Goal: Task Accomplishment & Management: Manage account settings

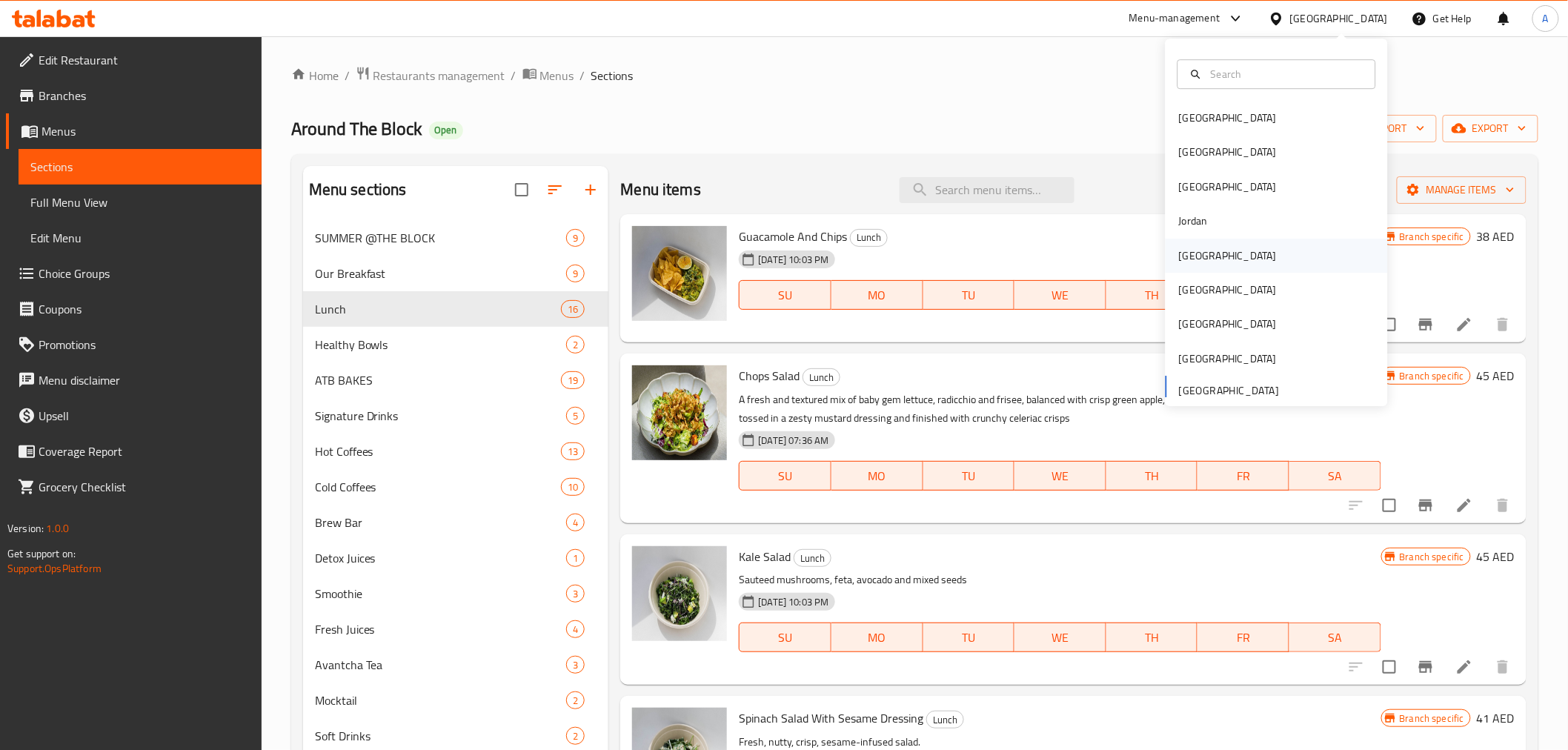
click at [1215, 254] on div "[GEOGRAPHIC_DATA]" at bounding box center [1278, 255] width 222 height 34
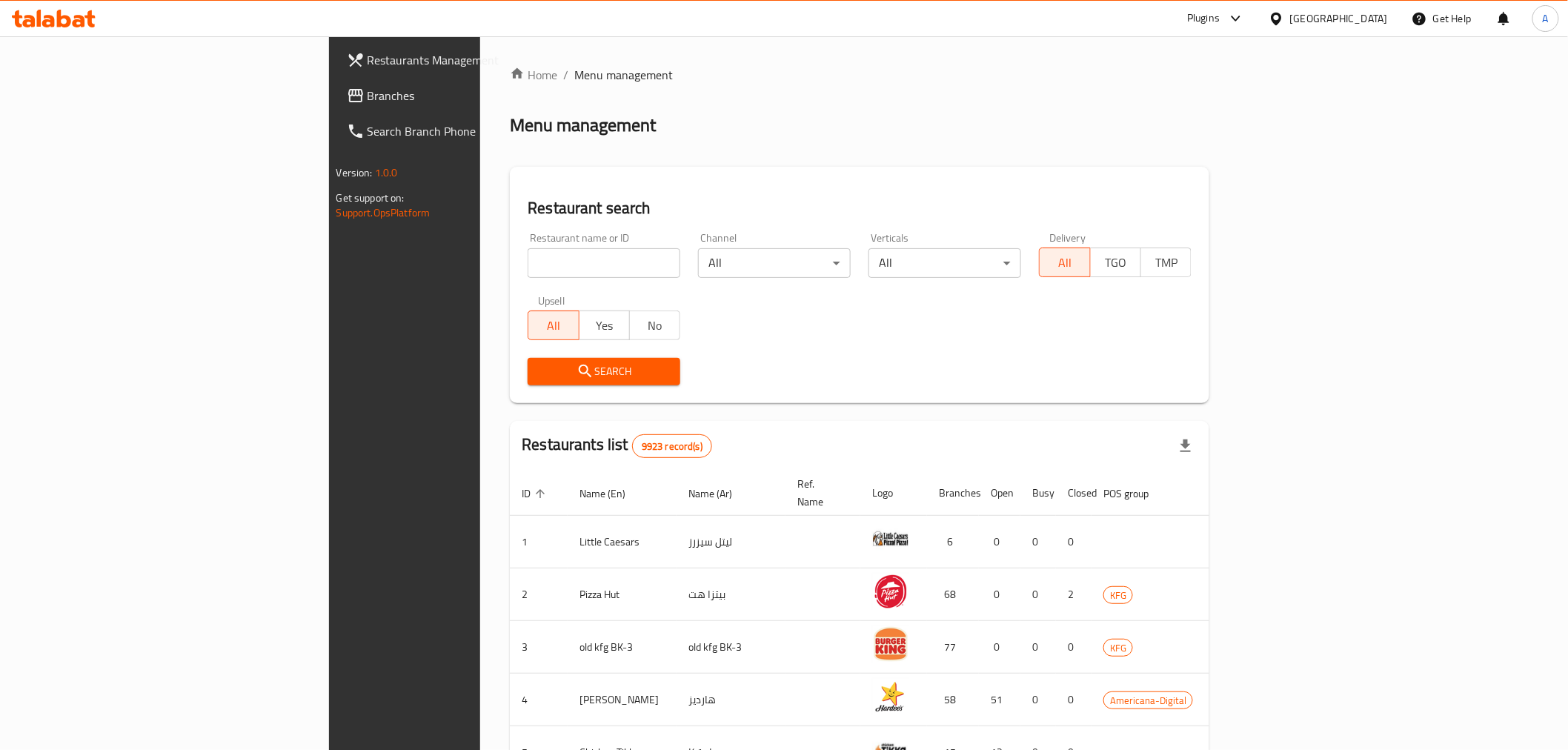
click at [528, 254] on input "search" at bounding box center [603, 263] width 153 height 30
paste input "681058"
type input "681058"
click button "Search" at bounding box center [603, 372] width 153 height 28
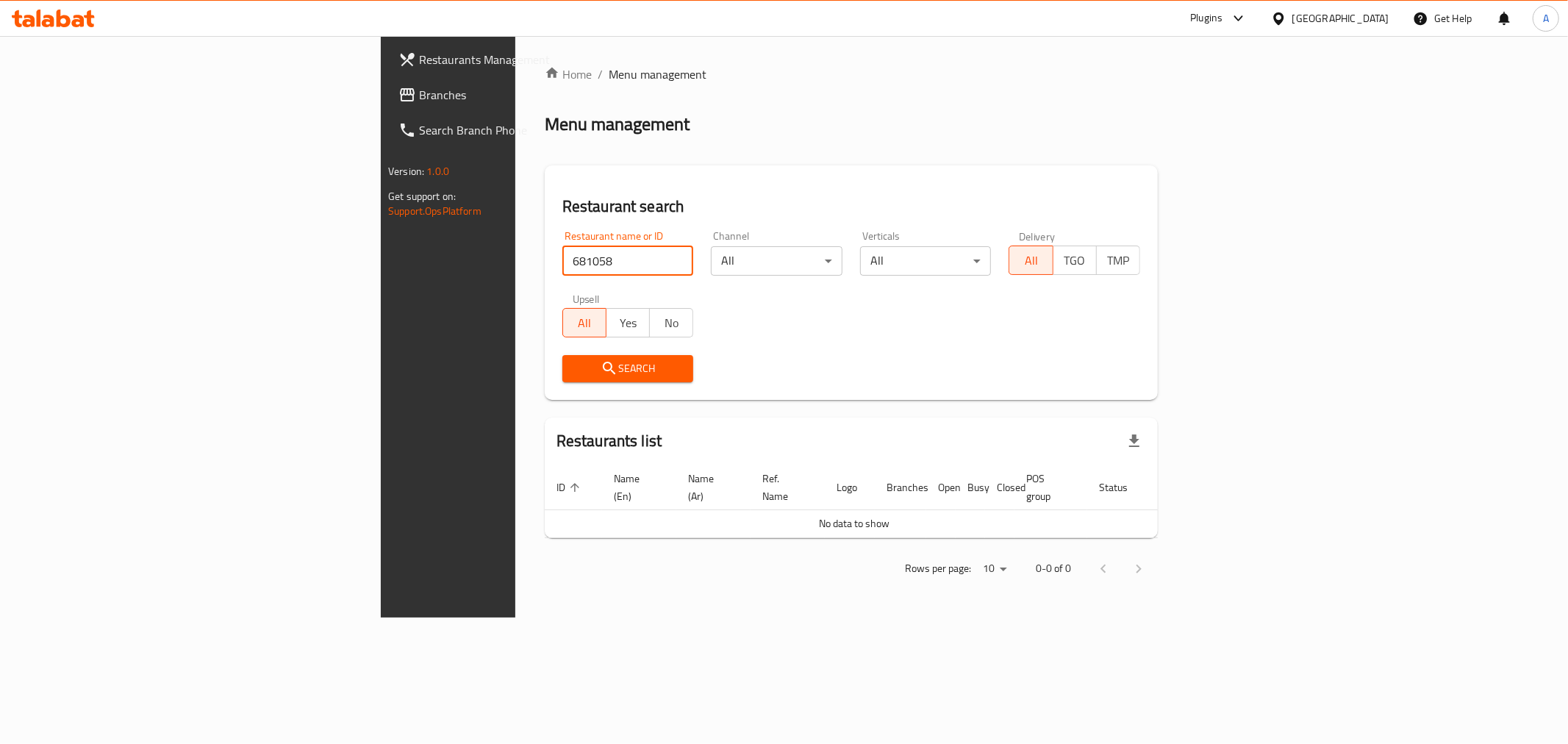
click at [1361, 17] on div "[GEOGRAPHIC_DATA]" at bounding box center [1341, 19] width 97 height 17
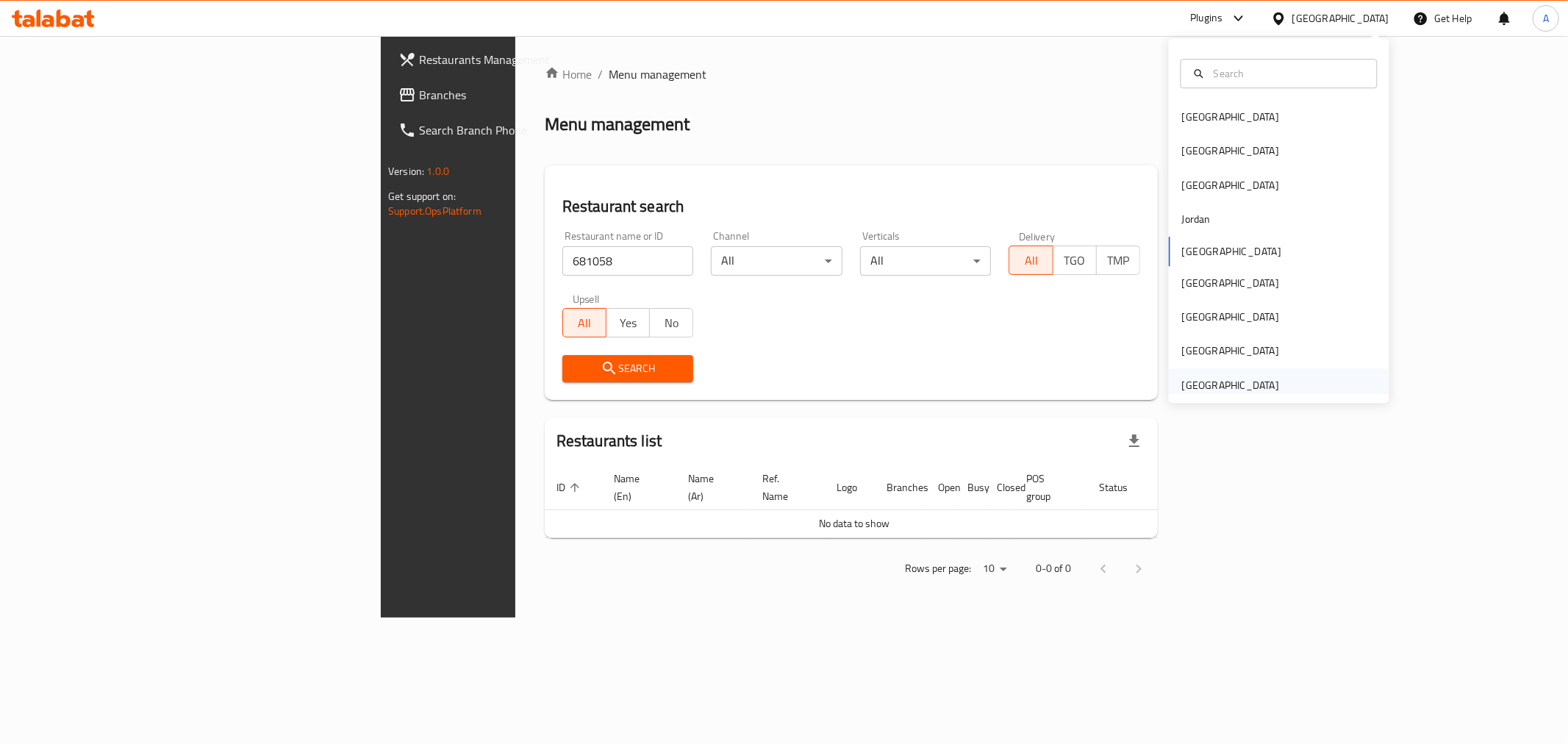
click at [1225, 372] on div "[GEOGRAPHIC_DATA]" at bounding box center [1231, 385] width 121 height 34
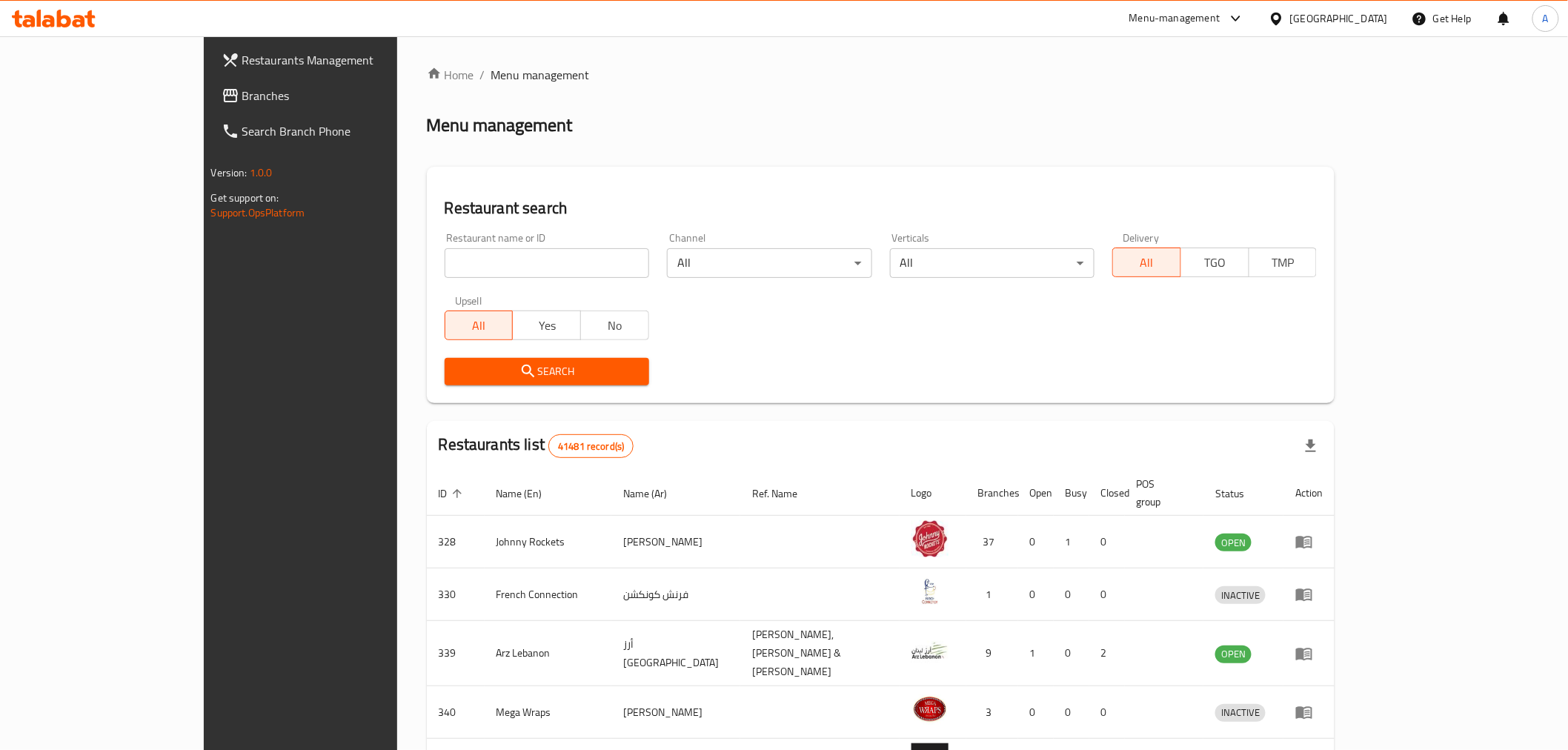
click at [559, 246] on div "Restaurant name or ID Restaurant name or ID" at bounding box center [547, 255] width 205 height 45
click at [559, 245] on div "Restaurant name or ID Restaurant name or ID" at bounding box center [547, 255] width 205 height 45
click at [524, 247] on div "Restaurant name or ID Restaurant name or ID" at bounding box center [547, 255] width 205 height 45
click at [503, 257] on input "search" at bounding box center [547, 263] width 205 height 30
paste input "681058"
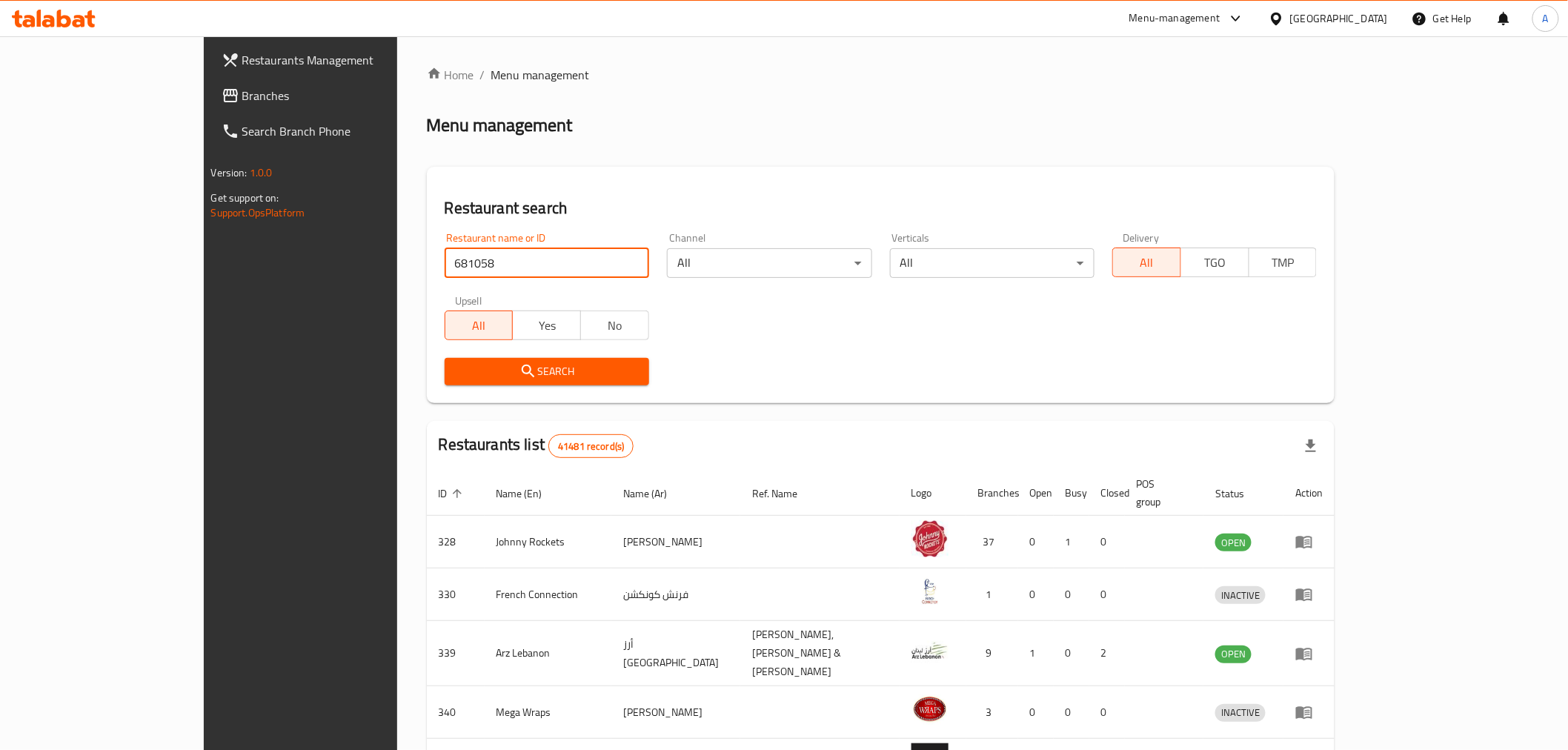
type input "681058"
click button "Search" at bounding box center [547, 372] width 205 height 28
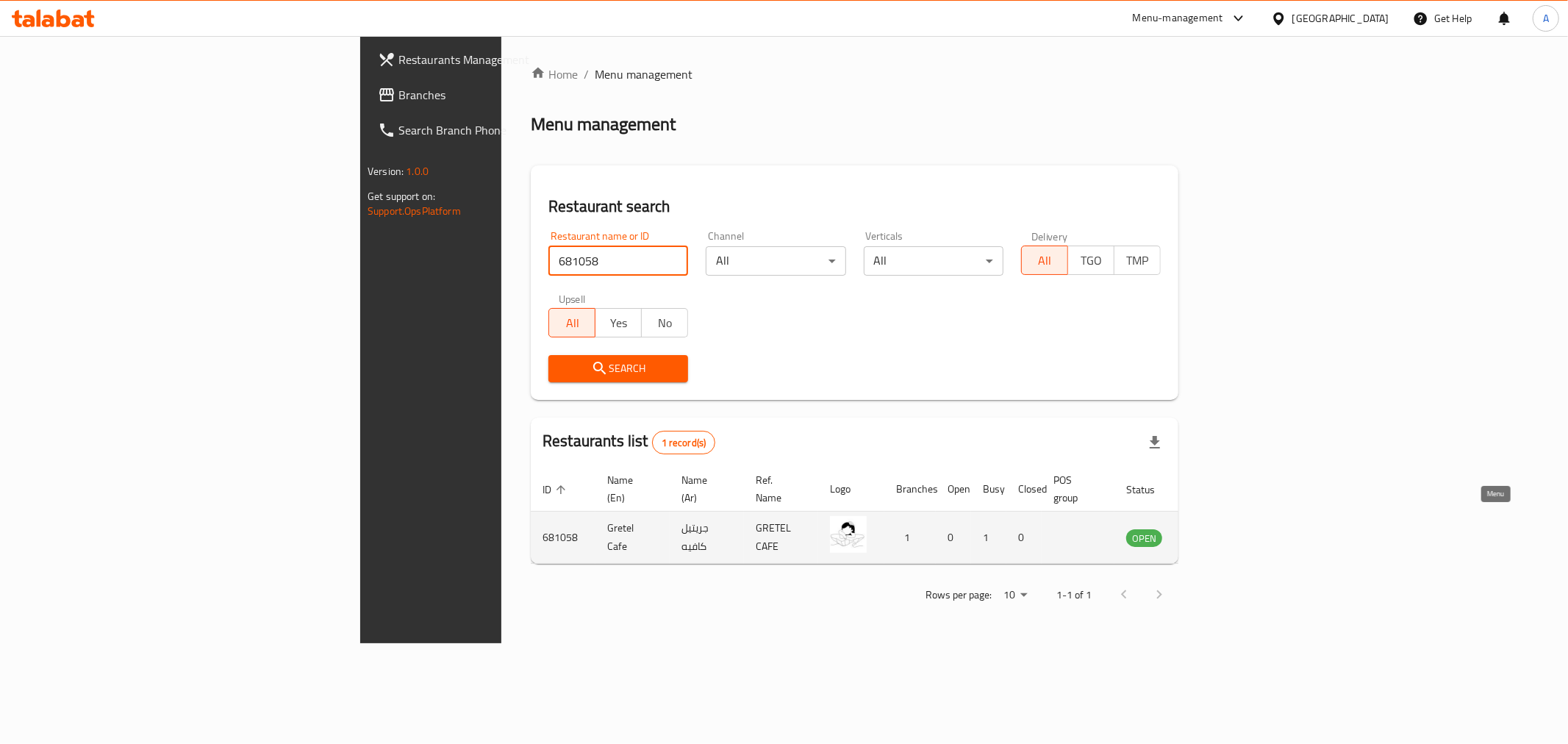
click at [1221, 528] on icon "enhanced table" at bounding box center [1213, 537] width 18 height 18
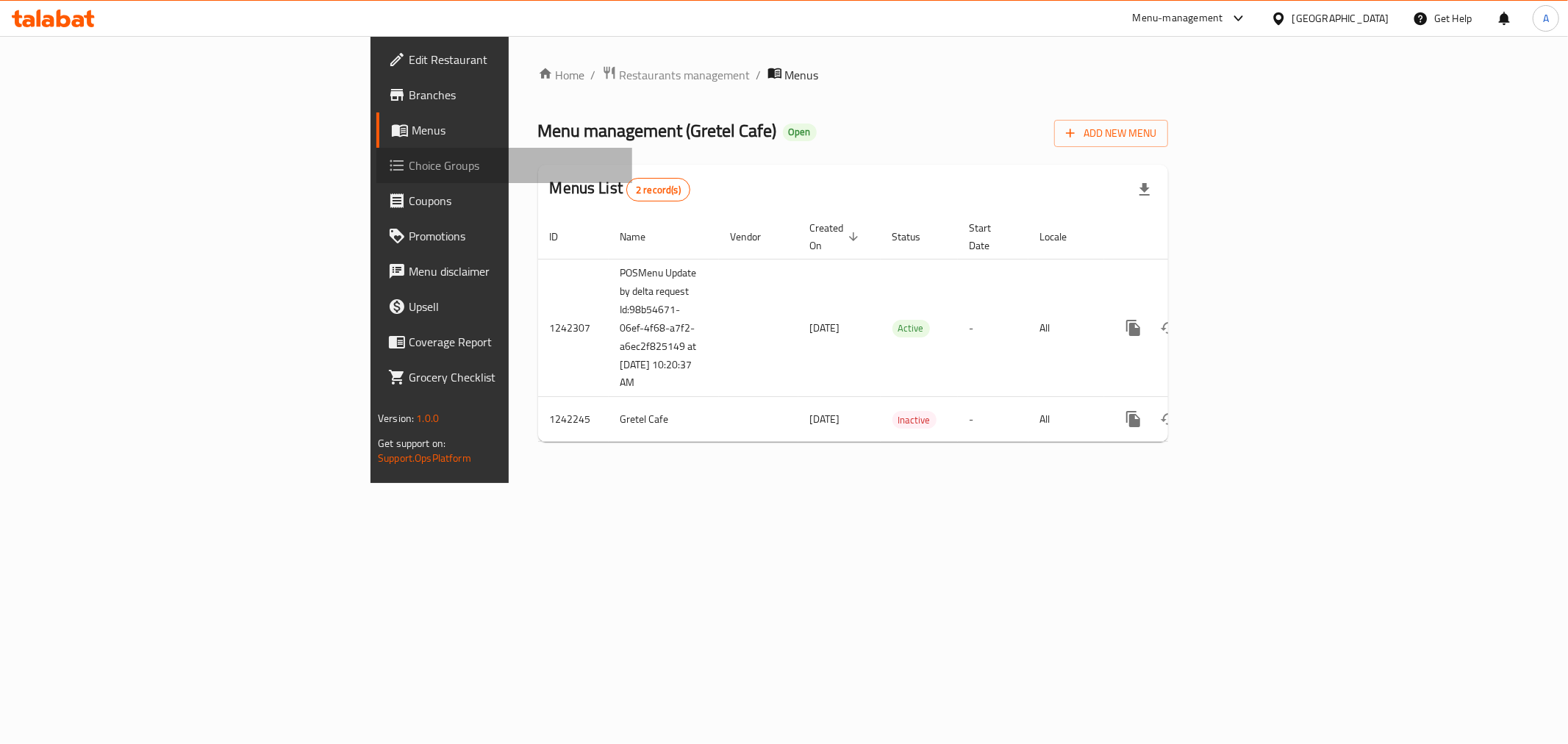
click at [409, 160] on span "Choice Groups" at bounding box center [515, 165] width 212 height 18
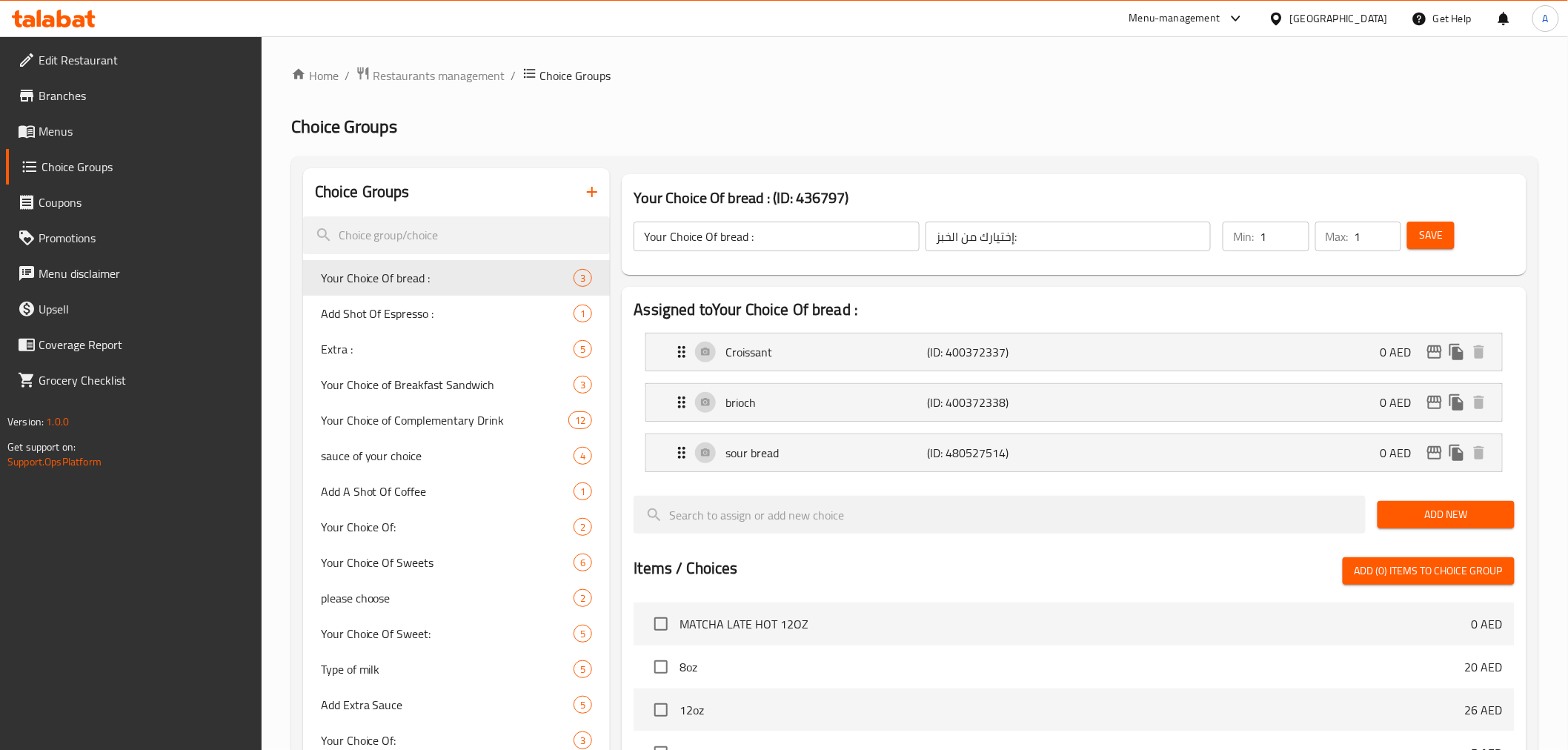
click at [120, 132] on div at bounding box center [784, 375] width 1568 height 750
click at [94, 136] on span "Menus" at bounding box center [144, 131] width 212 height 18
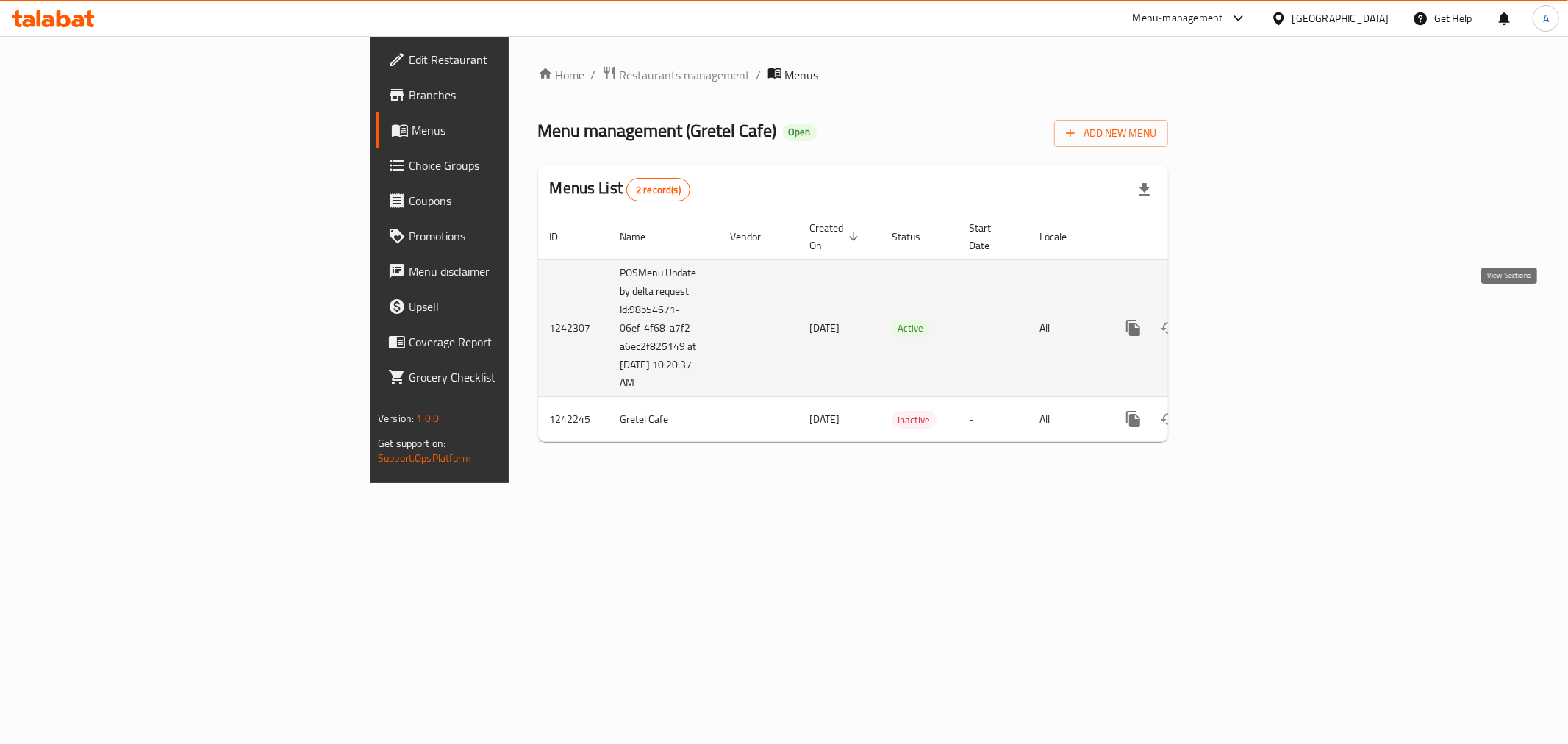
click at [1249, 319] on icon "enhanced table" at bounding box center [1240, 328] width 18 height 18
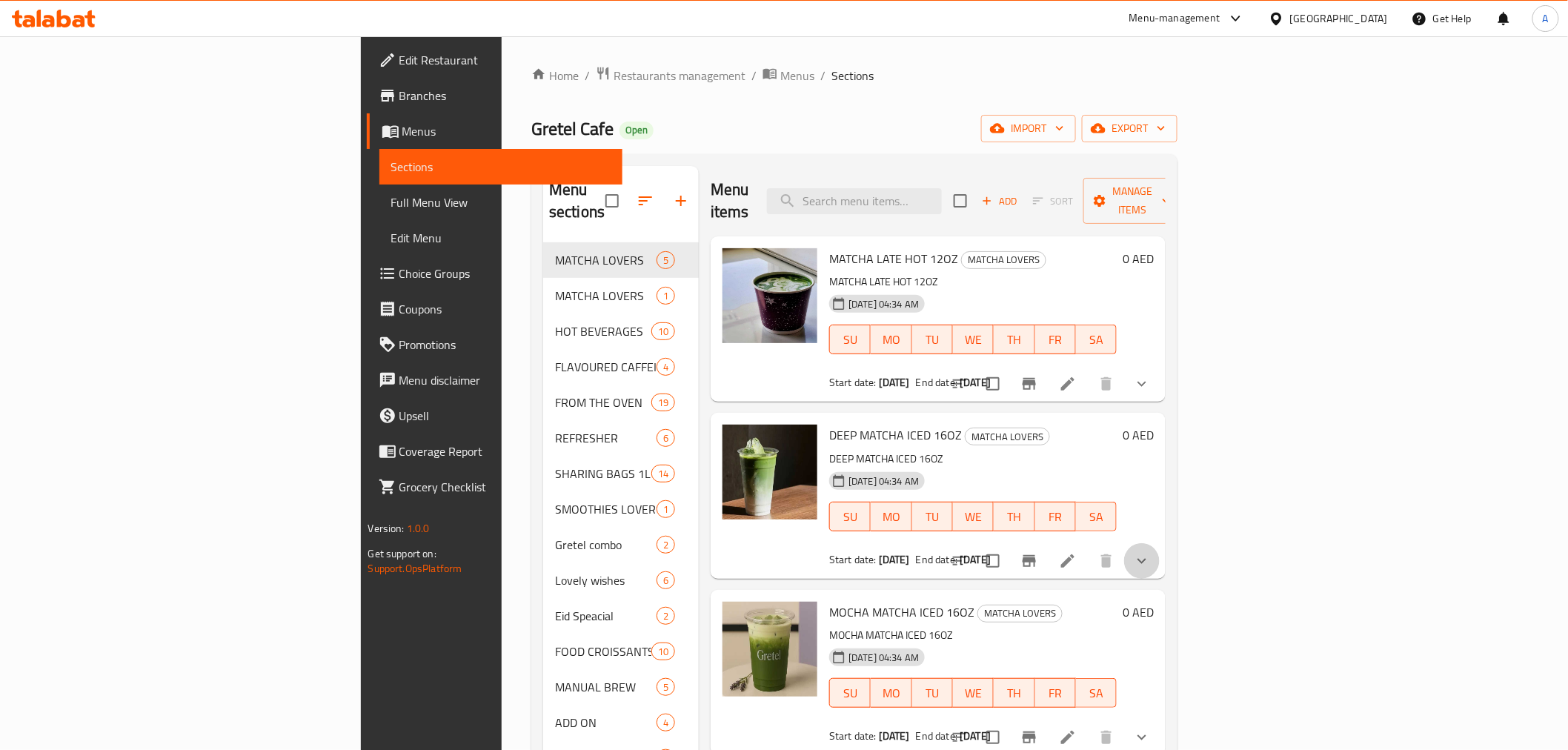
click at [1160, 544] on button "show more" at bounding box center [1142, 561] width 35 height 35
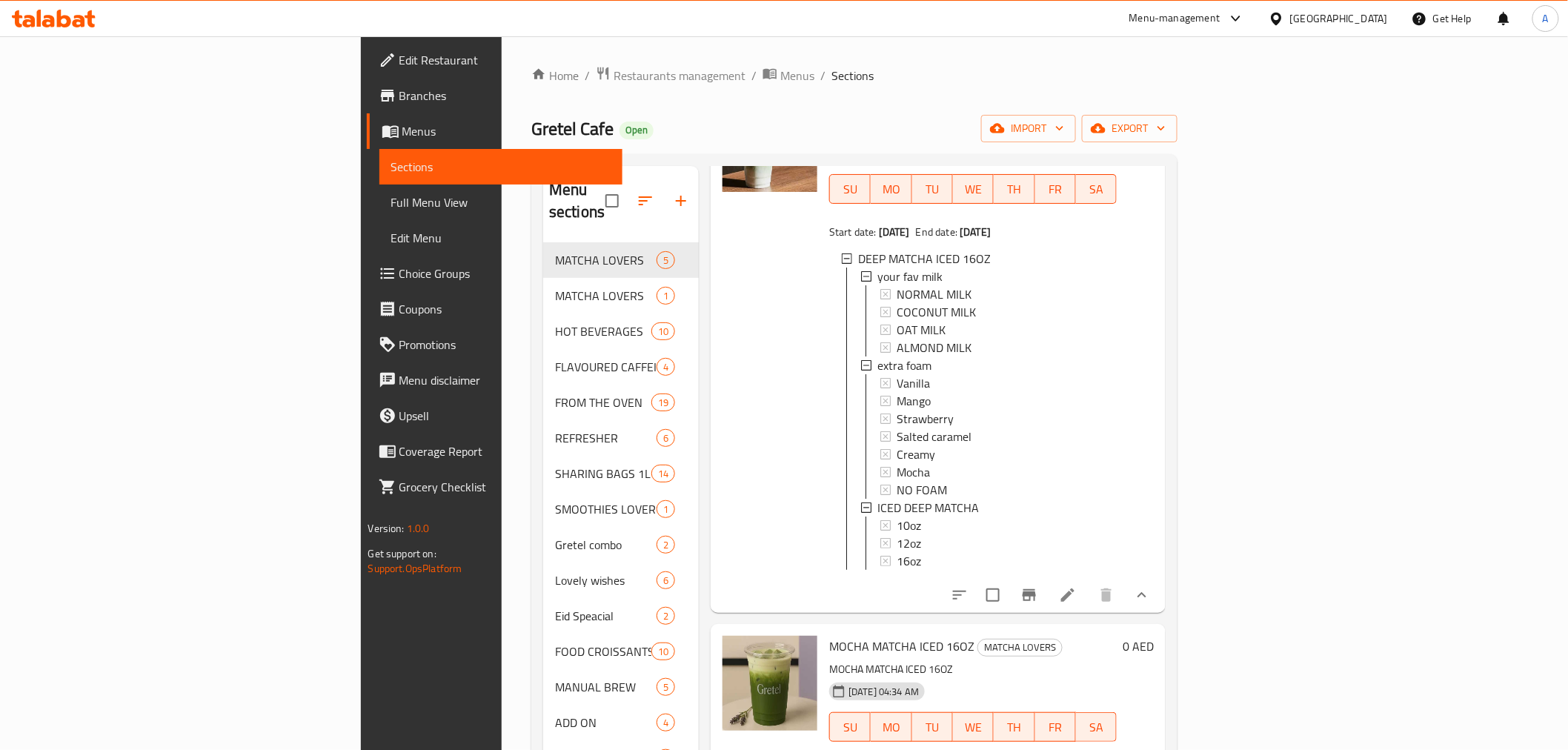
scroll to position [411, 0]
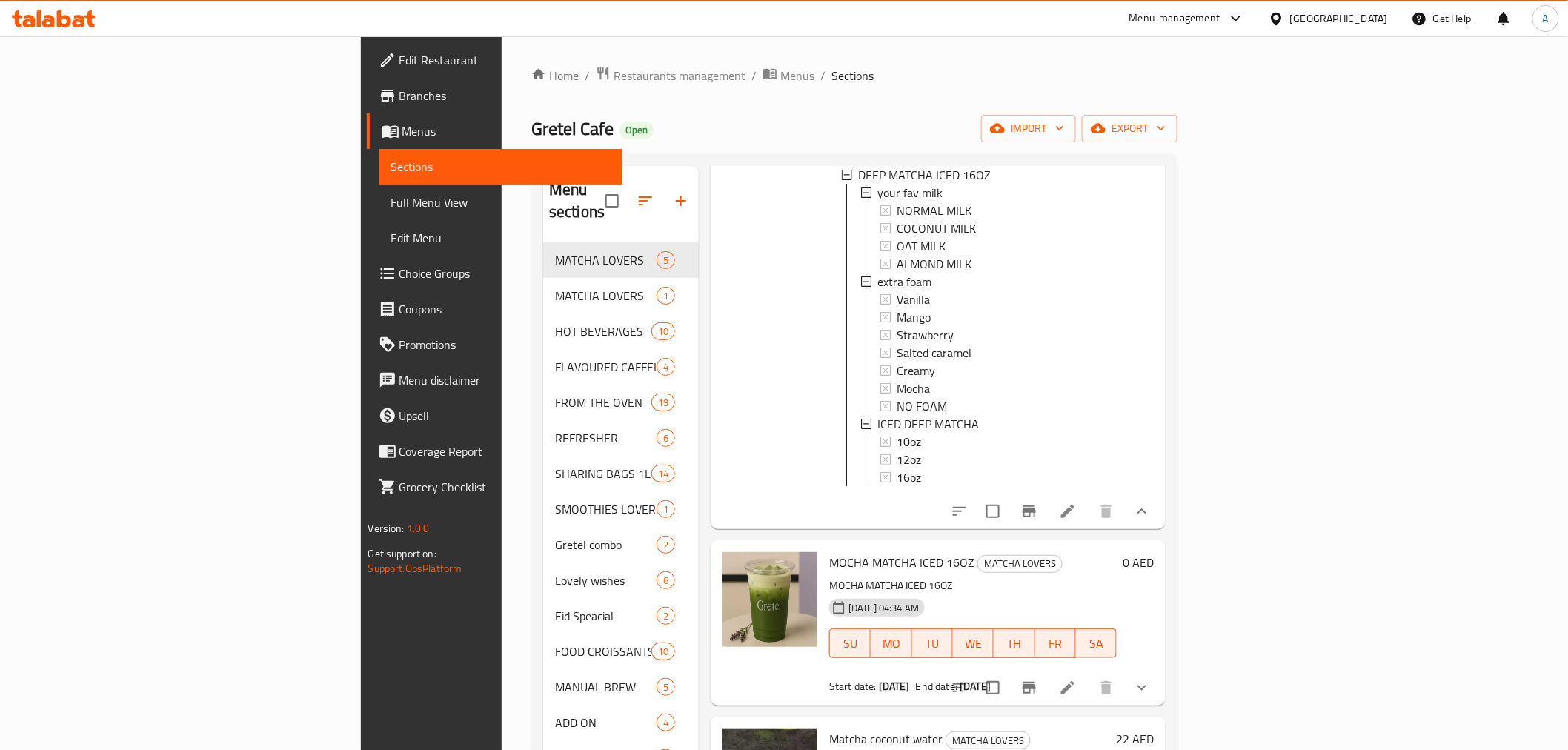
click at [1160, 513] on button "show more" at bounding box center [1142, 512] width 35 height 35
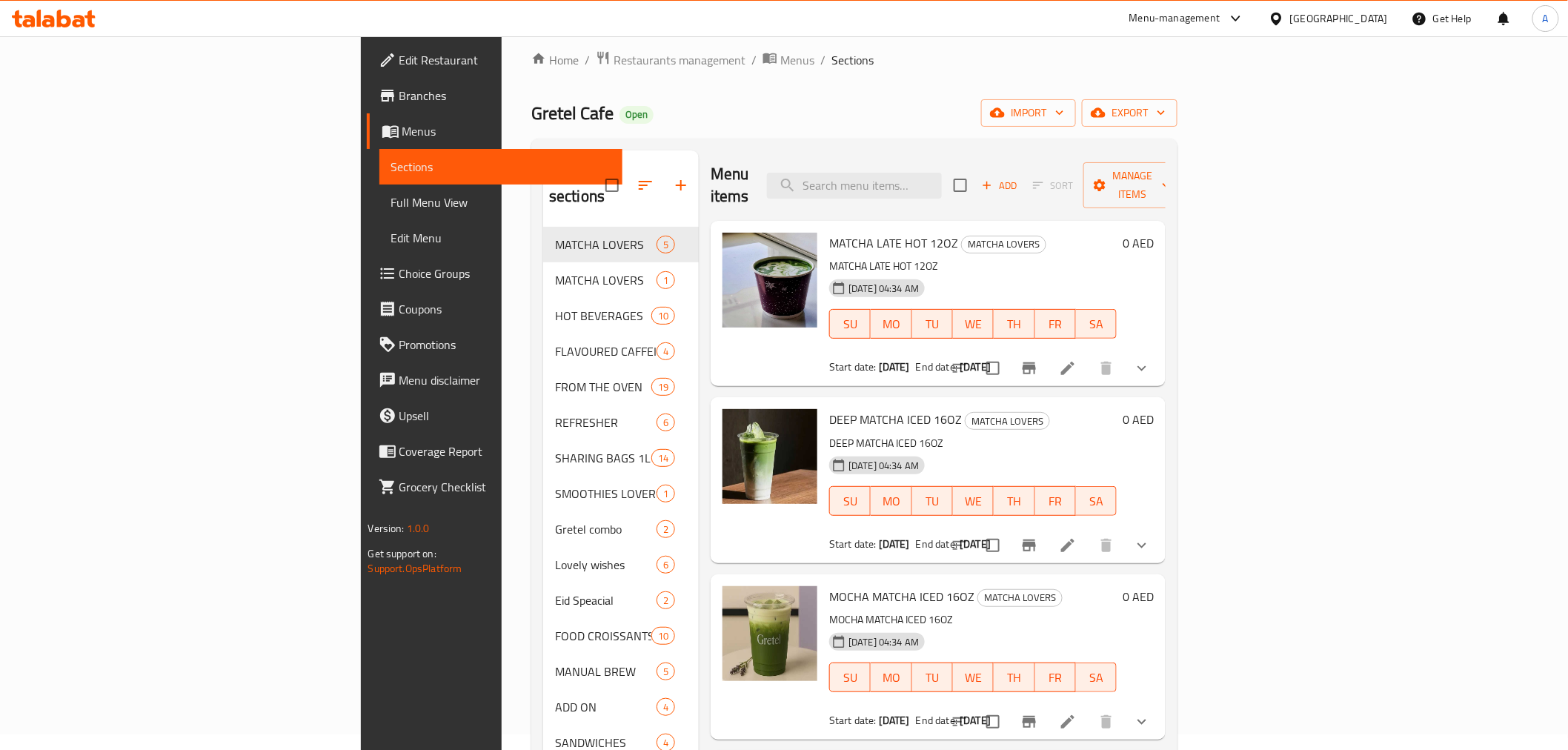
scroll to position [0, 0]
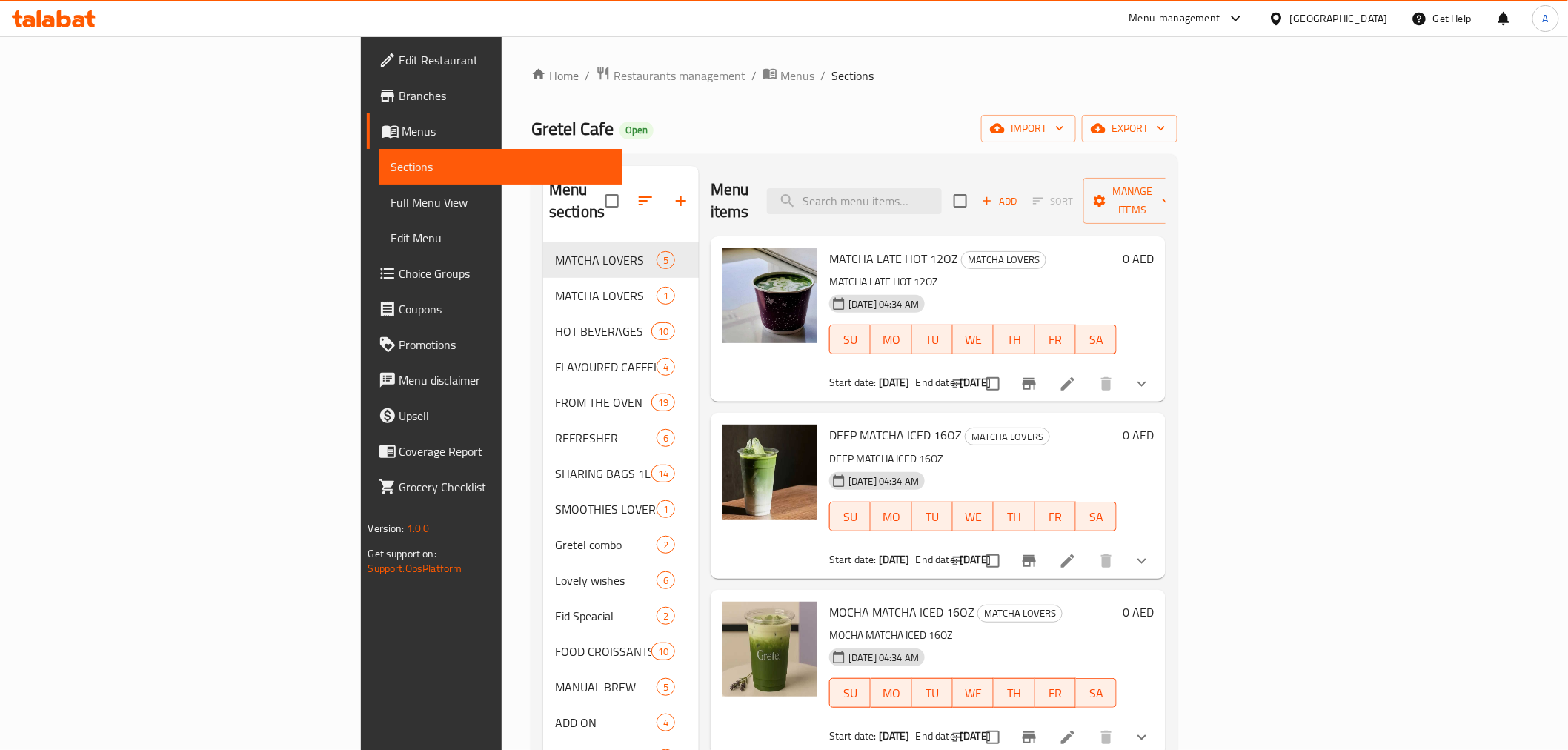
click at [1160, 380] on div at bounding box center [1050, 384] width 218 height 35
click at [1151, 375] on icon "show more" at bounding box center [1142, 384] width 18 height 18
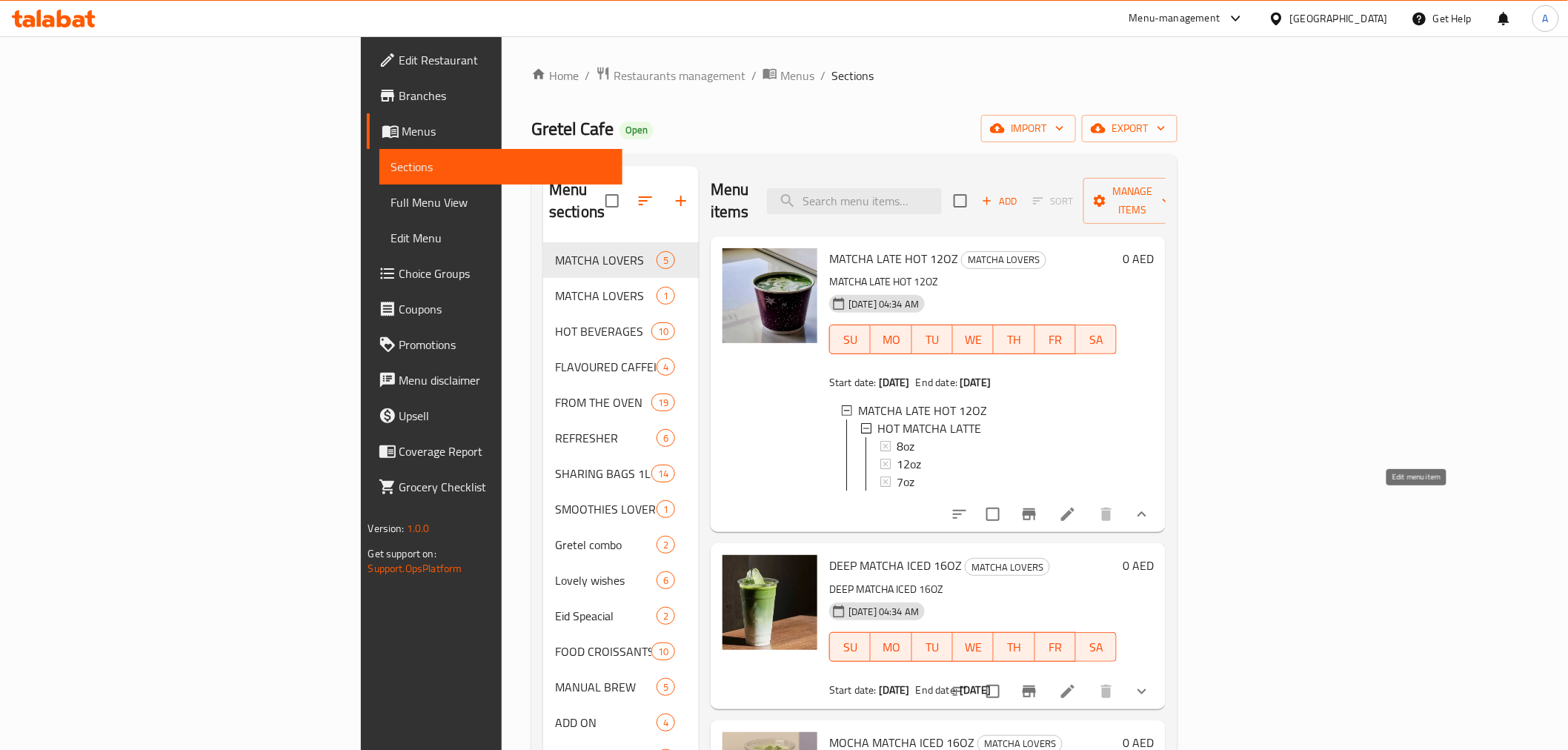
click at [1077, 506] on icon at bounding box center [1068, 515] width 18 height 18
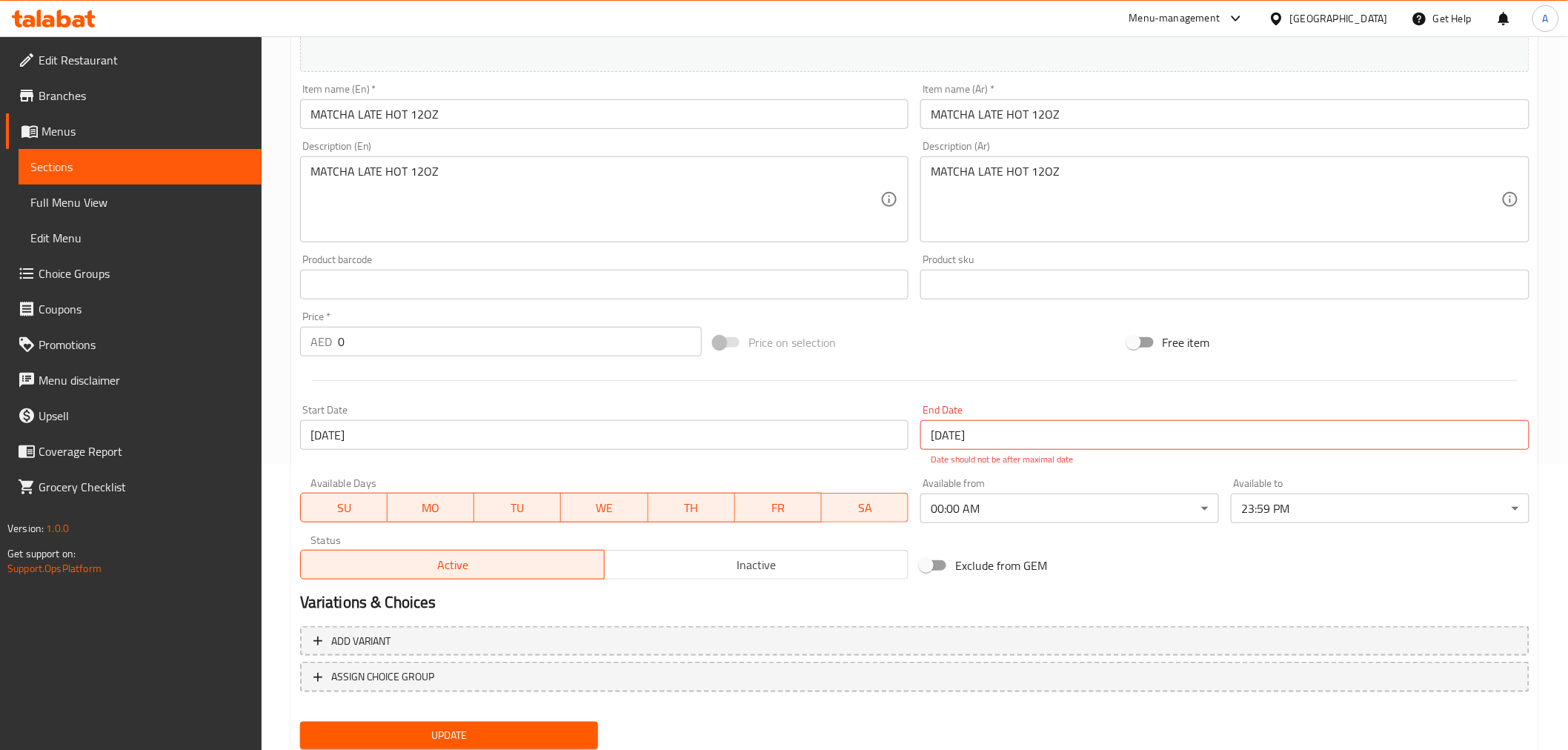
scroll to position [2, 0]
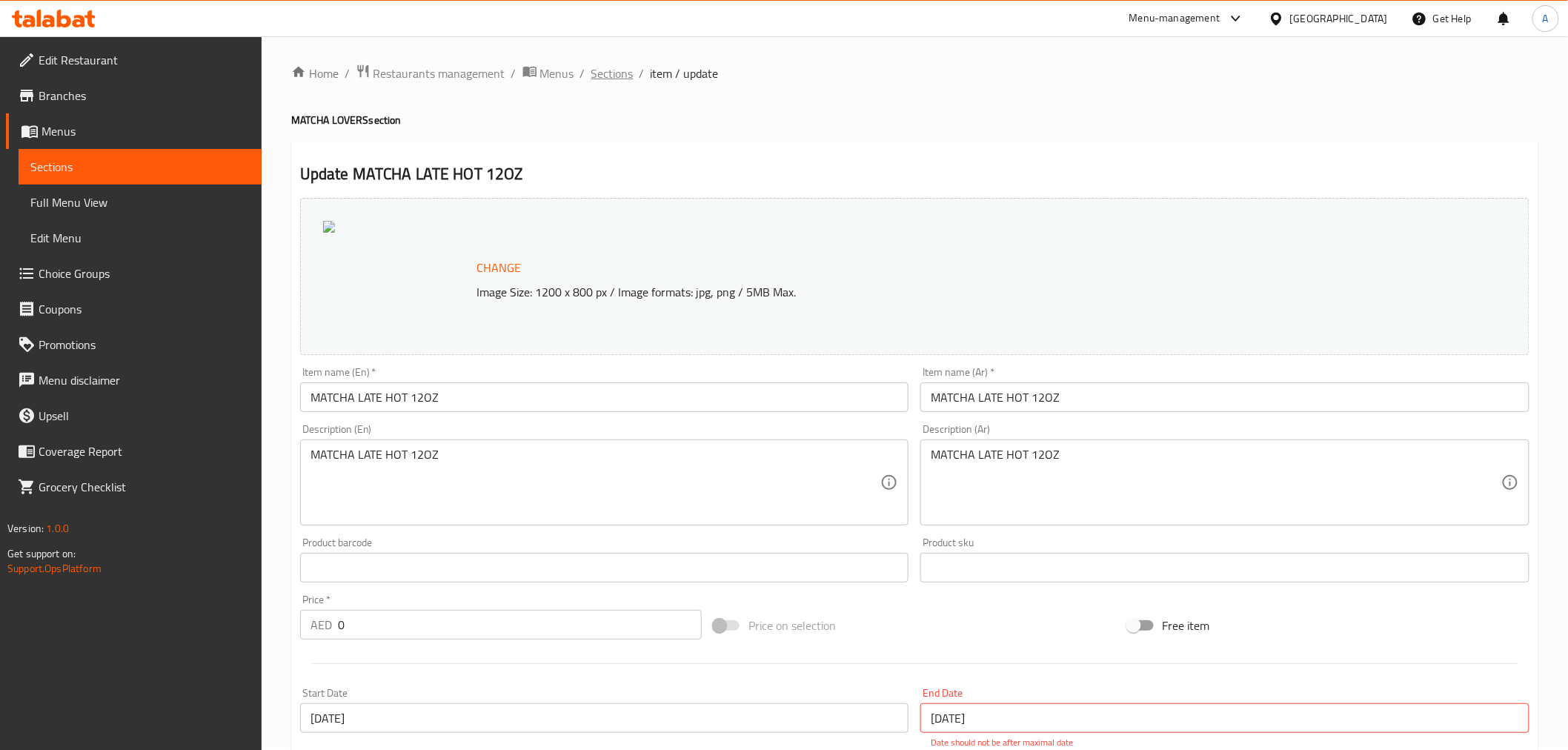
click at [611, 72] on span "Sections" at bounding box center [612, 74] width 42 height 18
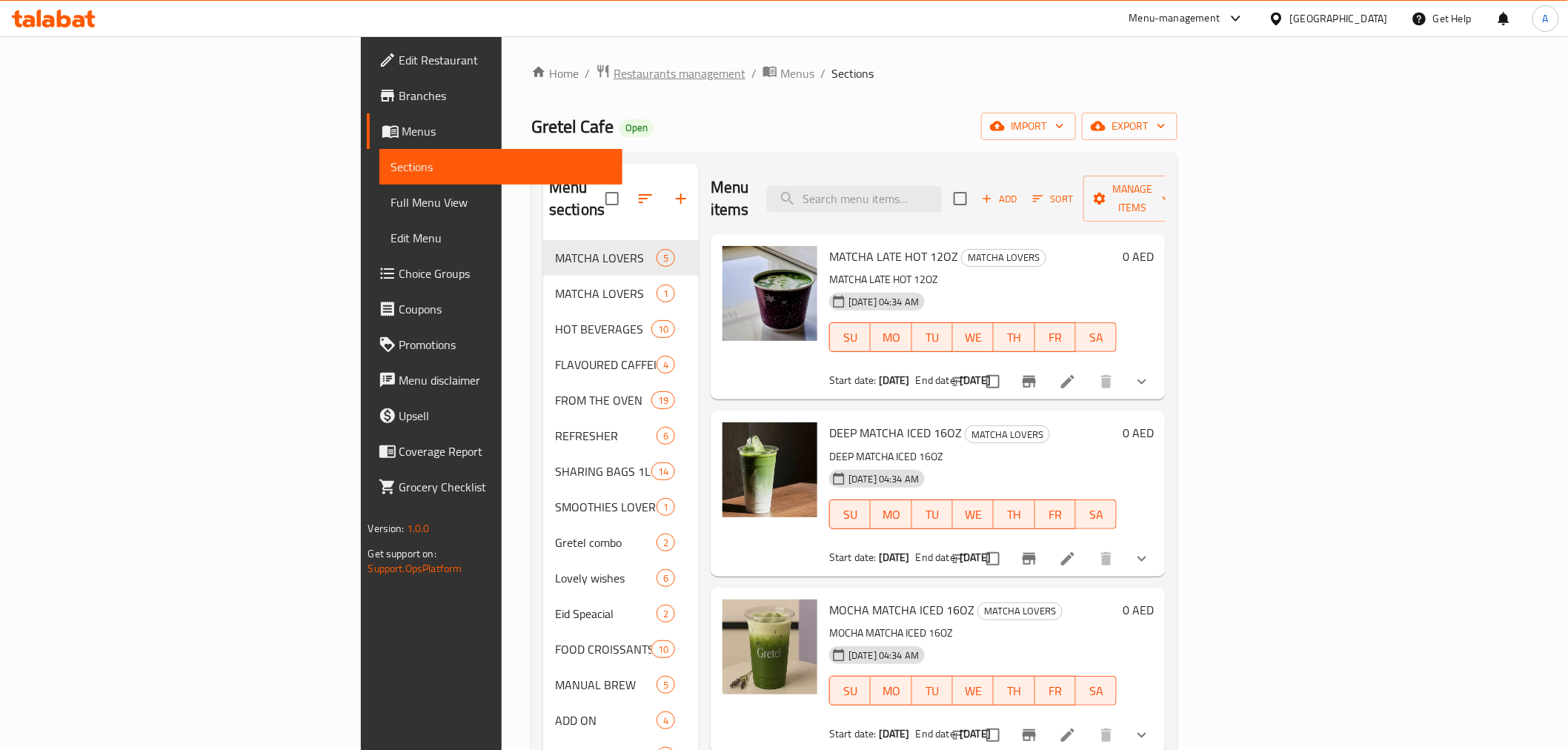
click at [614, 76] on span "Restaurants management" at bounding box center [680, 74] width 132 height 18
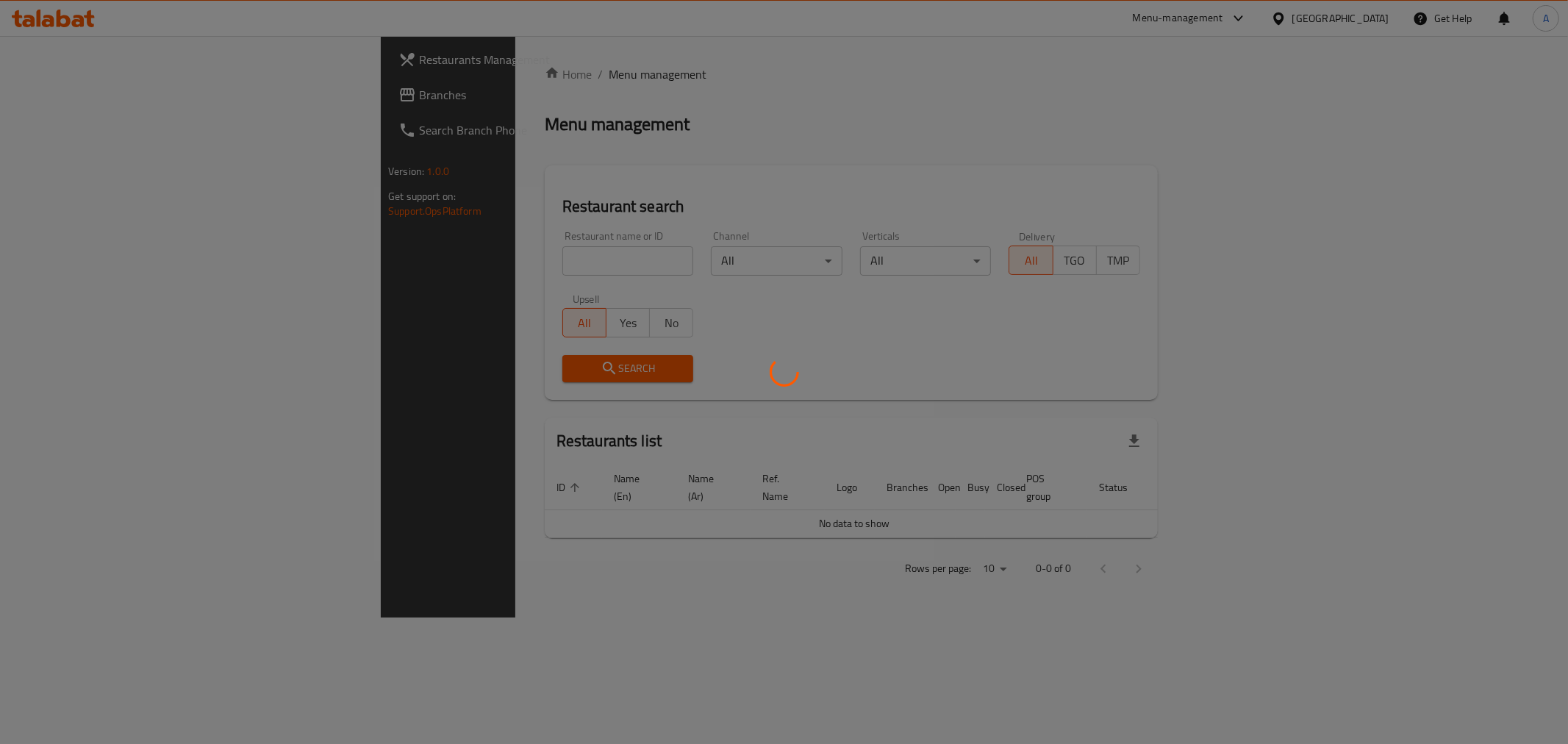
click at [460, 265] on div at bounding box center [784, 372] width 1568 height 744
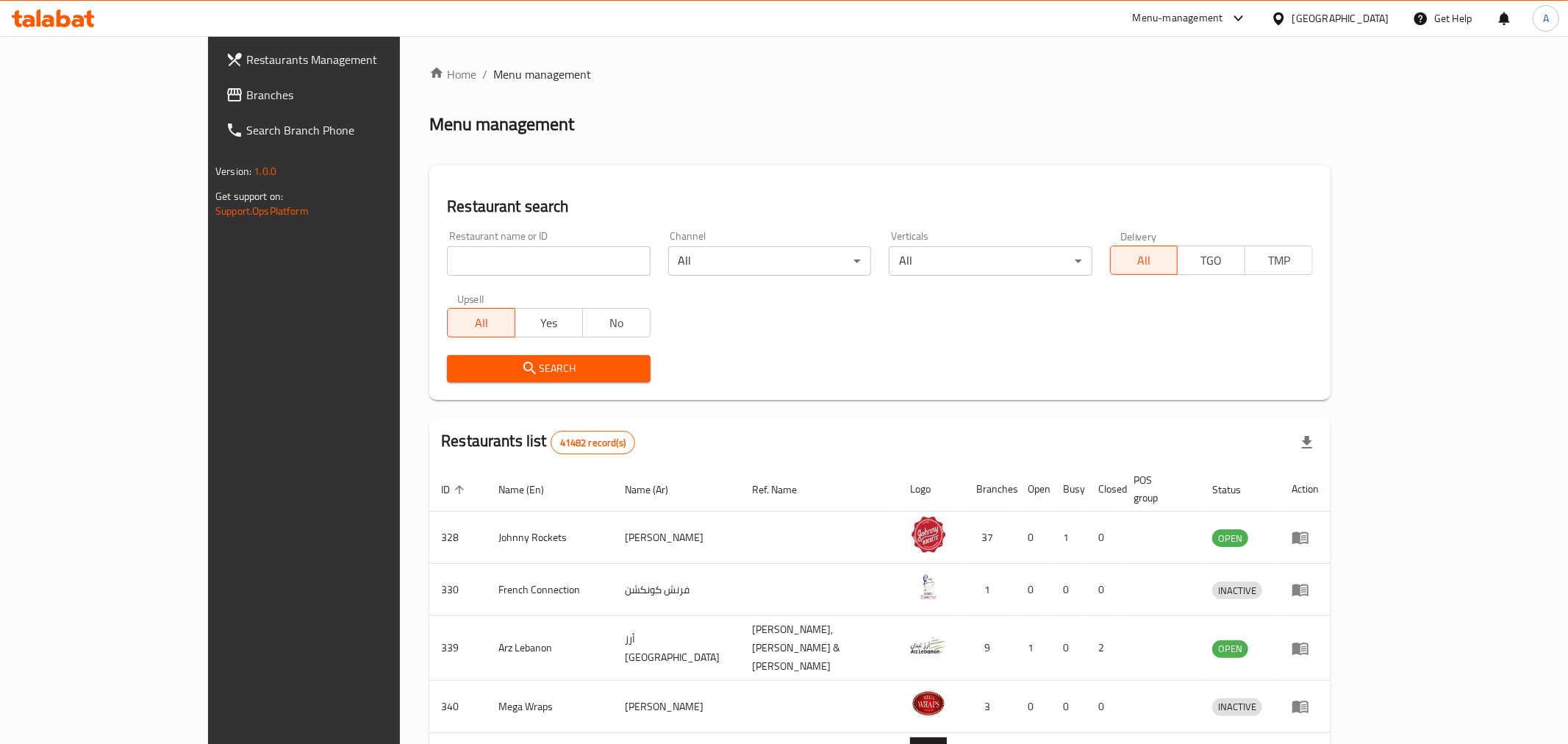
drag, startPoint x: 460, startPoint y: 265, endPoint x: 505, endPoint y: 253, distance: 46.6
click at [460, 265] on div at bounding box center [784, 372] width 1568 height 744
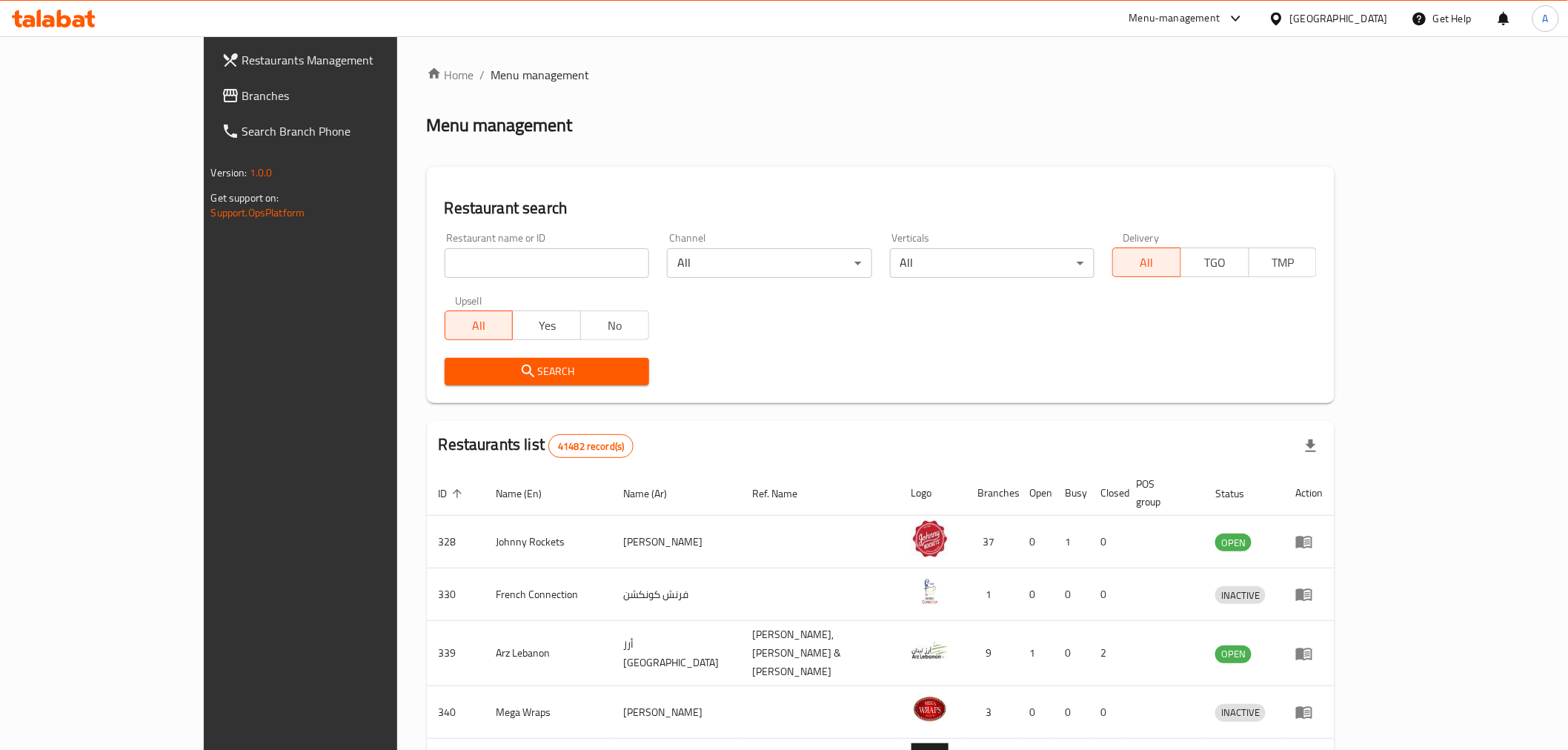
click at [512, 256] on input "search" at bounding box center [547, 263] width 205 height 30
paste input "703689"
type input "703689"
click at [465, 368] on span "Search" at bounding box center [547, 371] width 181 height 19
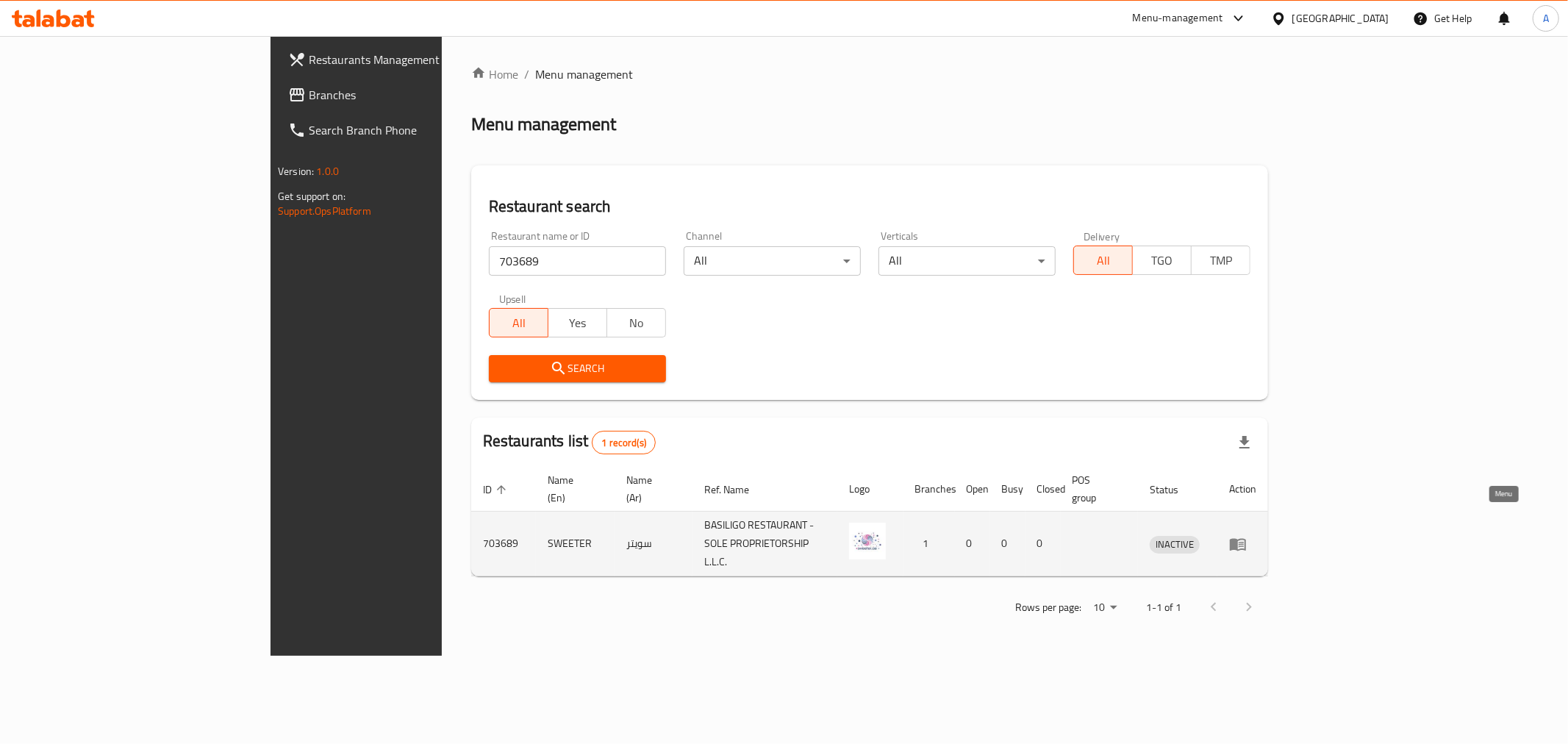
click at [1257, 535] on link "enhanced table" at bounding box center [1243, 544] width 27 height 18
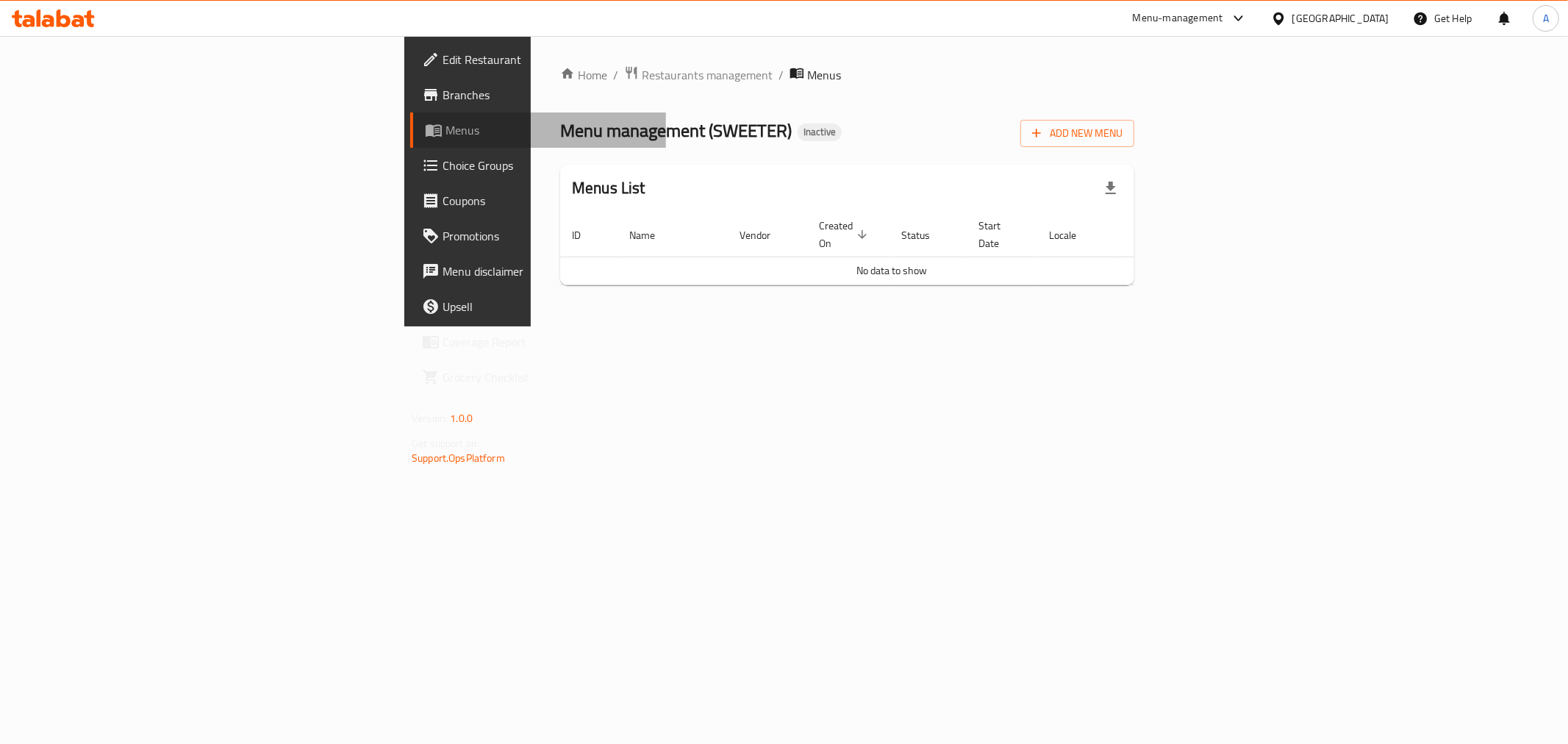
click at [445, 134] on span "Menus" at bounding box center [550, 130] width 209 height 18
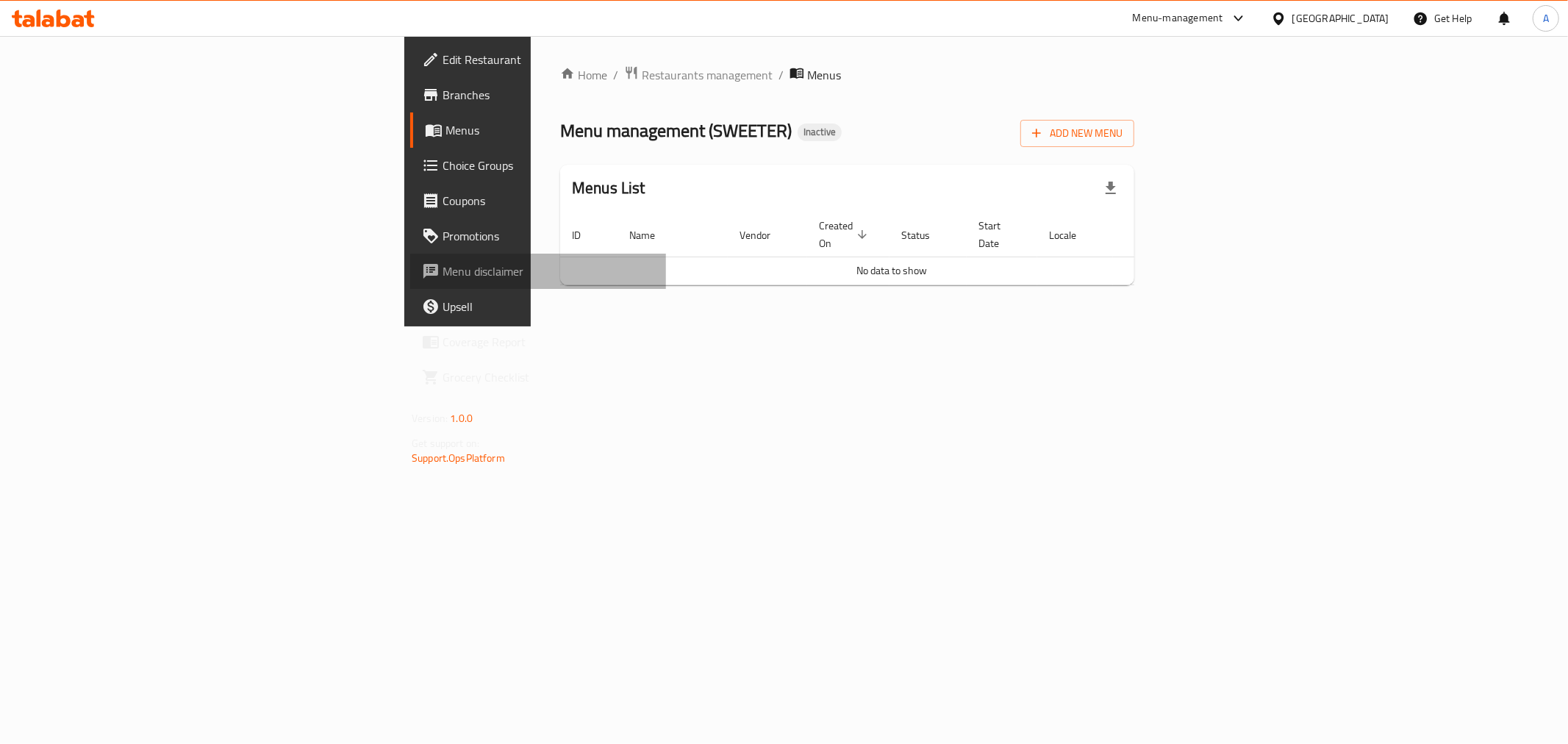
click at [442, 263] on span "Menu disclaimer" at bounding box center [548, 271] width 212 height 18
click at [442, 166] on span "Choice Groups" at bounding box center [548, 165] width 212 height 18
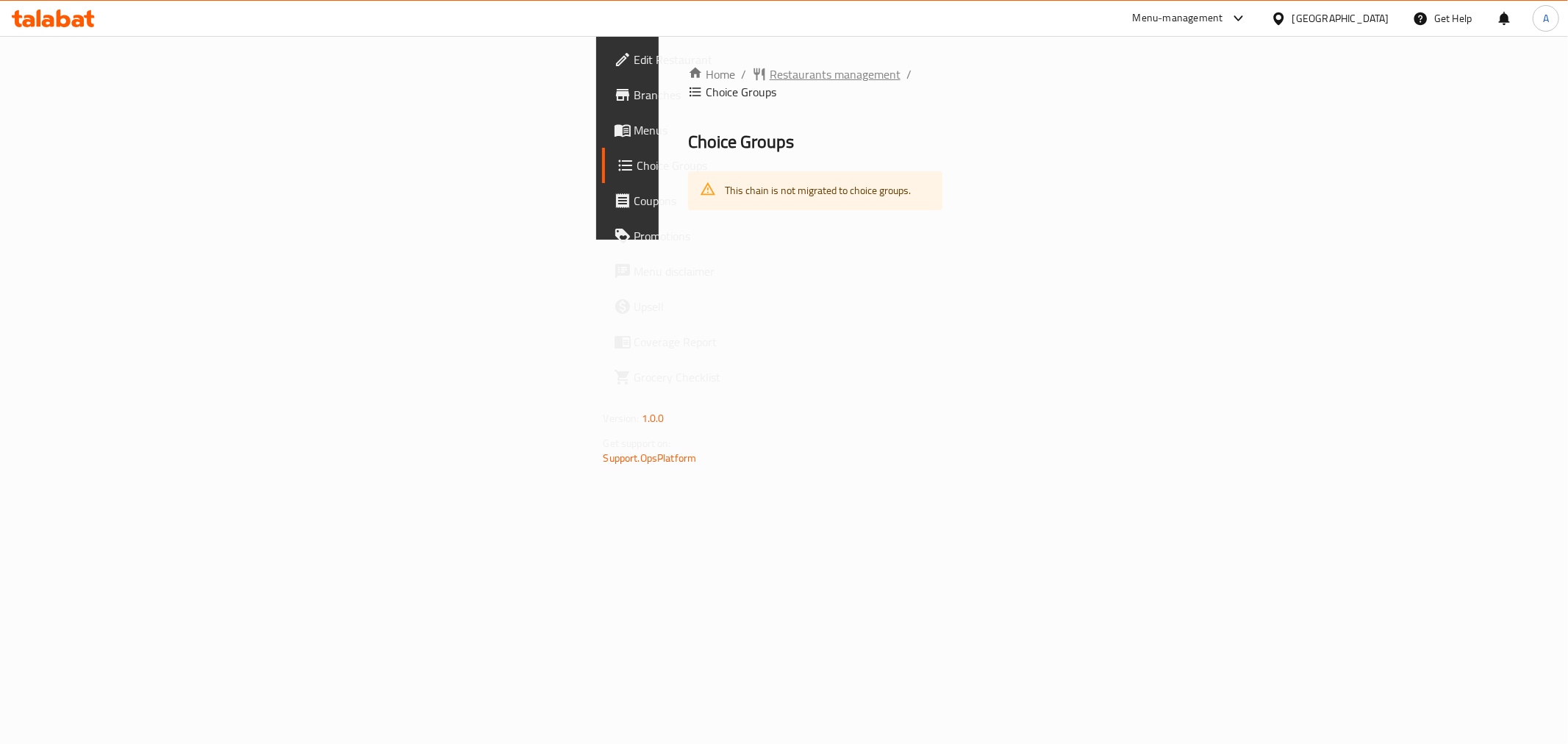
click at [769, 65] on span "Restaurants management" at bounding box center [835, 74] width 131 height 18
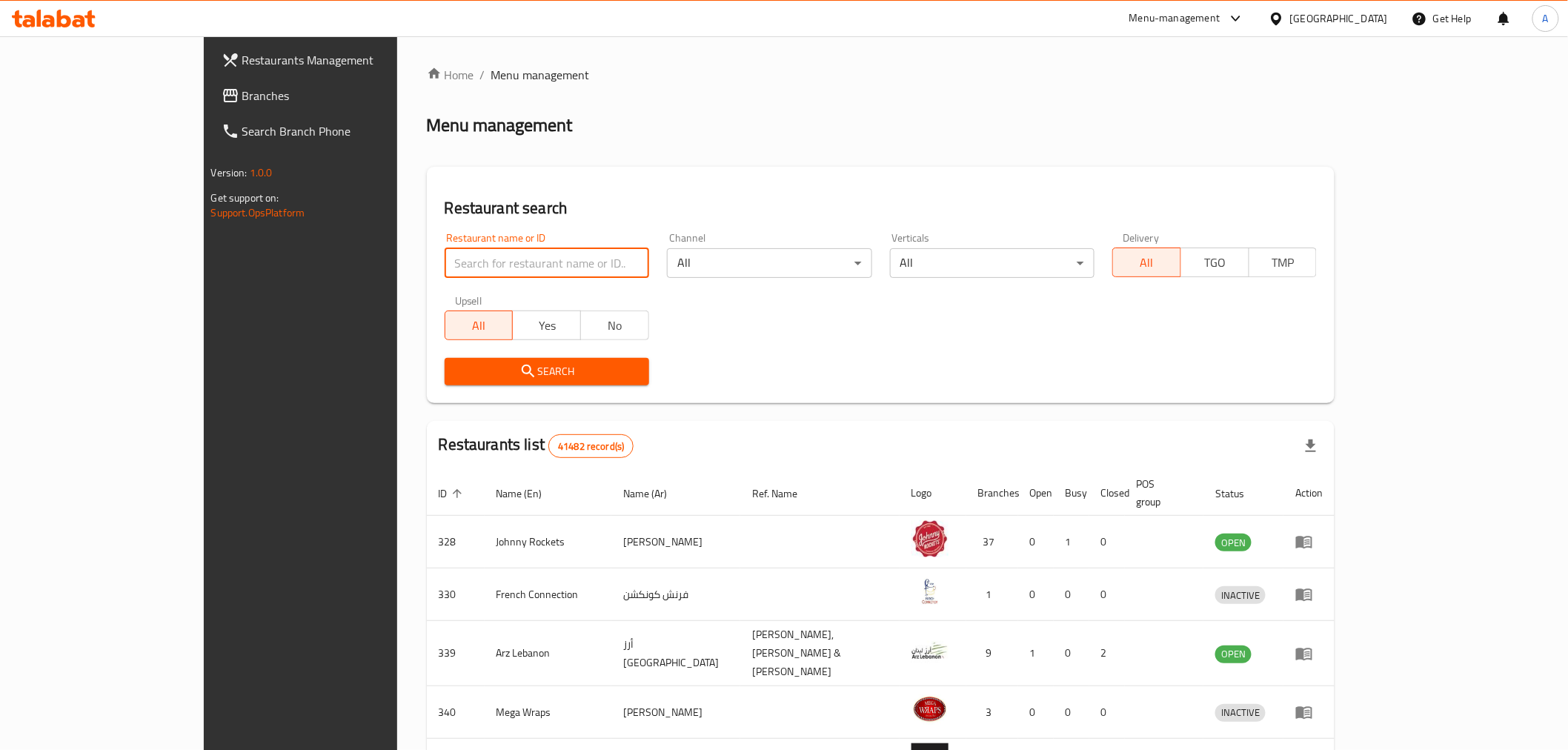
click at [445, 252] on input "search" at bounding box center [547, 263] width 205 height 30
paste input "700041"
type input "700041"
click button "Search" at bounding box center [547, 372] width 205 height 28
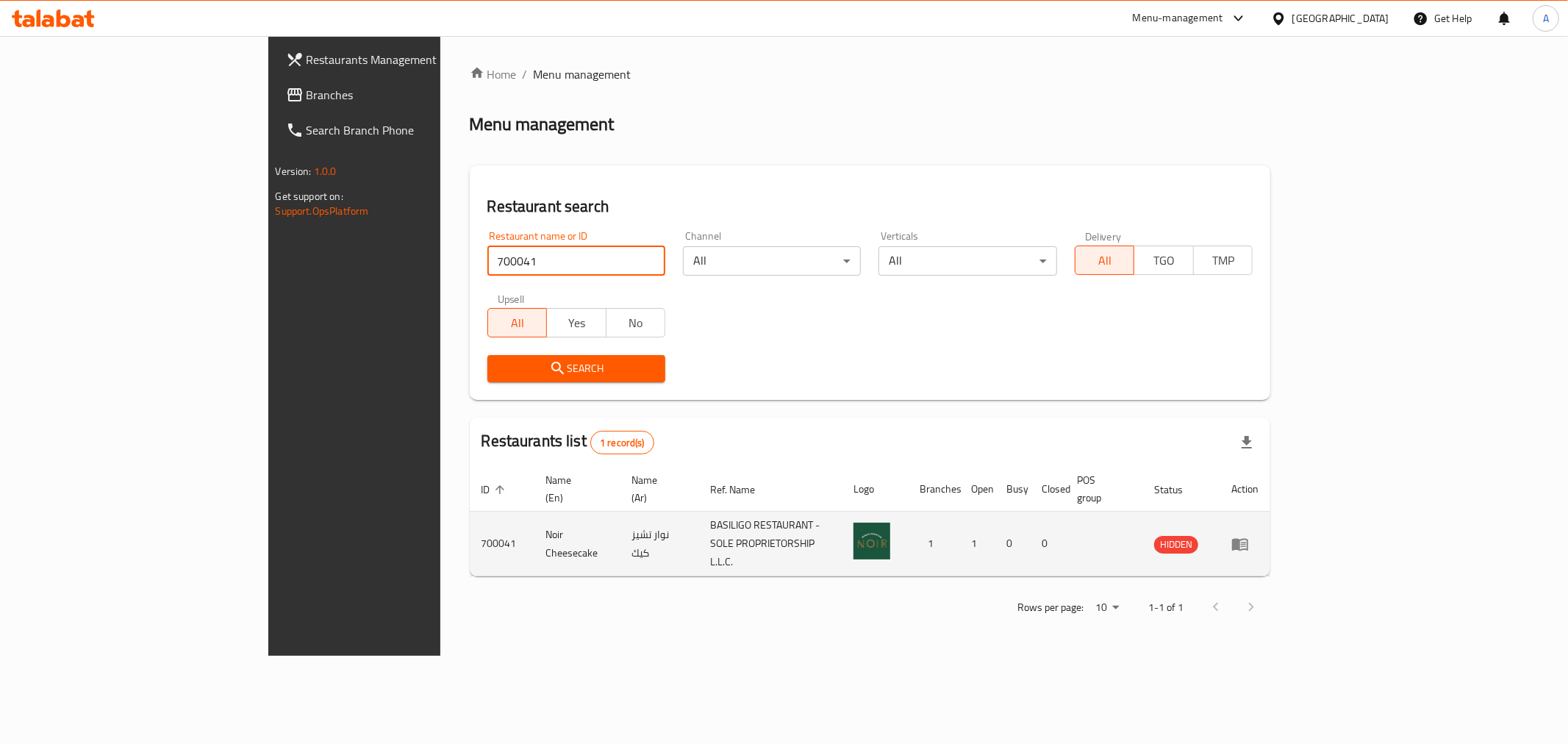
click at [1249, 535] on icon "enhanced table" at bounding box center [1240, 544] width 18 height 18
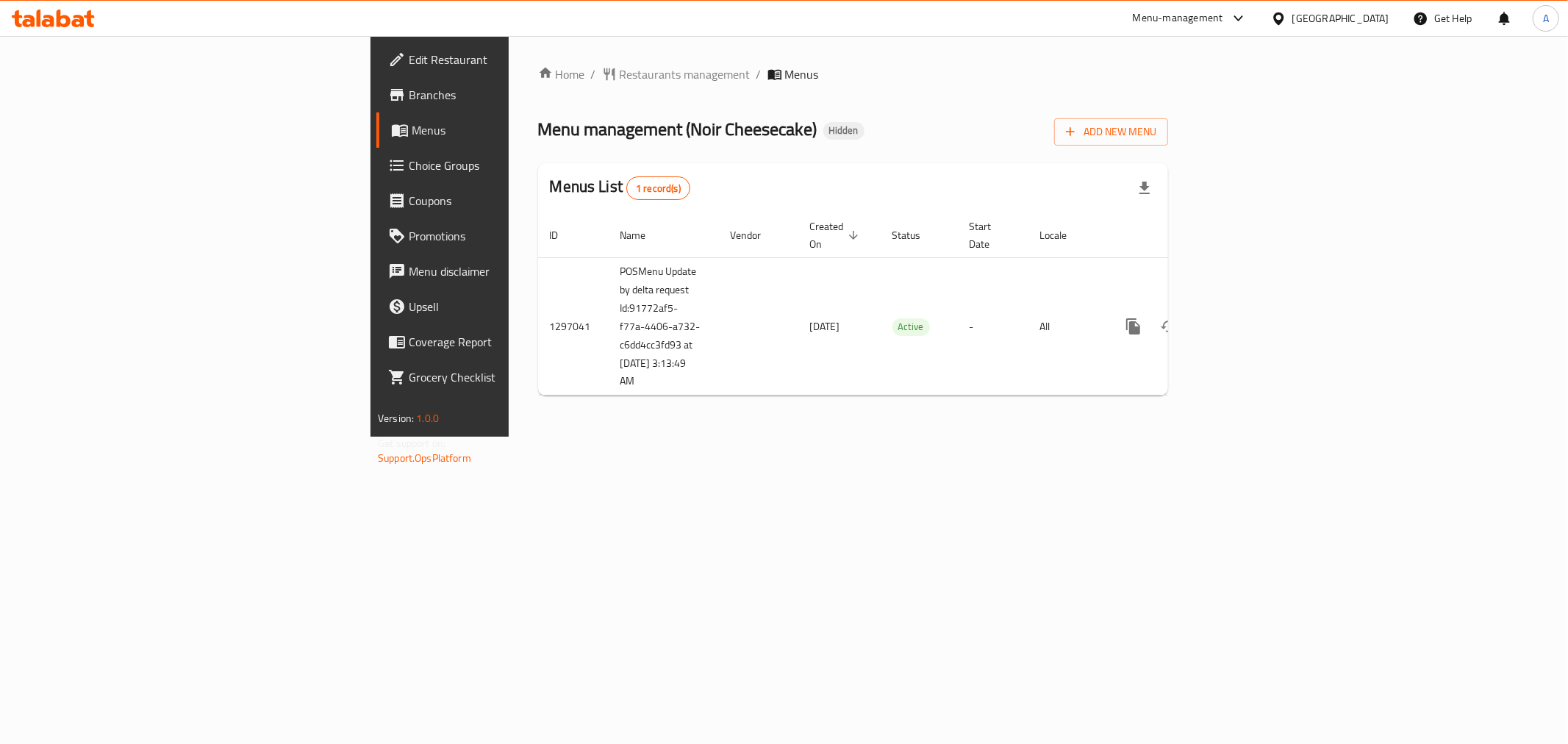
click at [409, 168] on span "Choice Groups" at bounding box center [515, 165] width 212 height 18
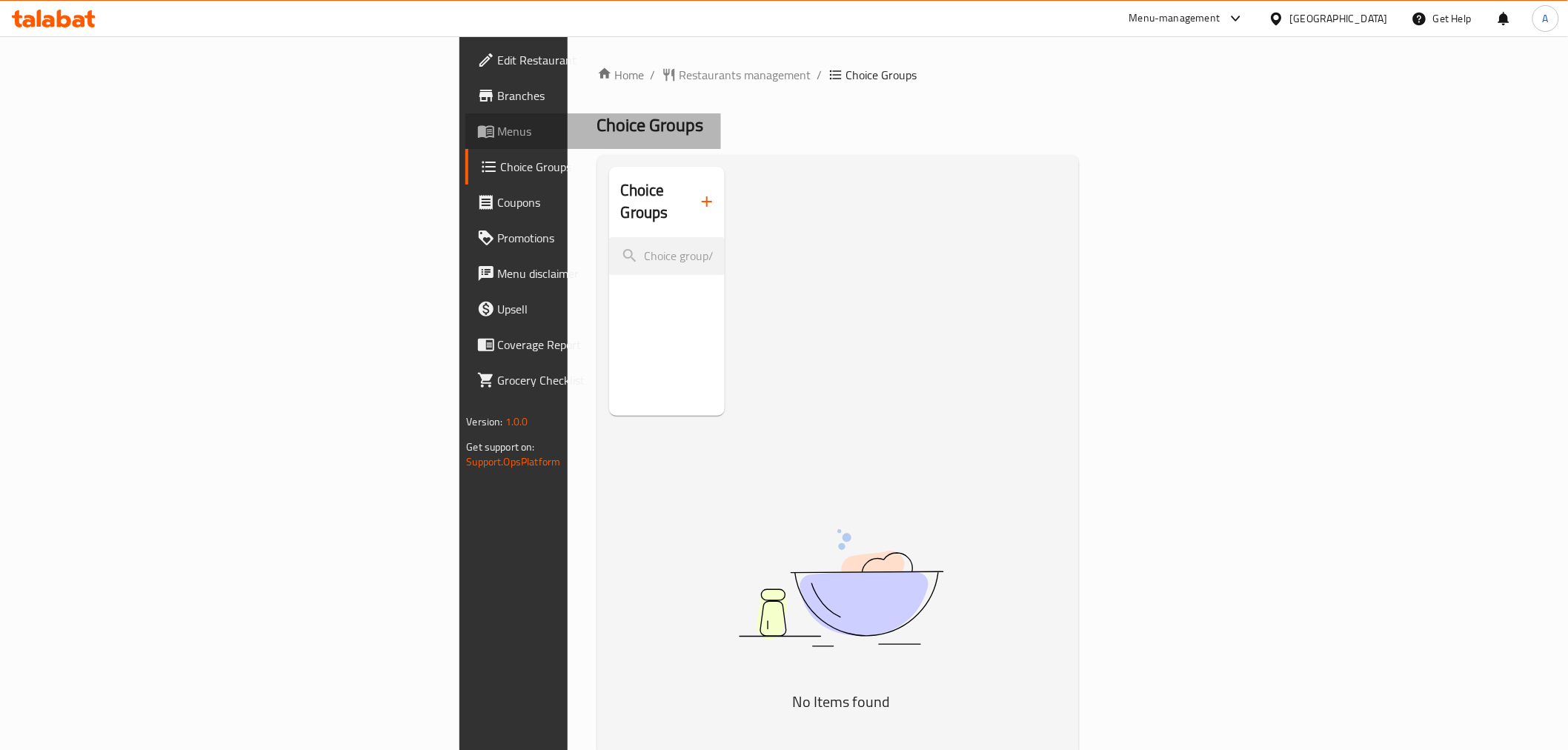
click at [498, 131] on span "Menus" at bounding box center [603, 131] width 212 height 18
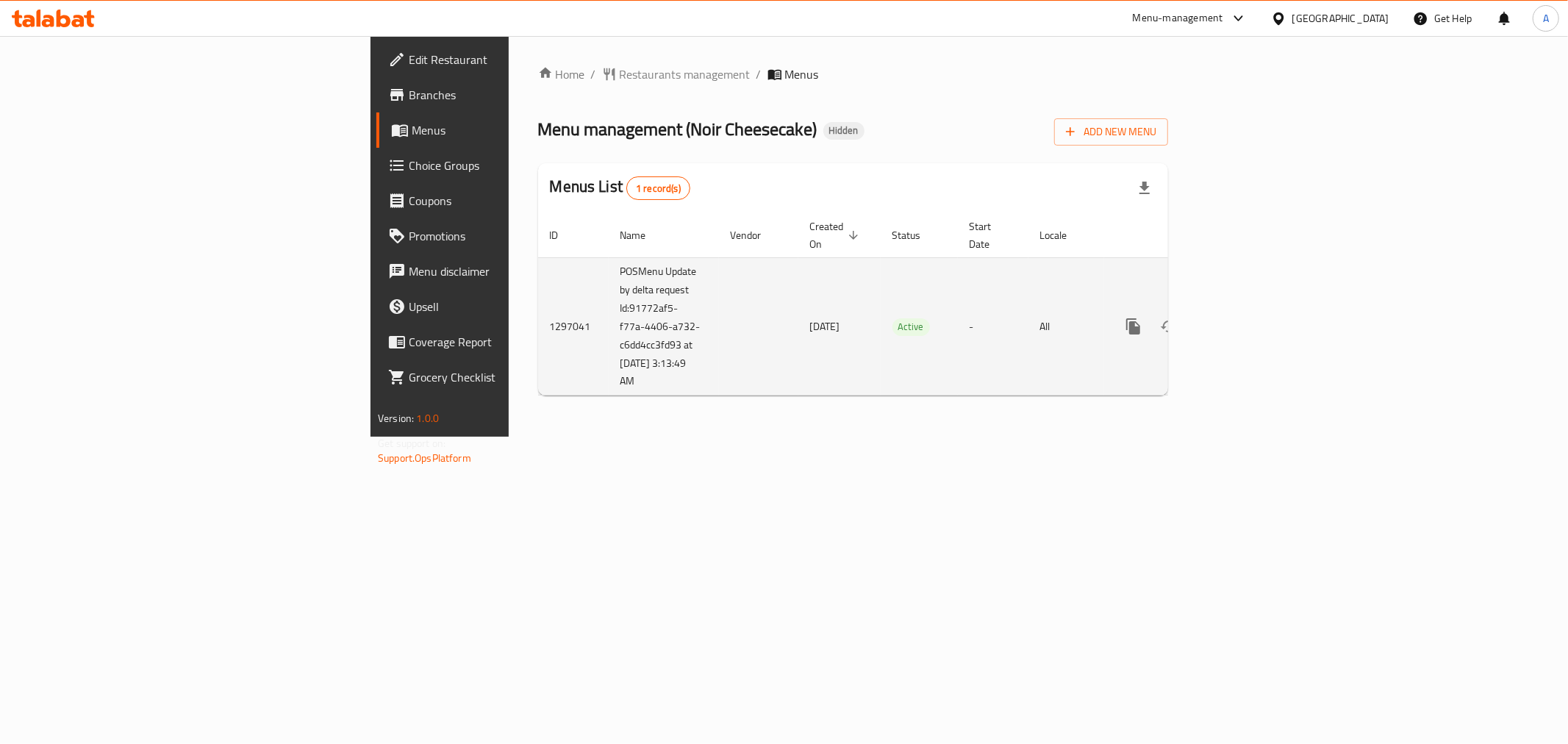
click at [1269, 290] on td "enhanced table" at bounding box center [1186, 327] width 165 height 139
click at [1249, 317] on icon "enhanced table" at bounding box center [1240, 326] width 18 height 18
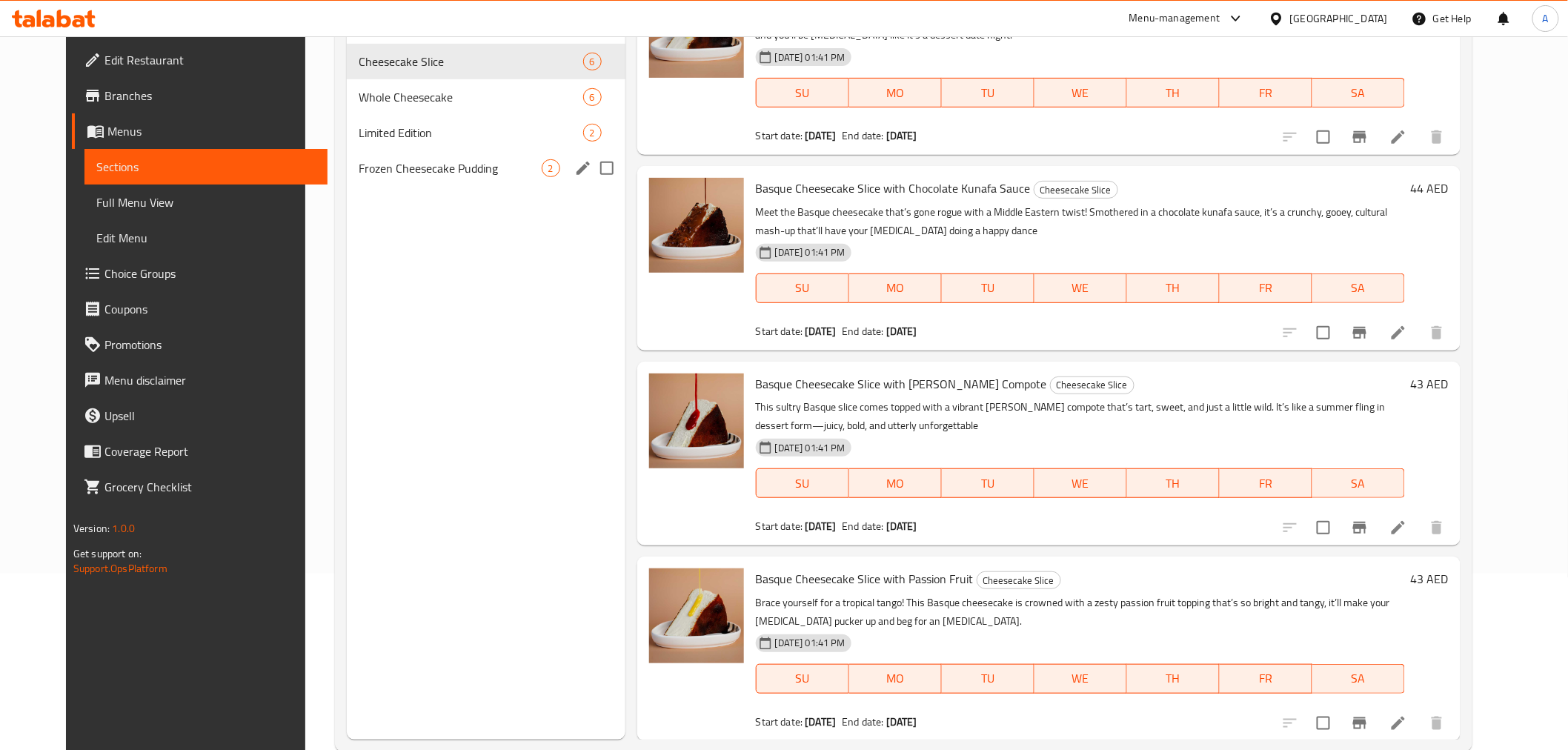
scroll to position [208, 0]
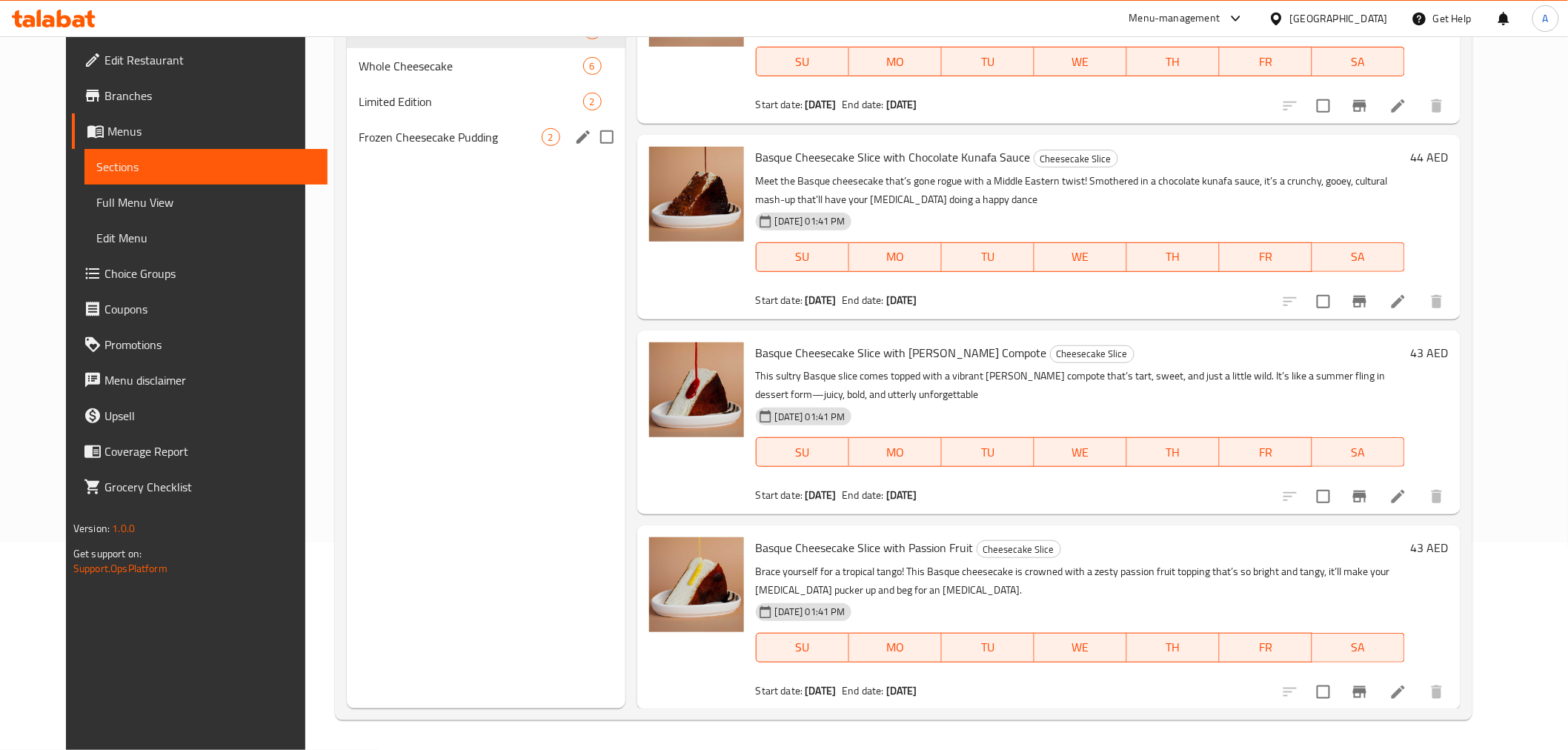
click at [417, 147] on div "Frozen Cheesecake Pudding 2" at bounding box center [485, 137] width 279 height 35
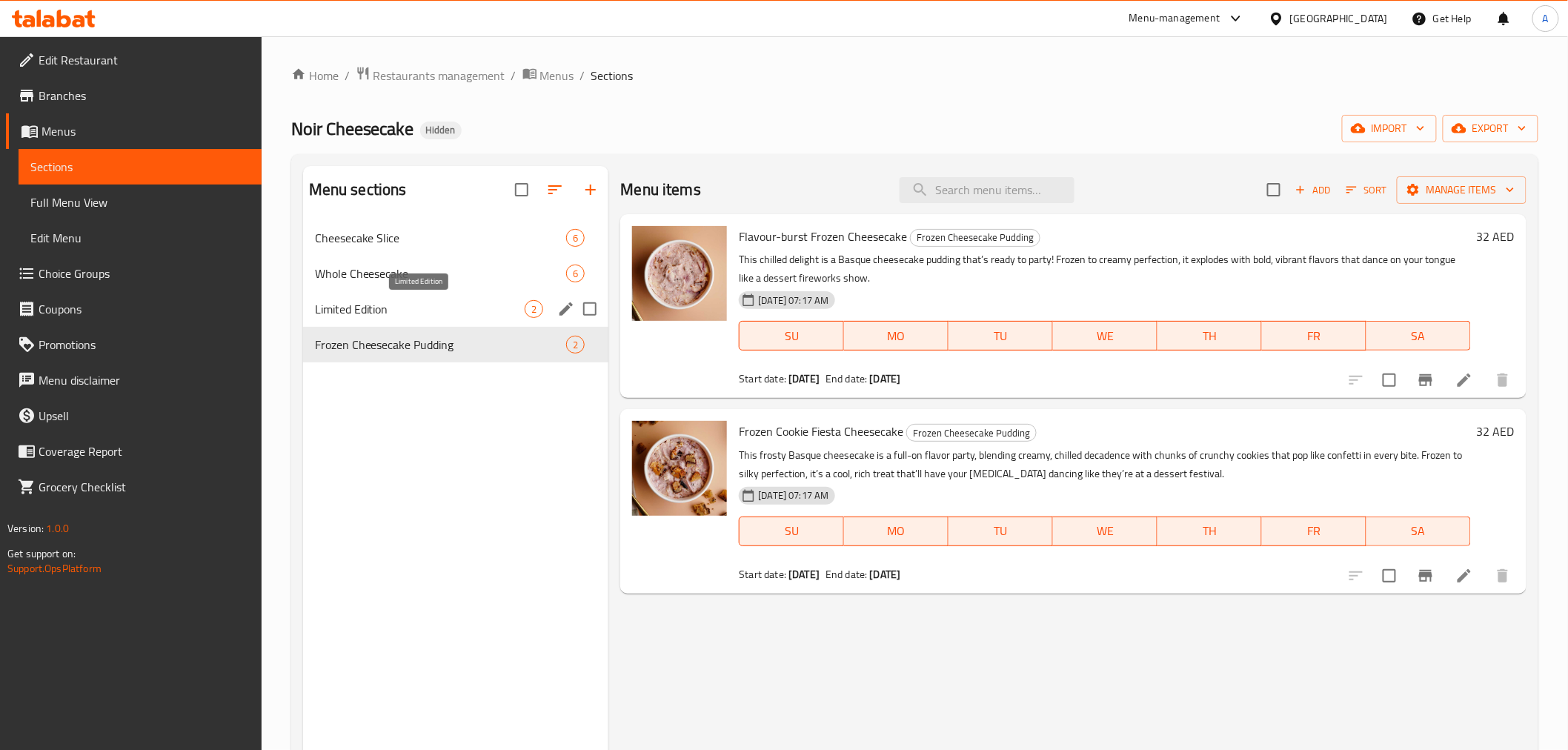
click at [440, 320] on div "Limited Edition 2" at bounding box center [456, 309] width 306 height 35
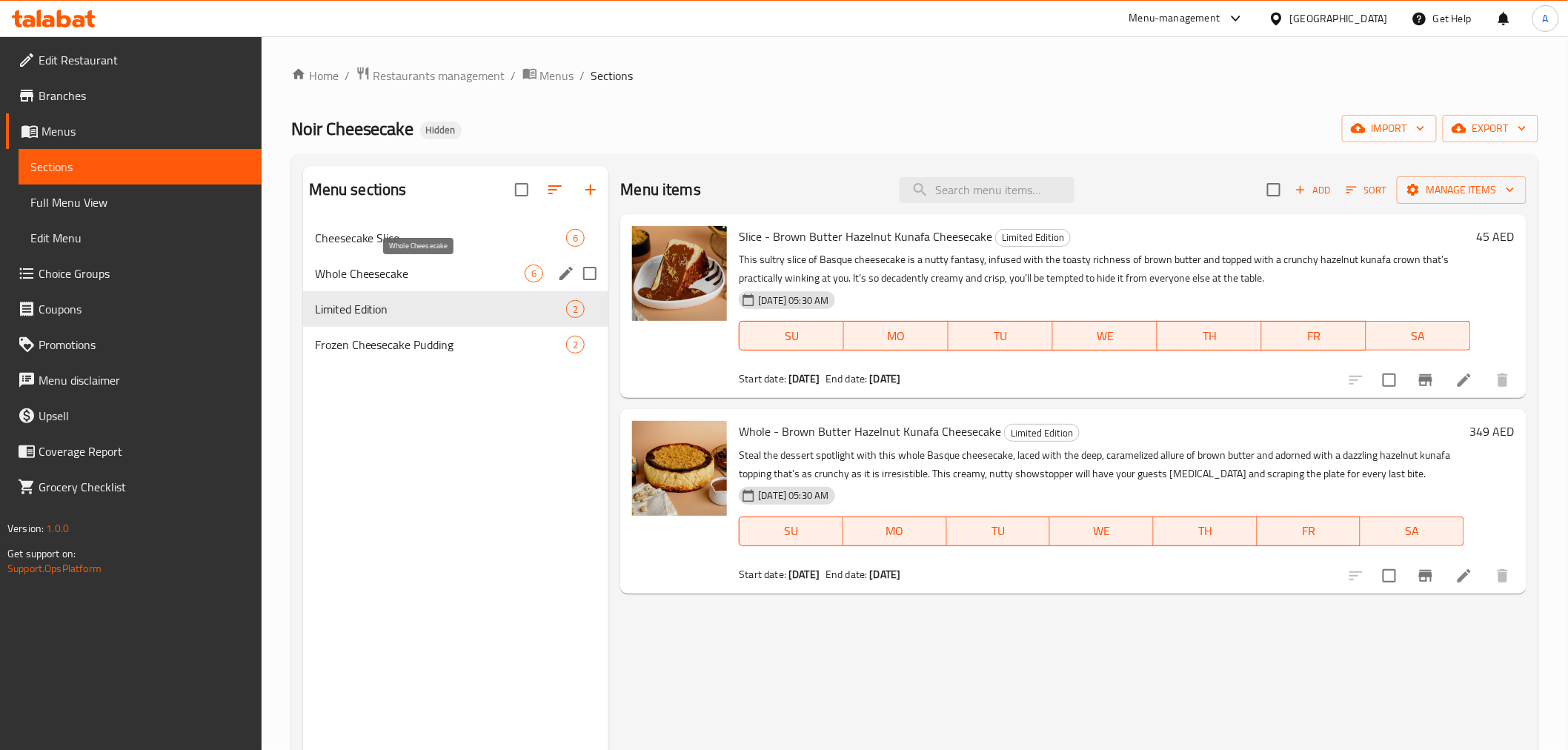
click at [470, 269] on span "Whole Cheesecake" at bounding box center [420, 274] width 211 height 18
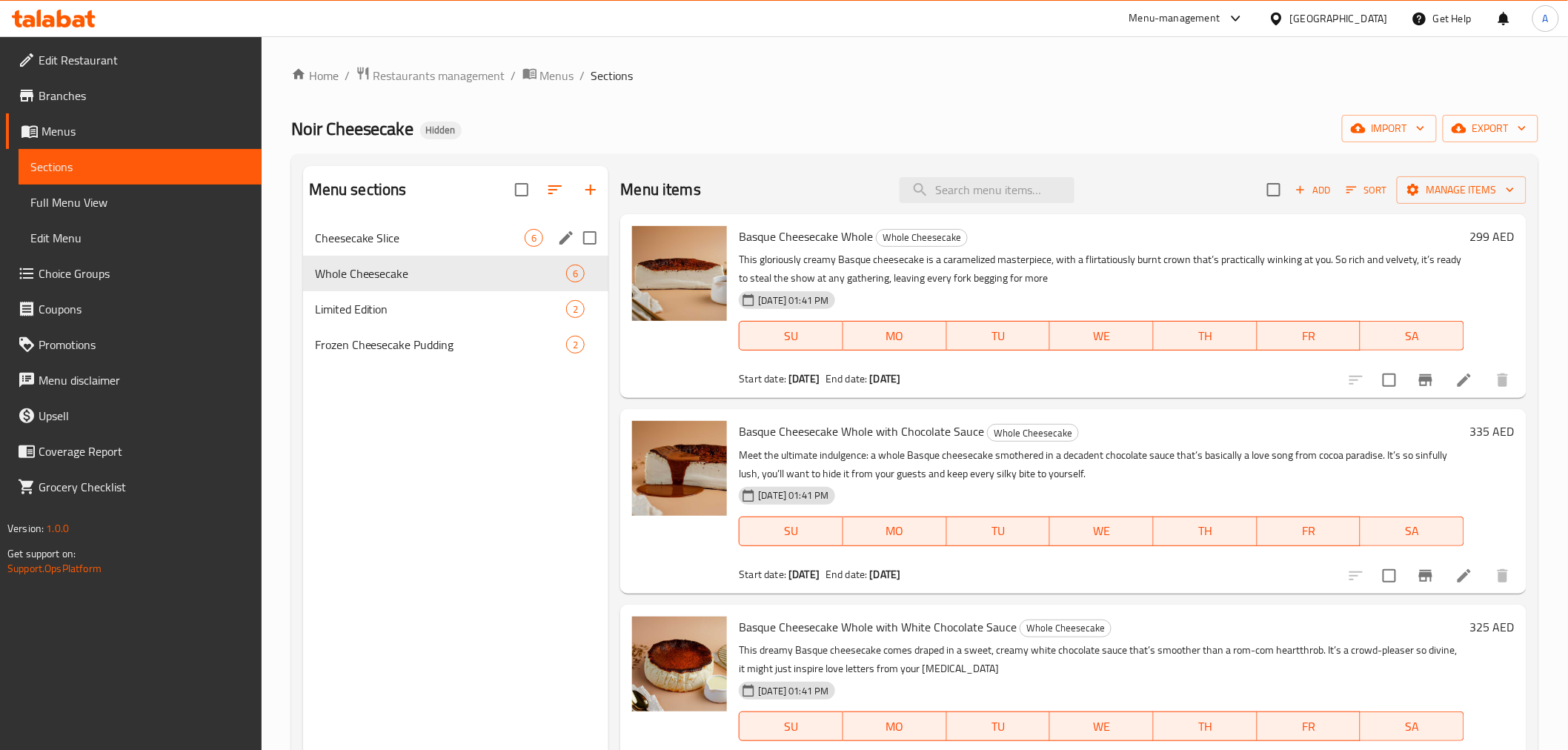
click at [424, 224] on div "Cheesecake Slice 6" at bounding box center [456, 238] width 306 height 35
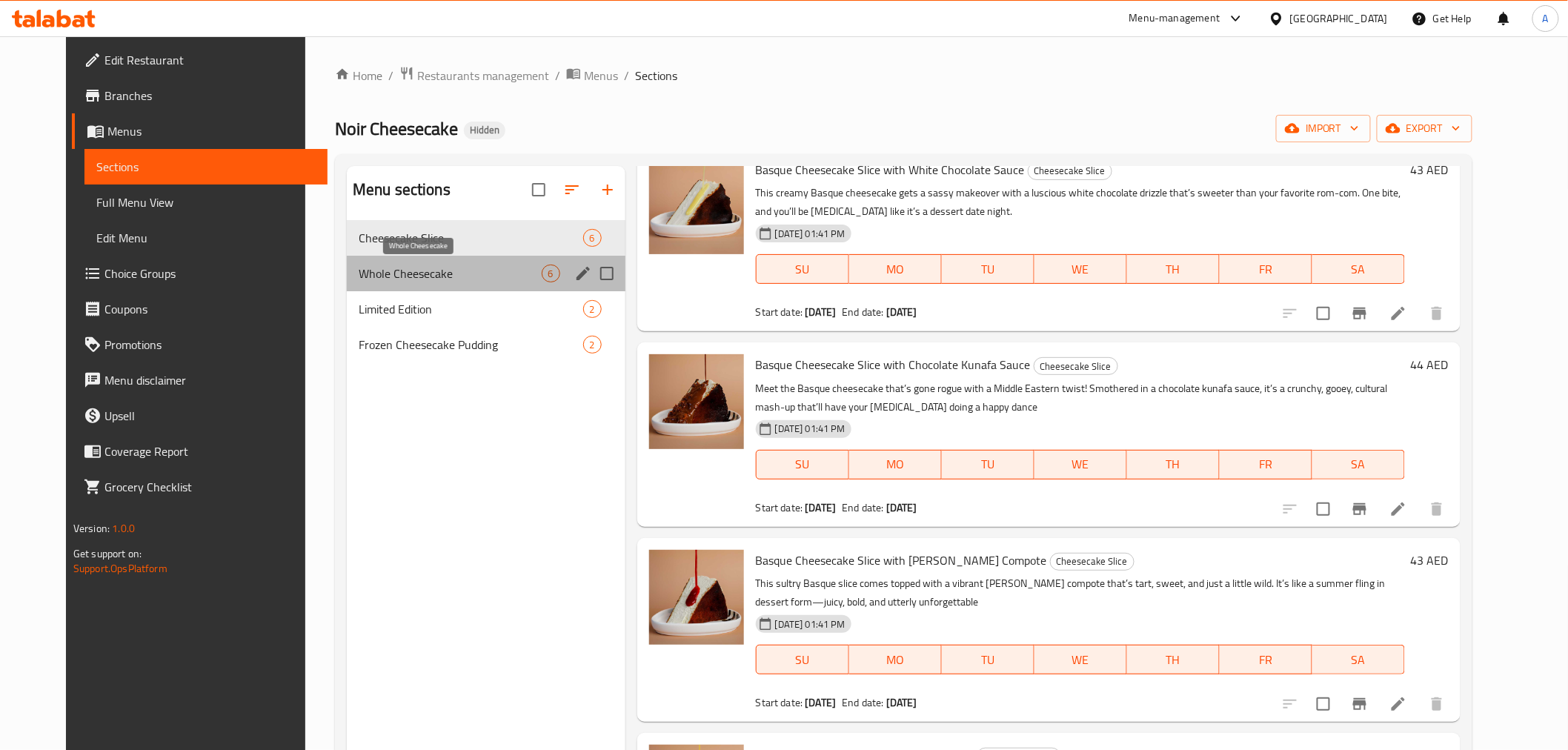
click at [436, 268] on span "Whole Cheesecake" at bounding box center [450, 274] width 183 height 18
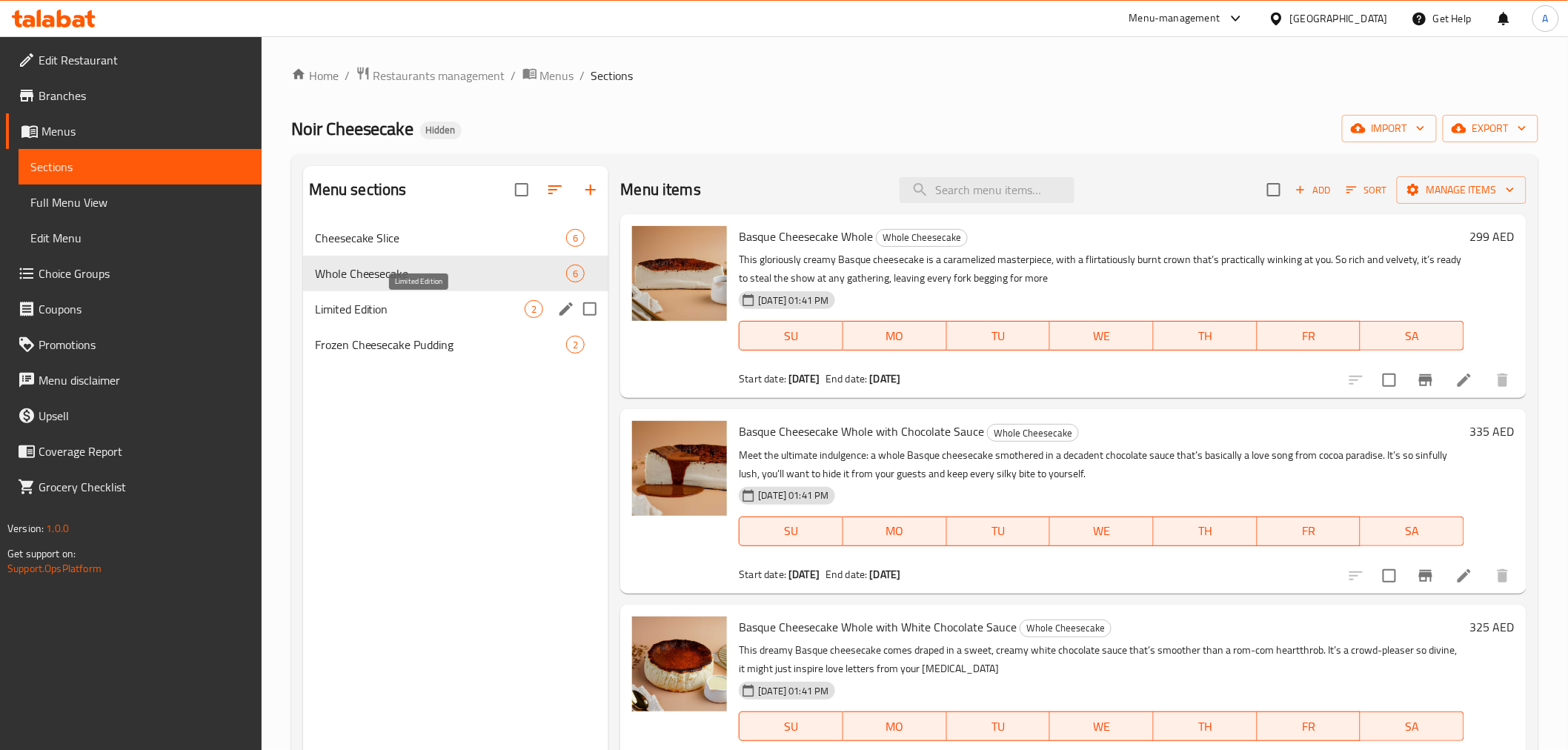
click at [493, 314] on span "Limited Edition" at bounding box center [420, 309] width 211 height 18
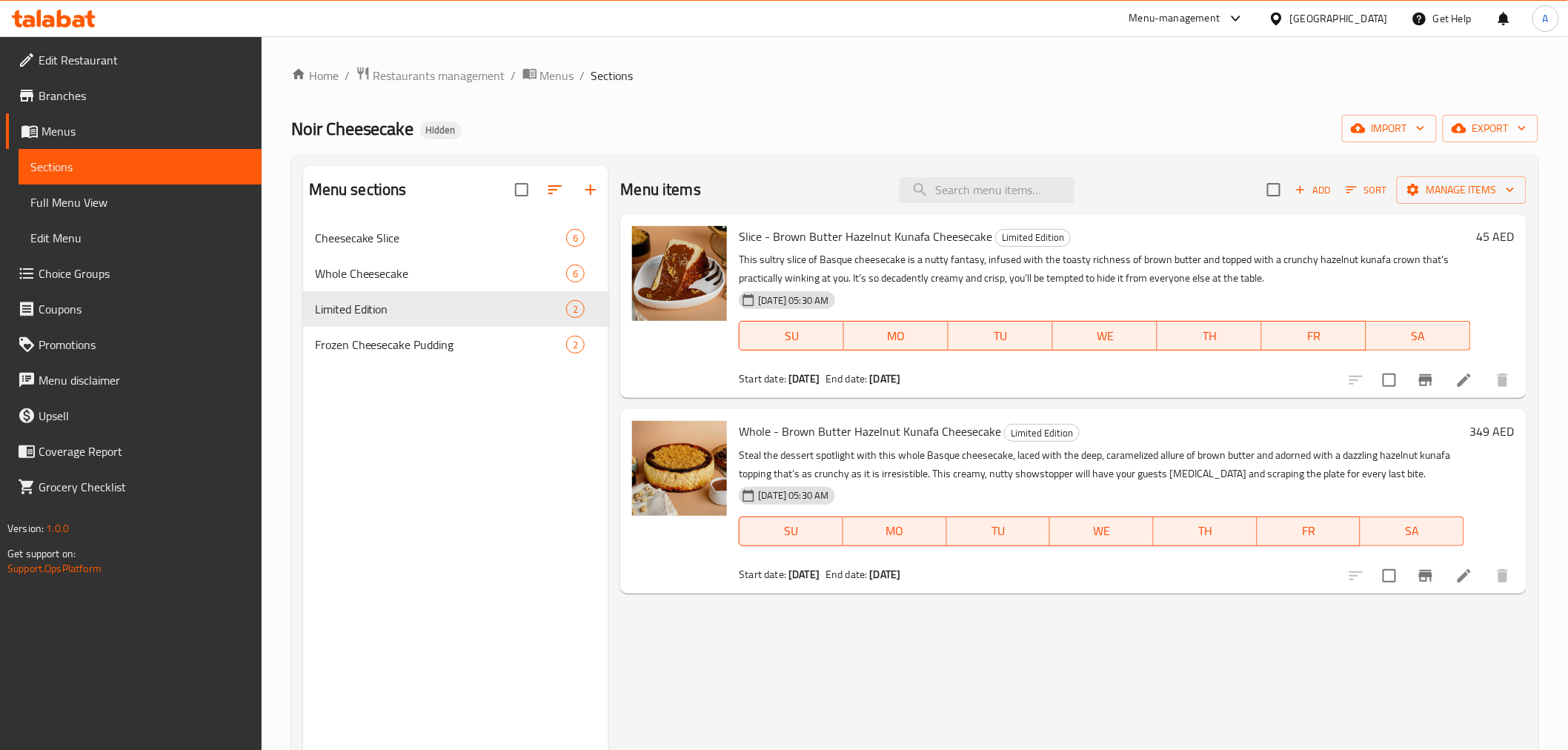
click at [449, 363] on nav "Cheesecake Slice 6 Whole Cheesecake 6 Limited Edition 2 Frozen Cheesecake Puddi…" at bounding box center [456, 291] width 306 height 155
click at [476, 344] on span "Frozen Cheesecake Pudding" at bounding box center [420, 344] width 211 height 18
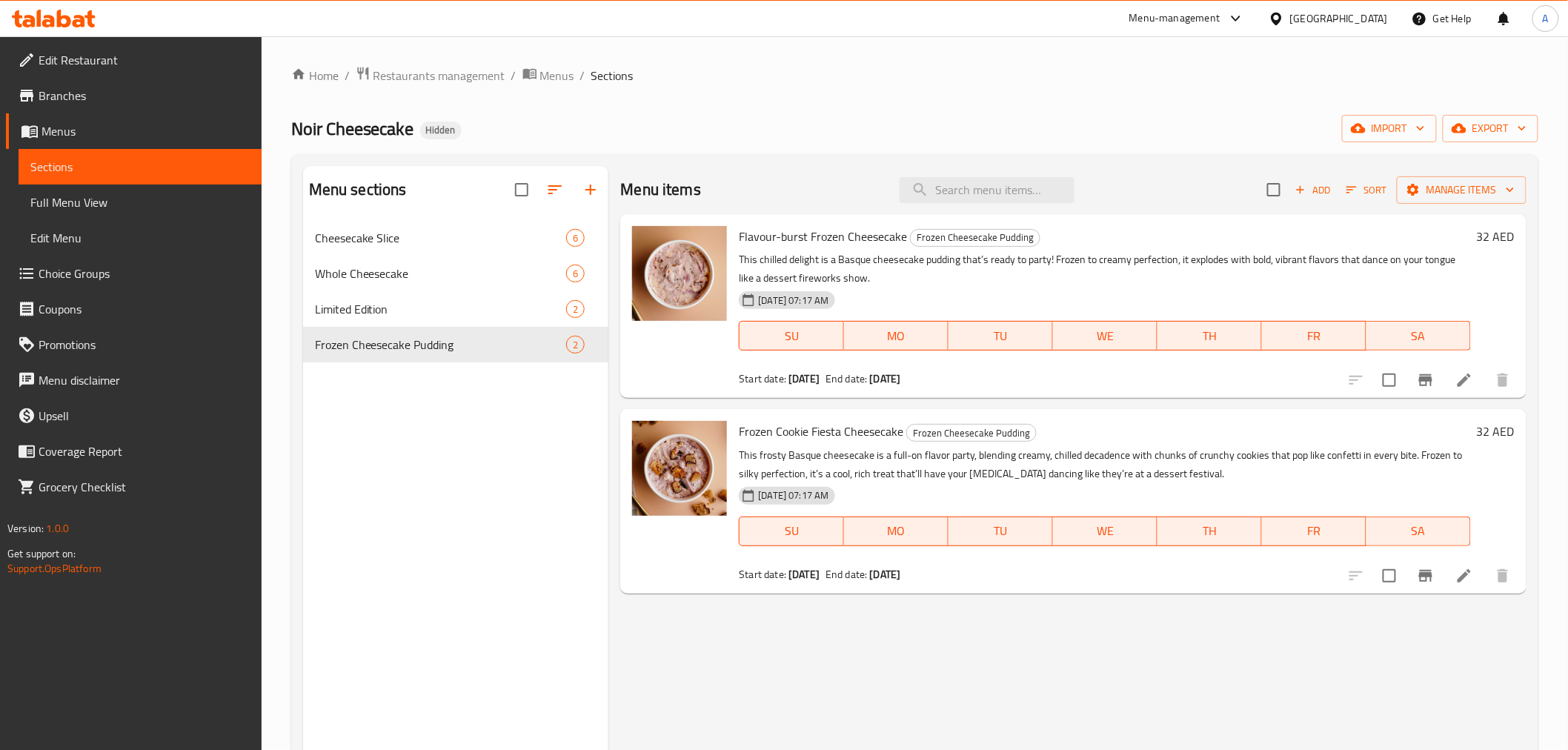
drag, startPoint x: 457, startPoint y: 73, endPoint x: 533, endPoint y: 109, distance: 84.1
click at [457, 73] on span "Restaurants management" at bounding box center [440, 76] width 132 height 18
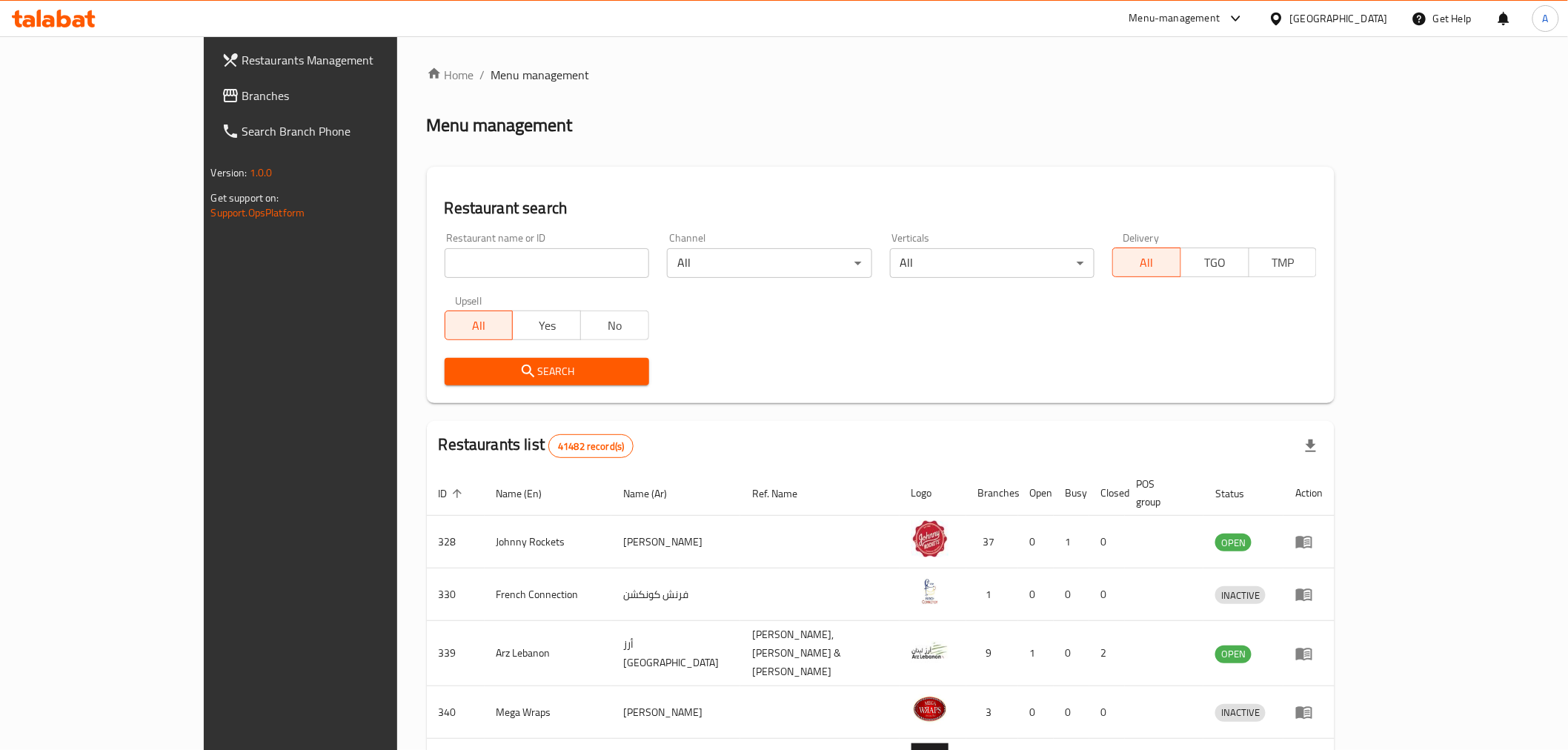
click at [455, 271] on input "search" at bounding box center [547, 263] width 205 height 30
paste input "700021"
type input "700021"
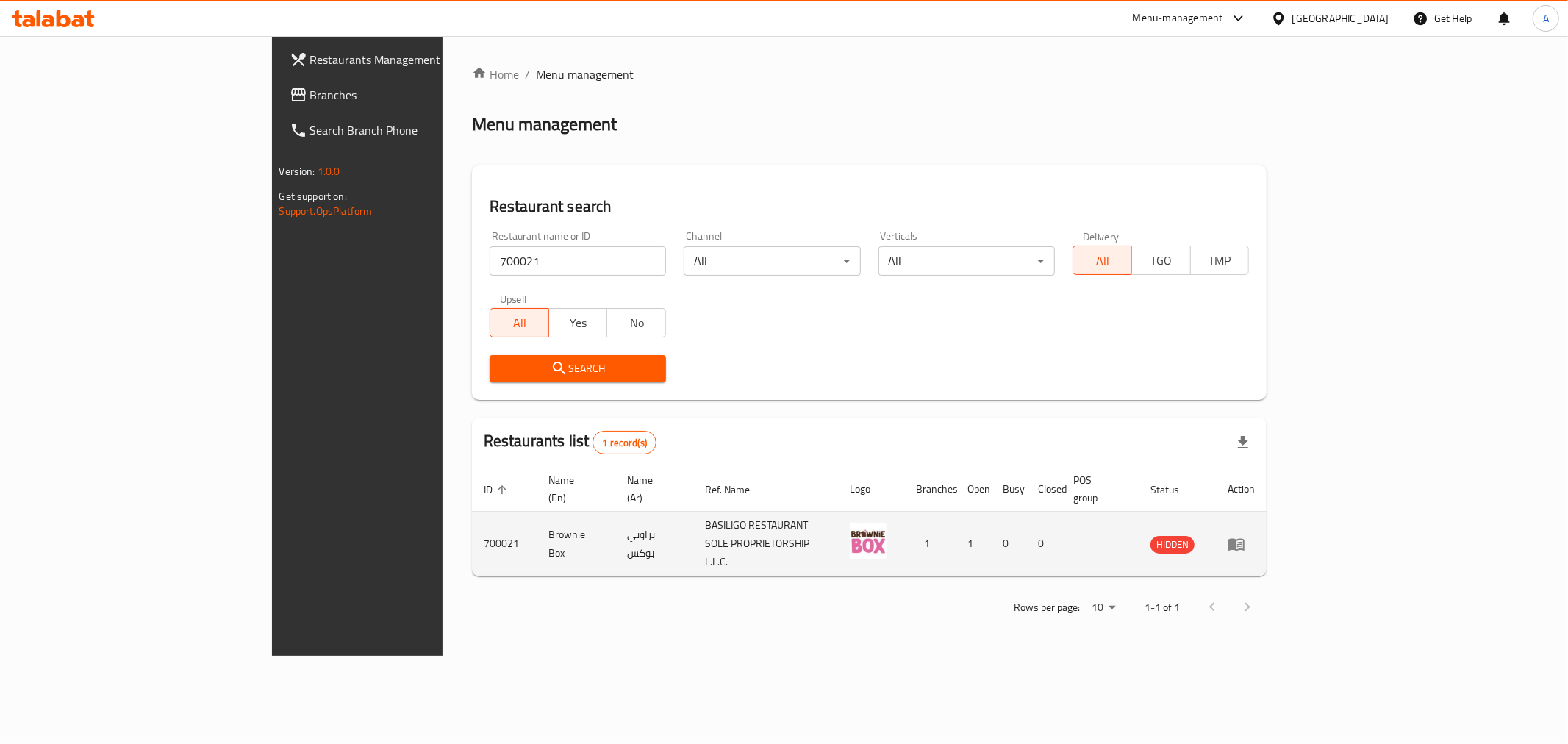
click at [1267, 530] on td "enhanced table" at bounding box center [1242, 544] width 51 height 64
click at [1243, 542] on icon "enhanced table" at bounding box center [1239, 545] width 5 height 6
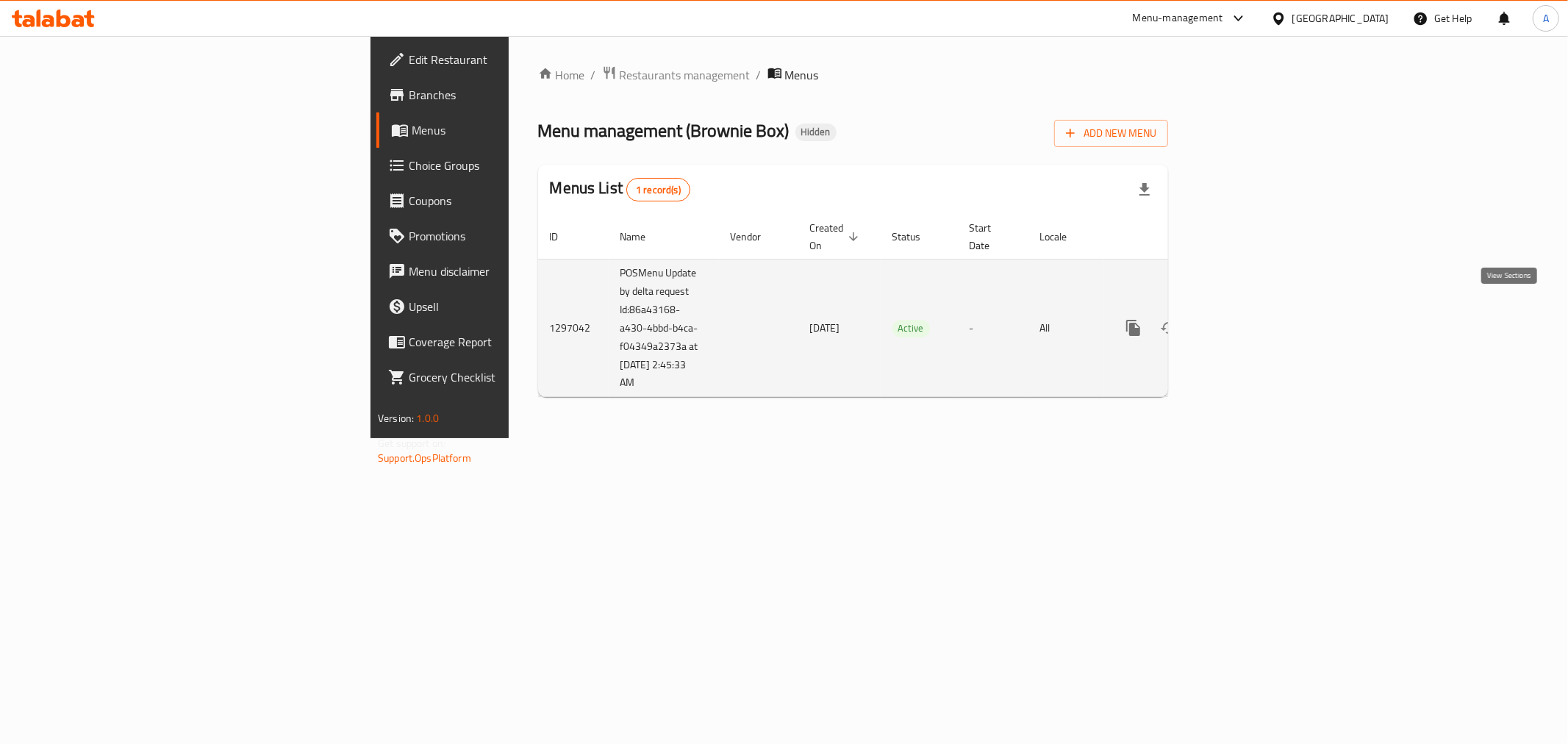
click at [1258, 323] on link "enhanced table" at bounding box center [1240, 328] width 35 height 35
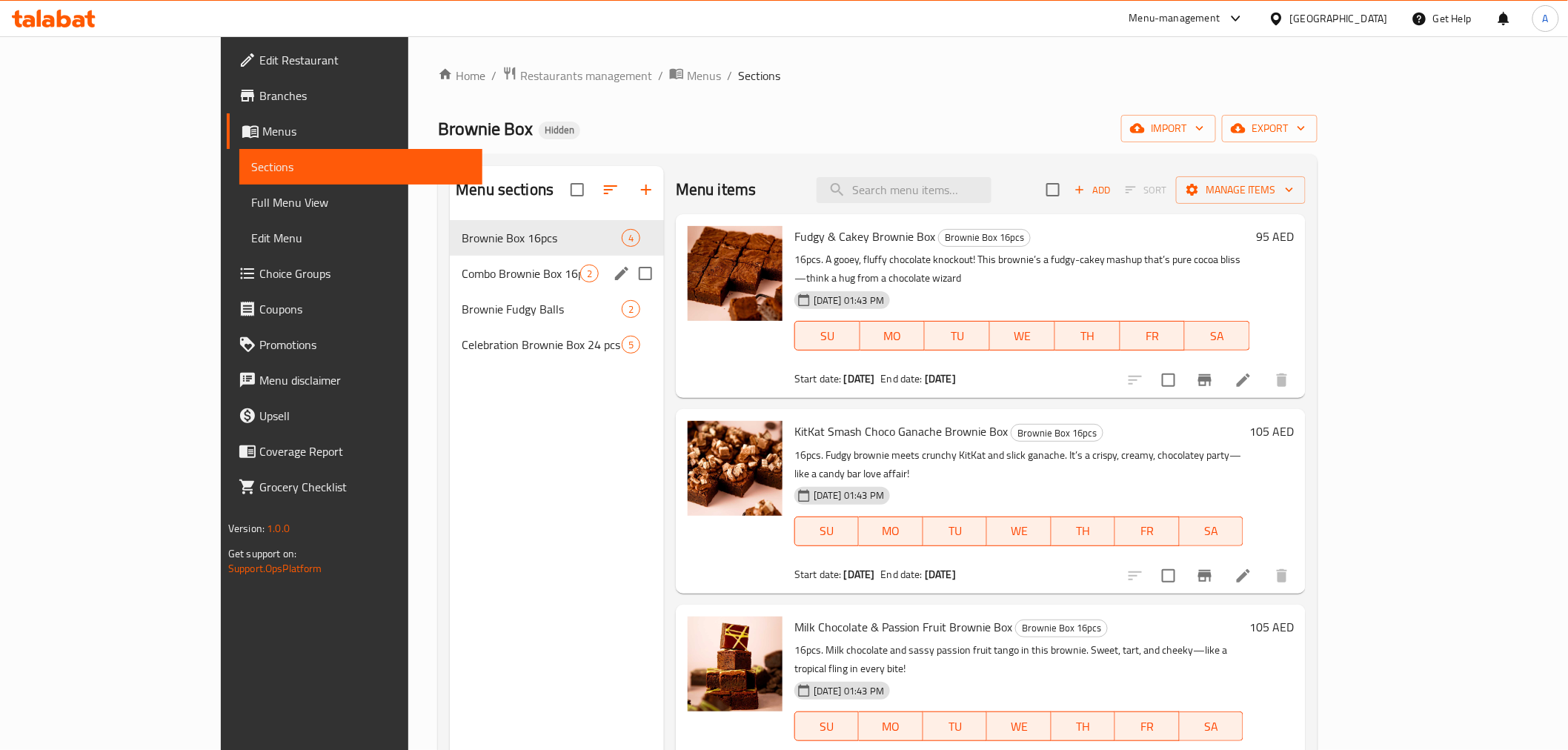
click at [450, 257] on div "Combo Brownie Box 16pcs 2" at bounding box center [557, 274] width 215 height 35
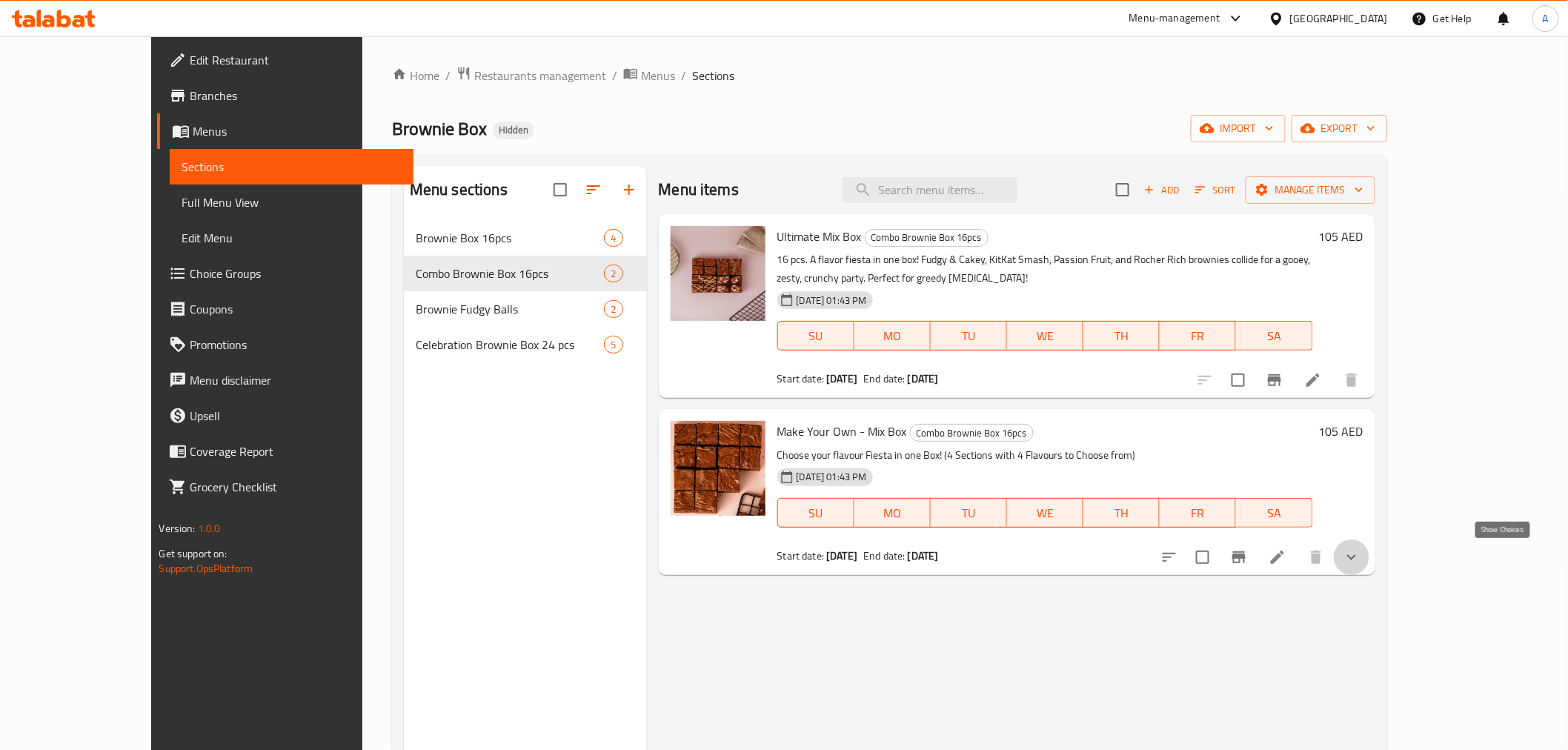
click at [1361, 557] on icon "show more" at bounding box center [1352, 557] width 18 height 18
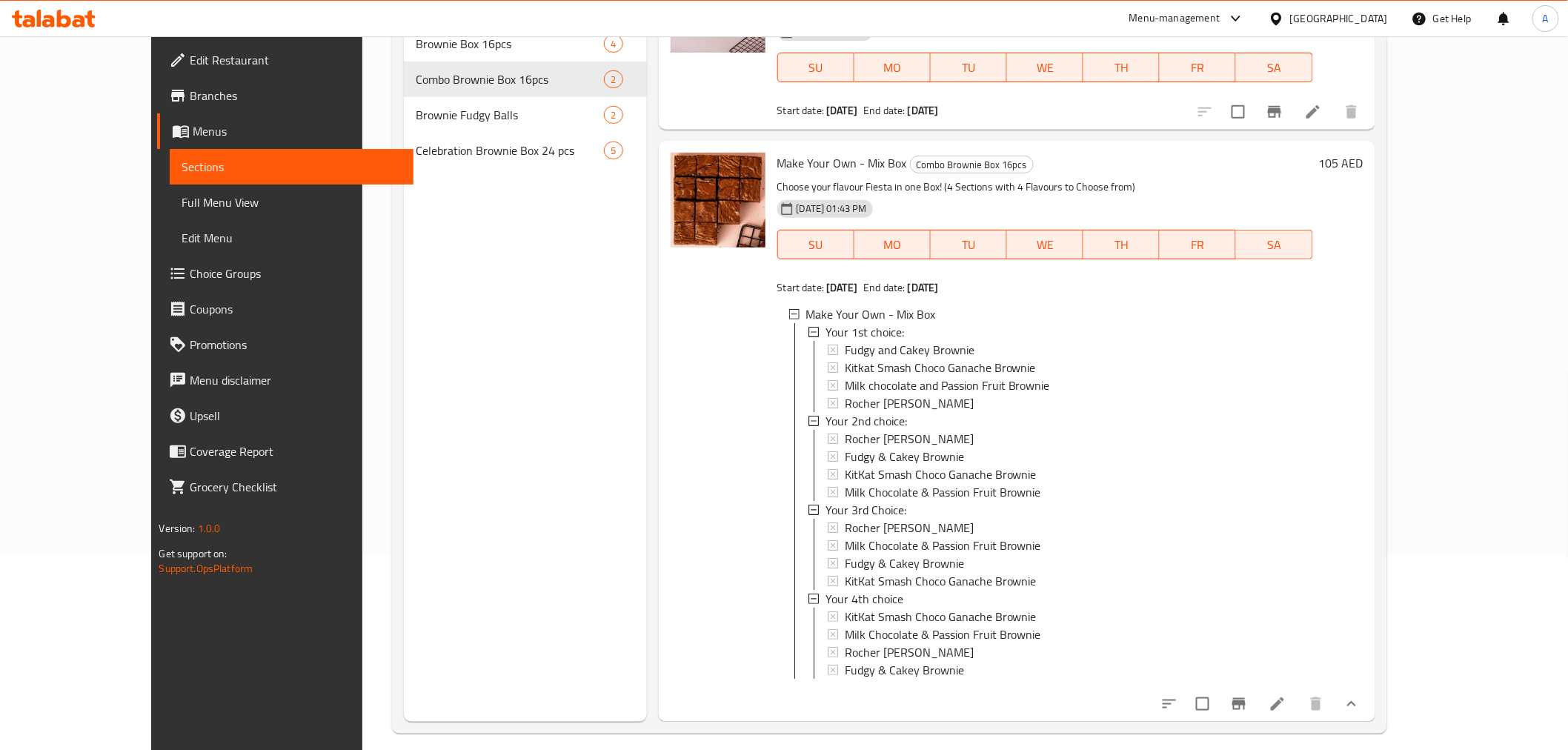
scroll to position [208, 0]
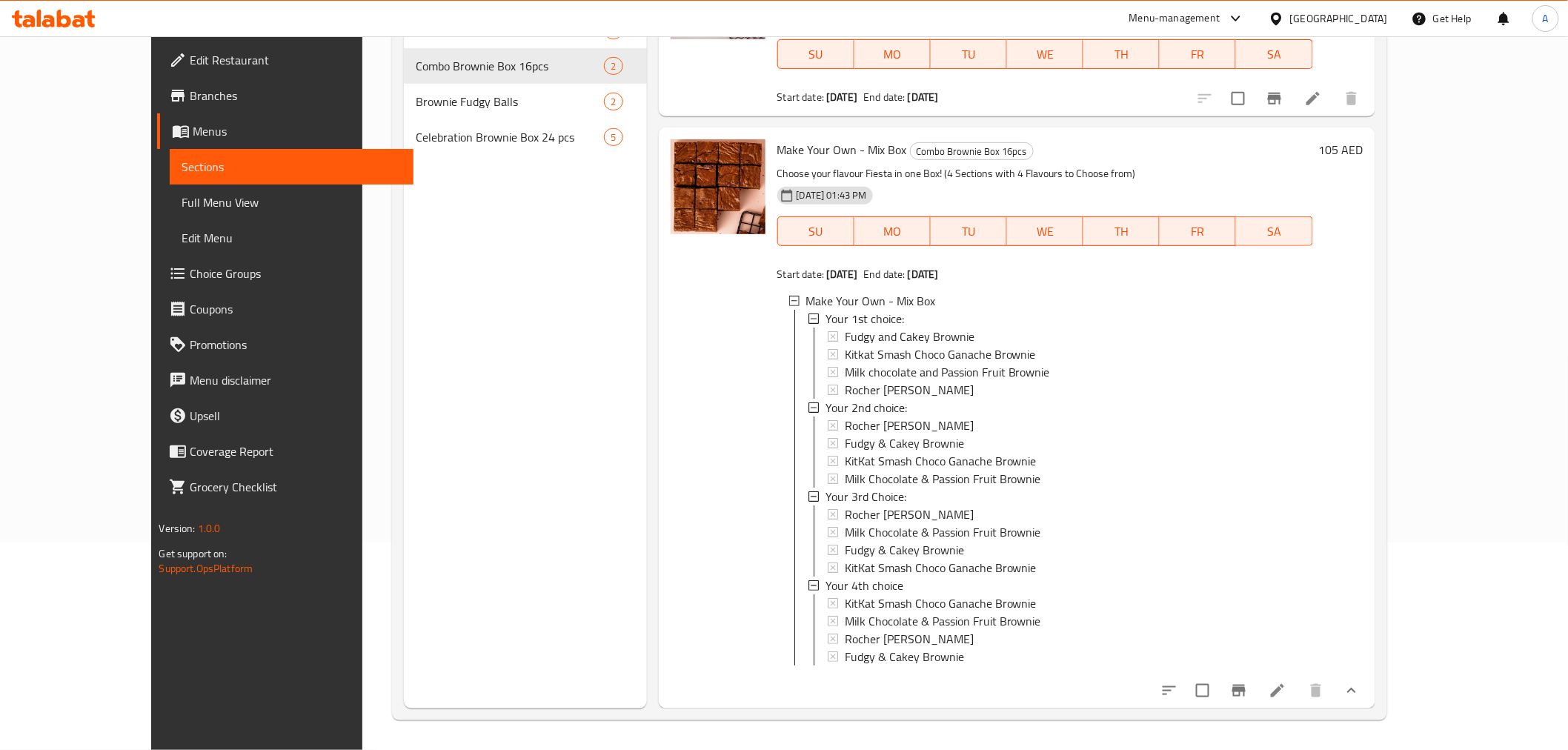
click at [1298, 701] on li at bounding box center [1278, 690] width 41 height 27
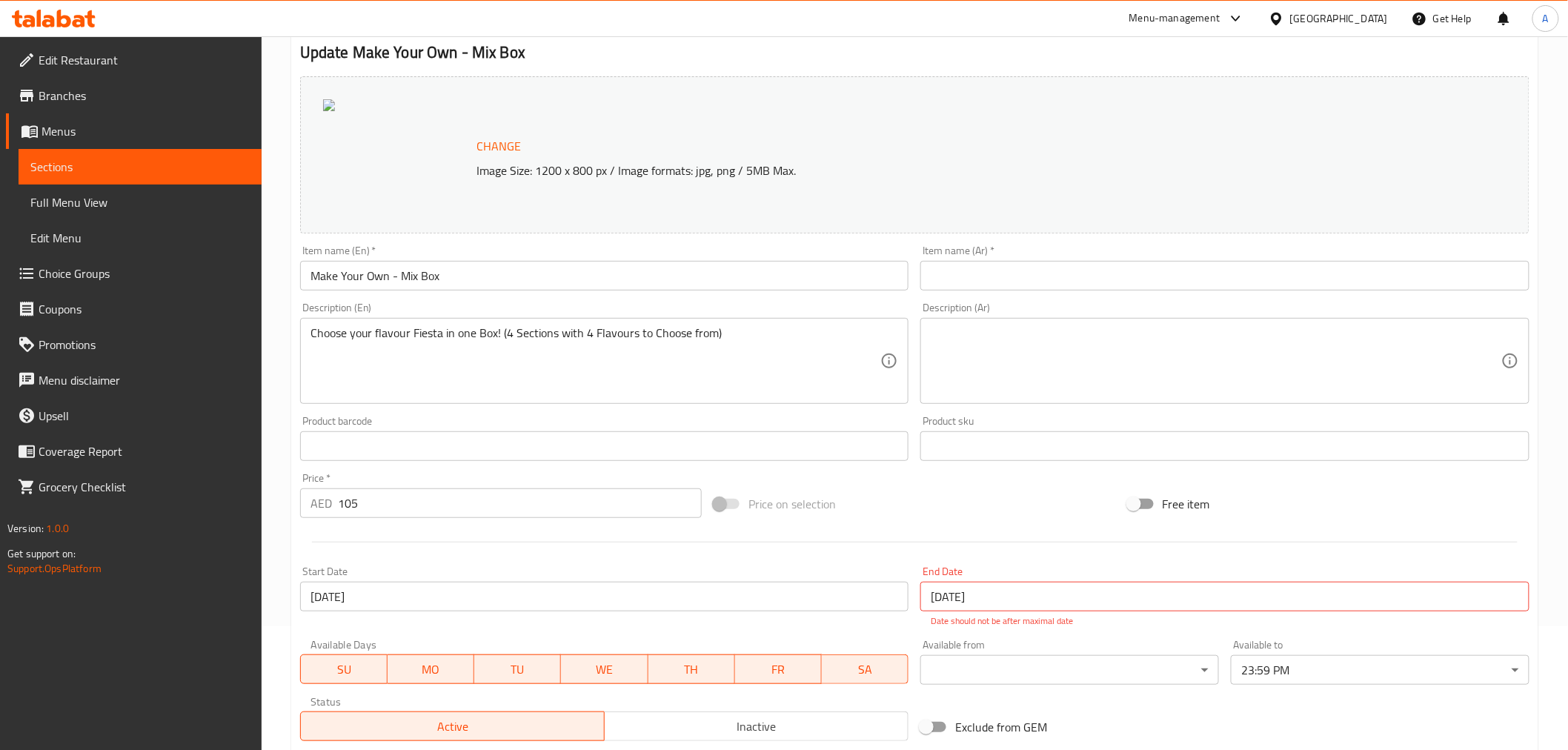
scroll to position [2, 0]
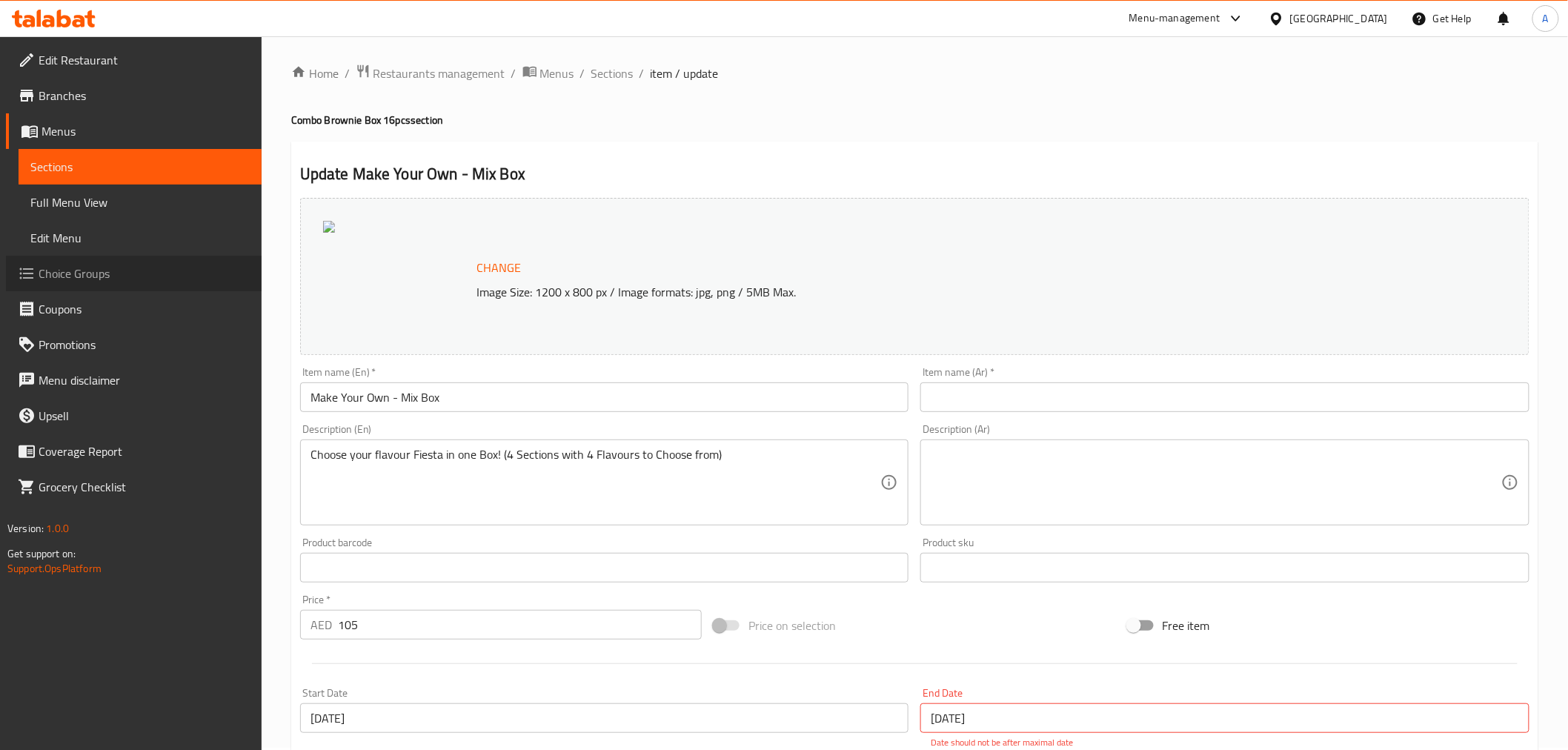
click at [72, 265] on span "Choice Groups" at bounding box center [144, 274] width 212 height 18
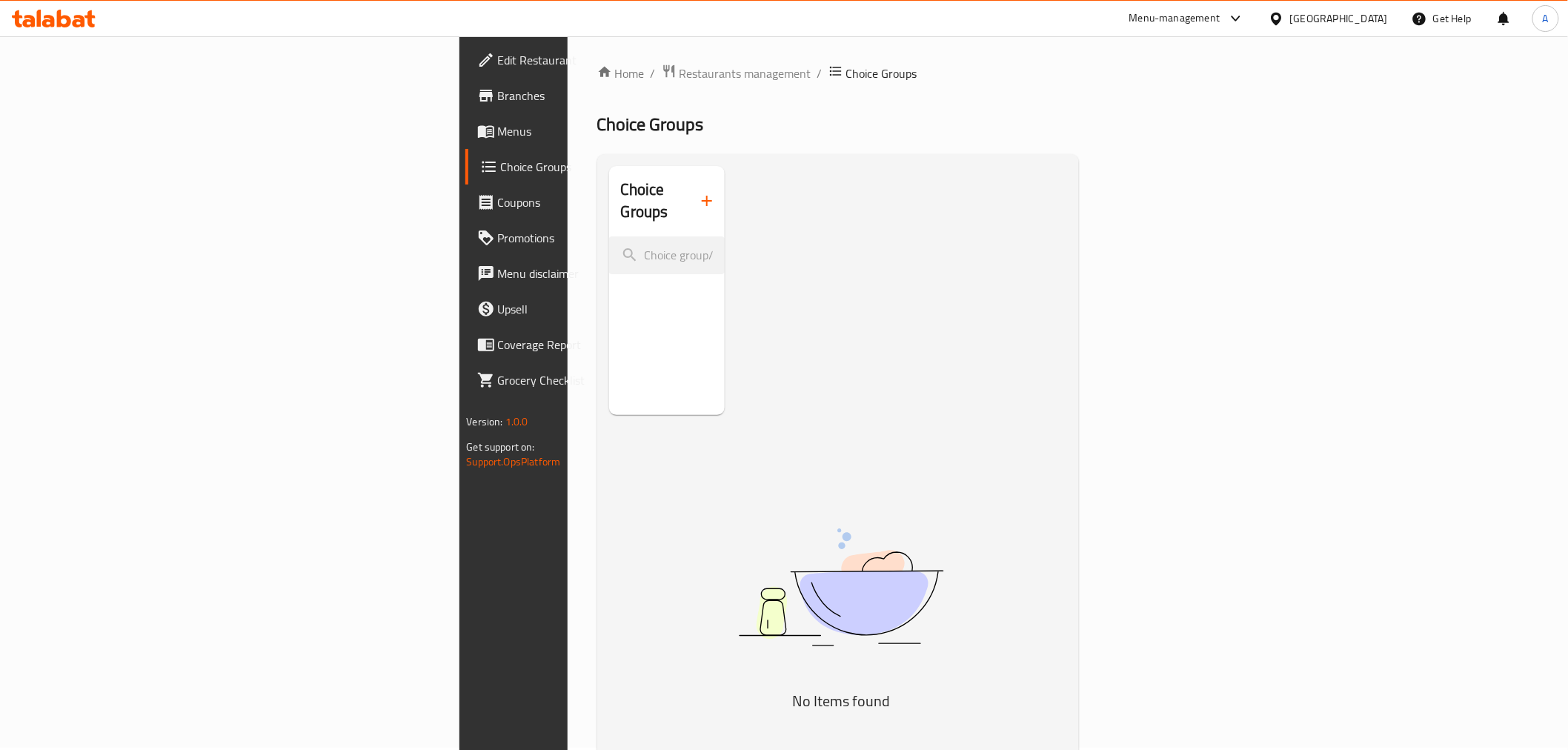
drag, startPoint x: 480, startPoint y: 72, endPoint x: 527, endPoint y: 85, distance: 48.8
click at [680, 72] on span "Restaurants management" at bounding box center [746, 74] width 132 height 18
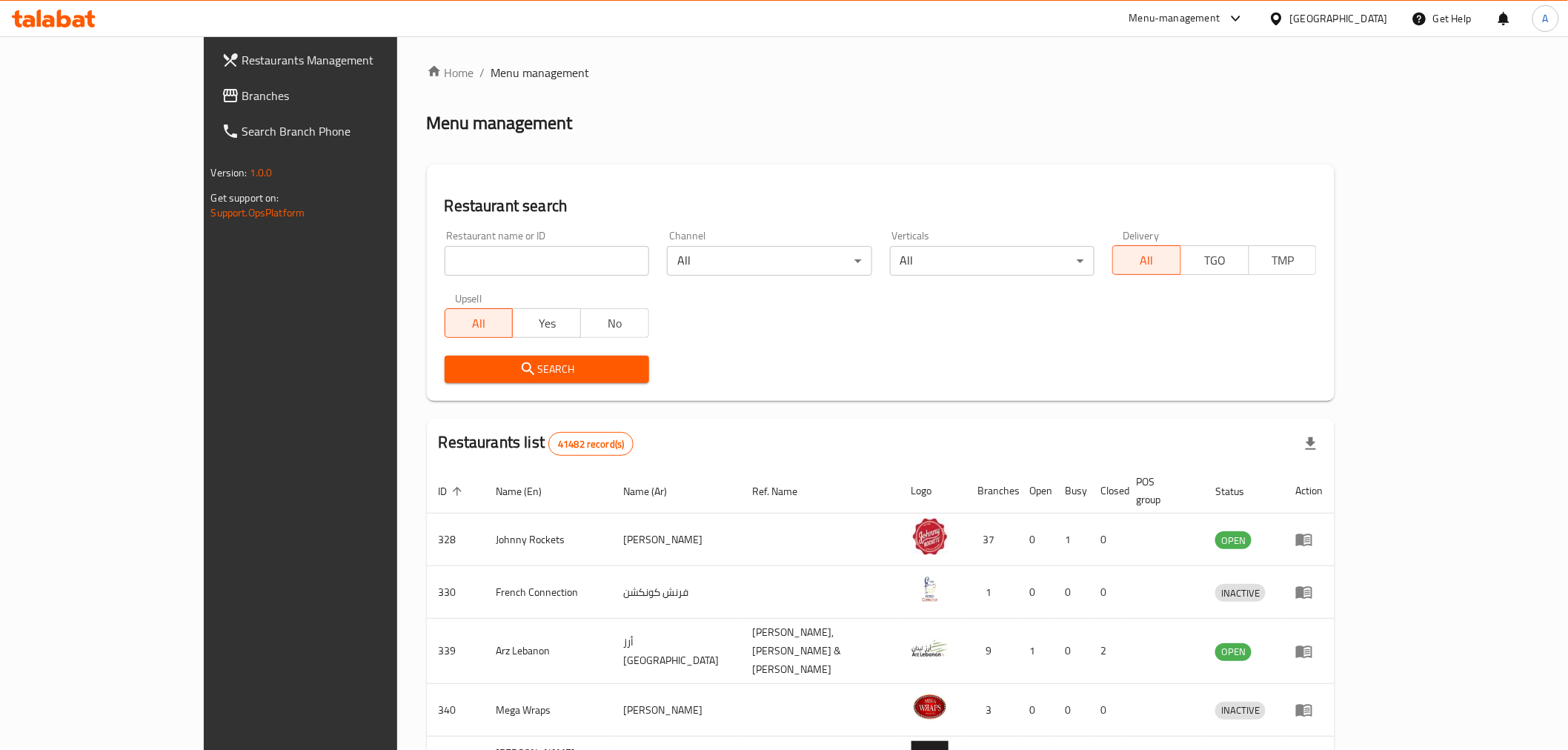
click at [553, 250] on input "search" at bounding box center [547, 261] width 205 height 30
paste input "698795"
type input "698795"
click button "Search" at bounding box center [547, 369] width 205 height 28
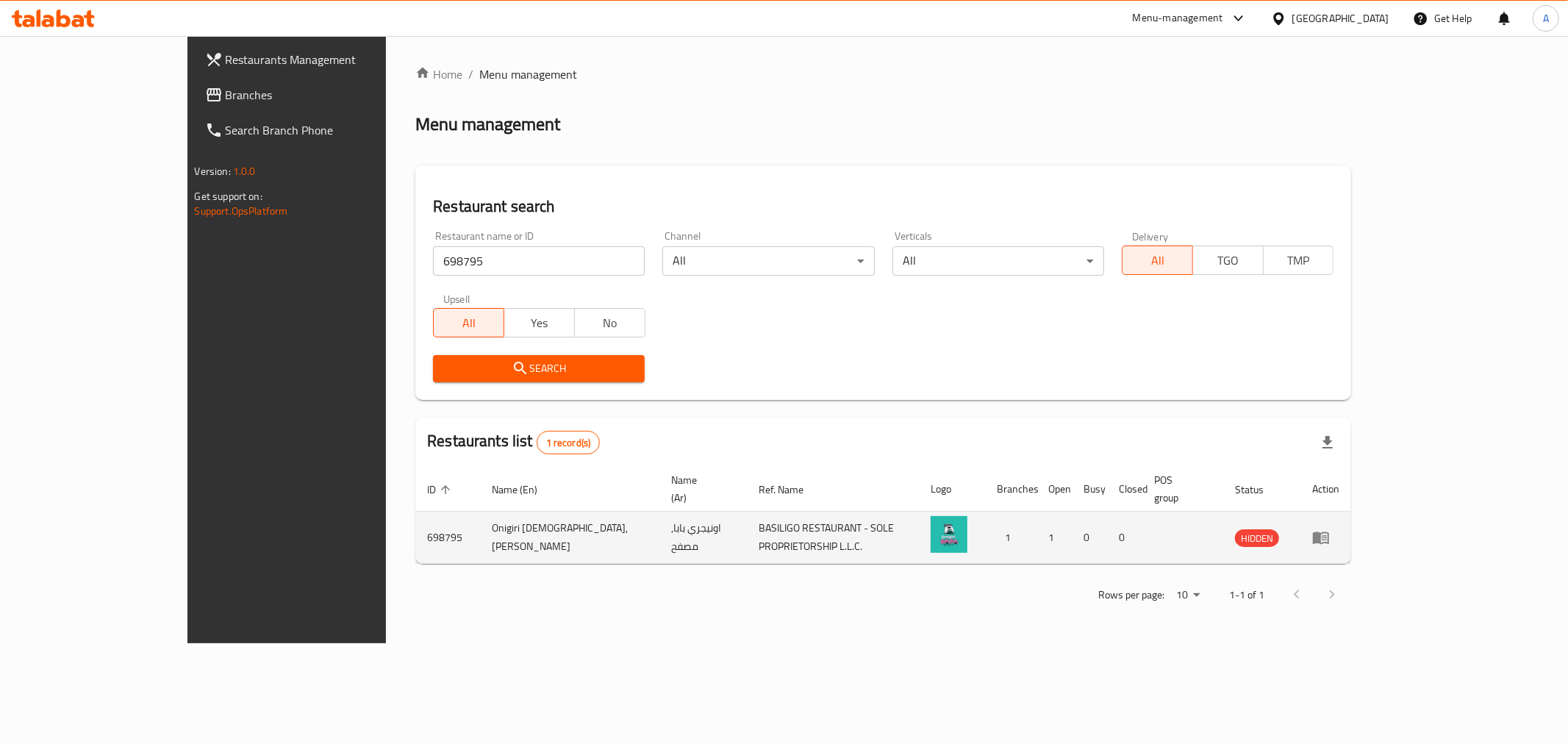
click at [1351, 515] on td "enhanced table" at bounding box center [1326, 537] width 51 height 52
click at [1330, 532] on icon "enhanced table" at bounding box center [1321, 538] width 17 height 13
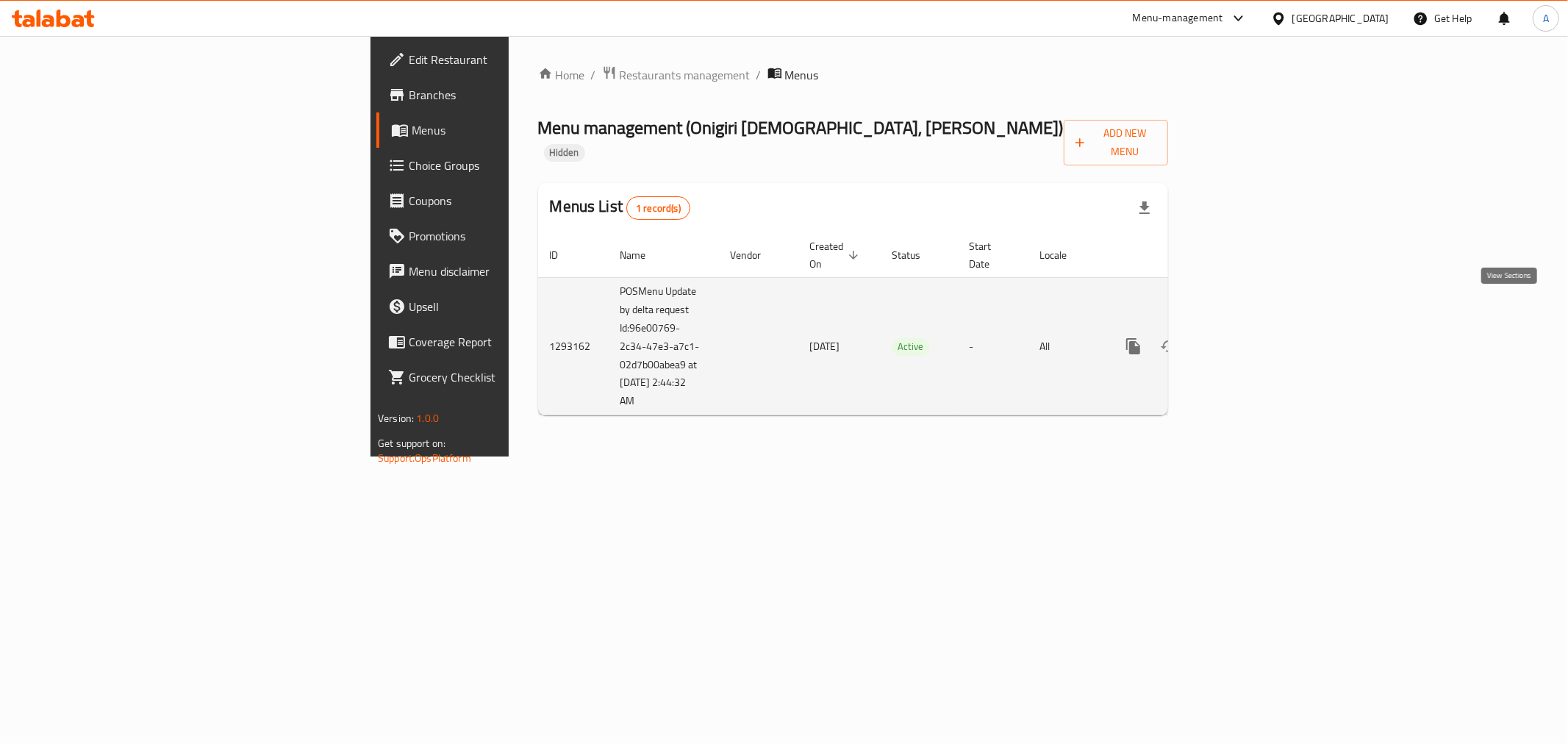
click at [1258, 329] on link "enhanced table" at bounding box center [1240, 347] width 35 height 35
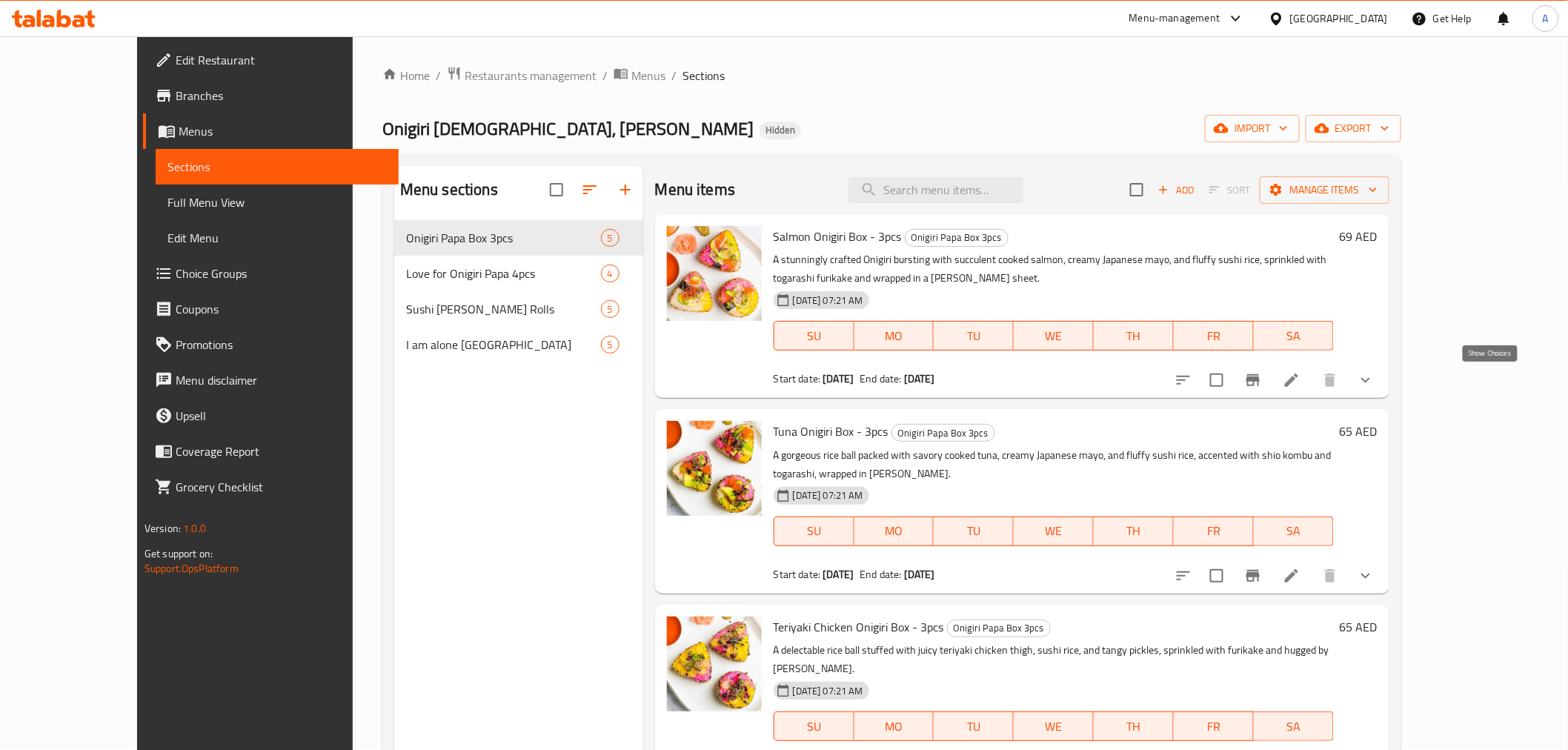
click at [1375, 378] on icon "show more" at bounding box center [1366, 380] width 18 height 18
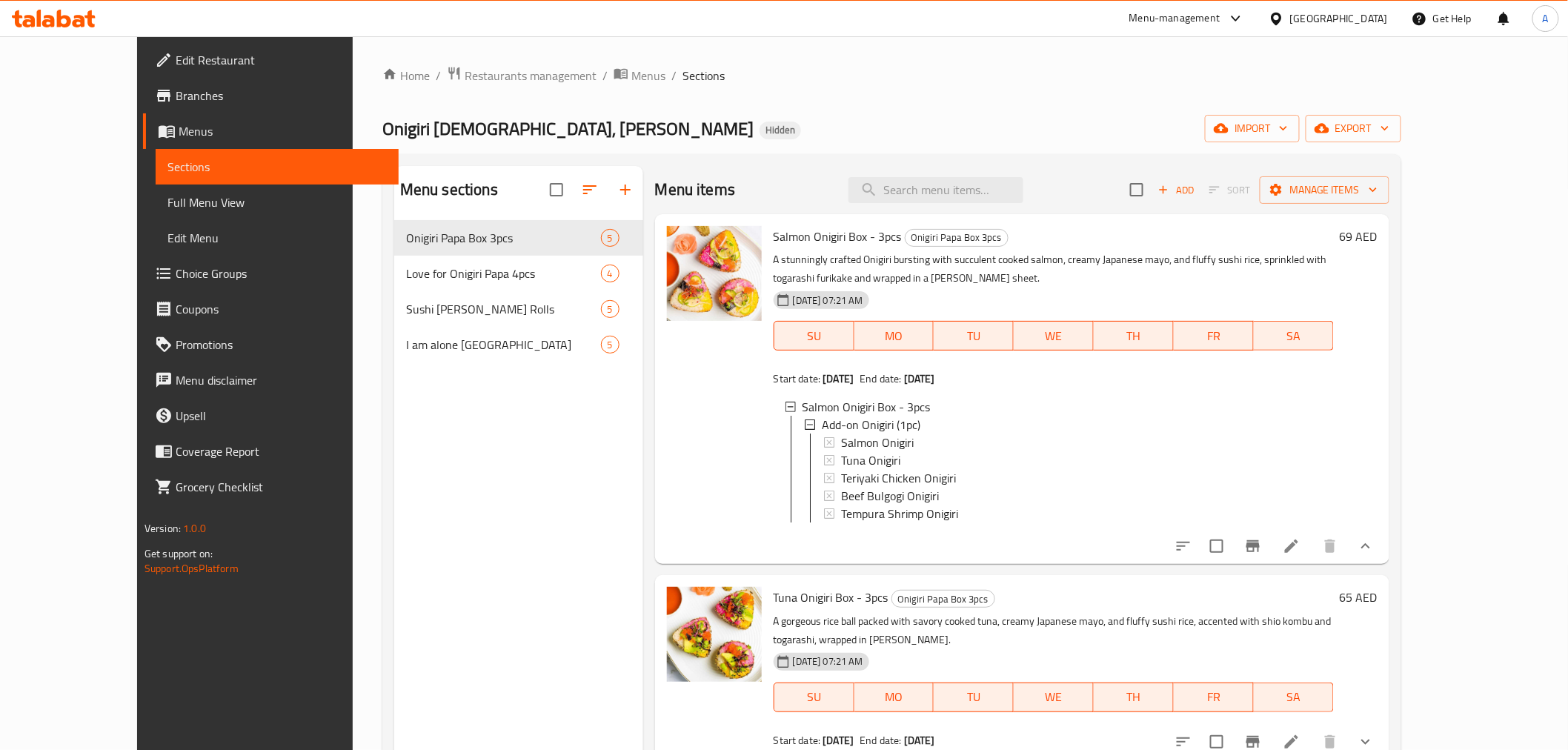
click at [1313, 554] on li at bounding box center [1291, 545] width 41 height 27
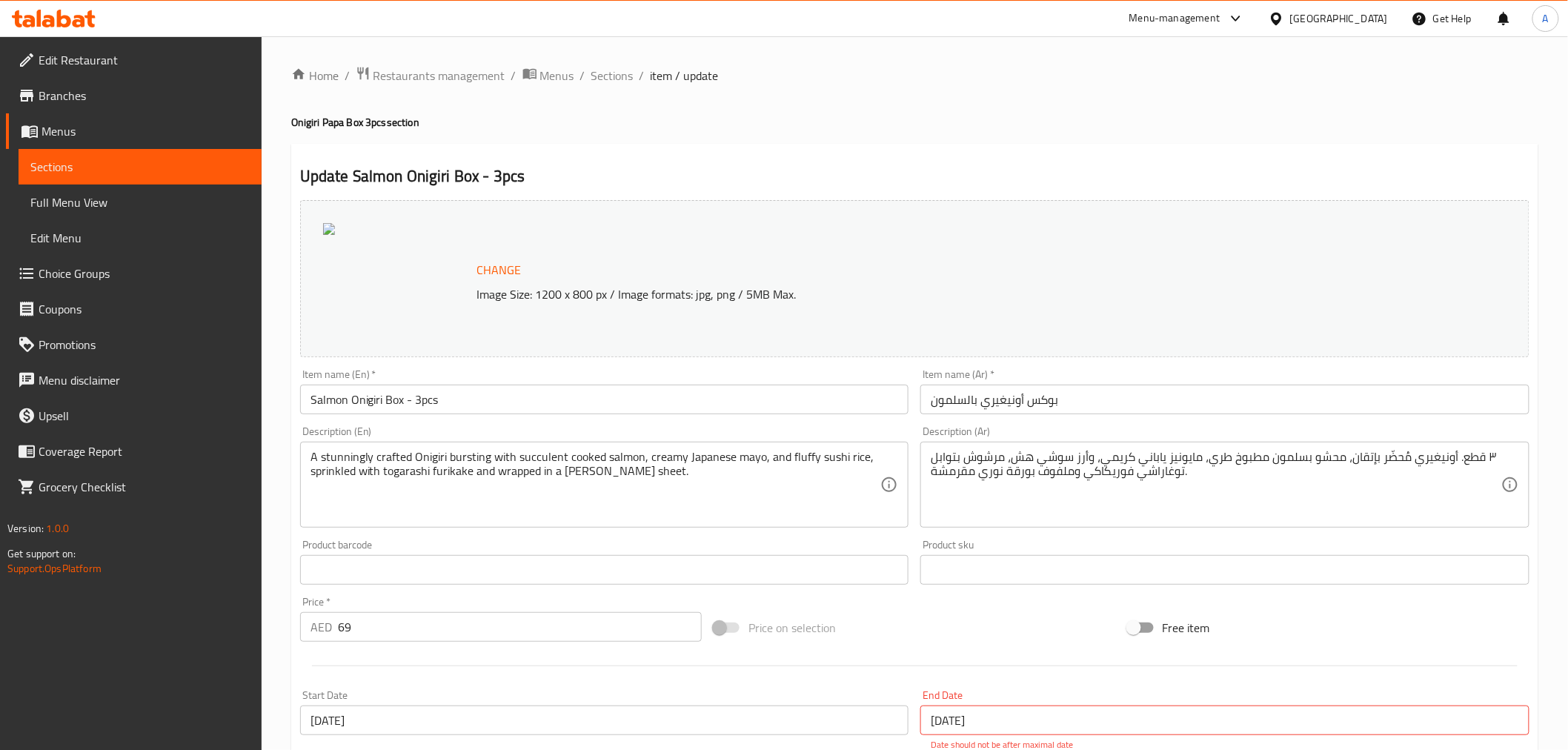
click at [143, 289] on link "Choice Groups" at bounding box center [134, 274] width 256 height 35
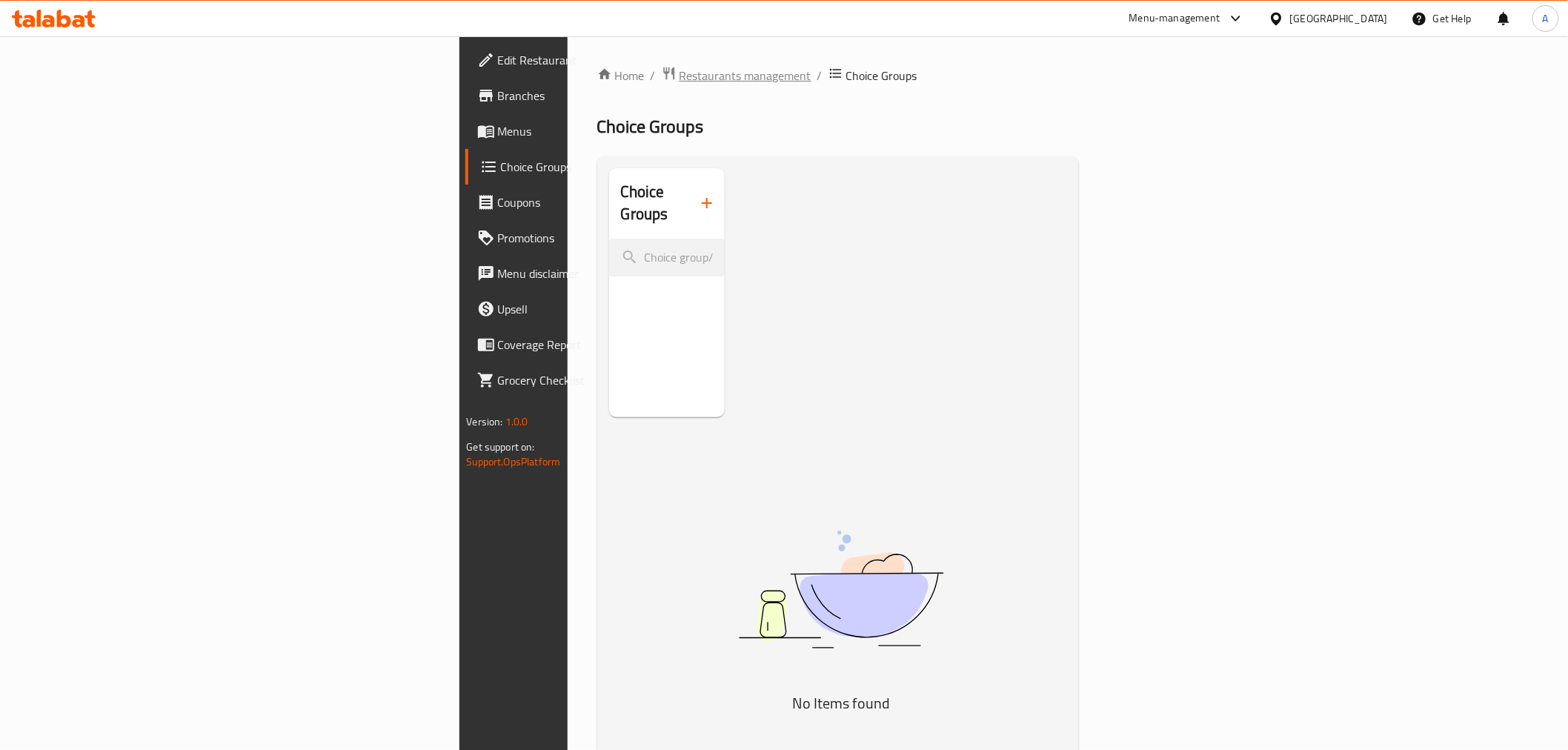
click at [680, 68] on span "Restaurants management" at bounding box center [746, 76] width 132 height 18
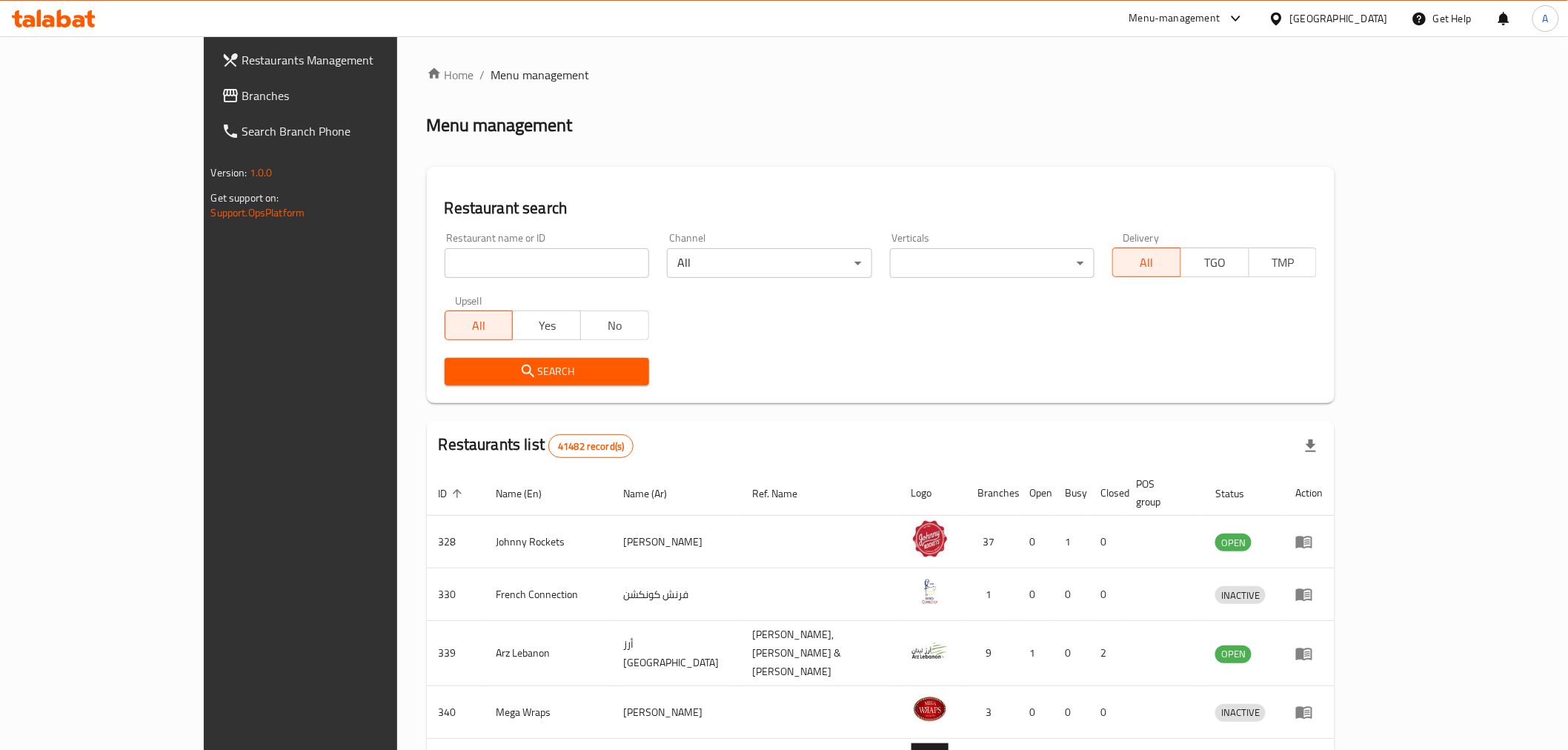
click at [500, 264] on input "search" at bounding box center [547, 263] width 205 height 30
paste input "703689"
type input "703689"
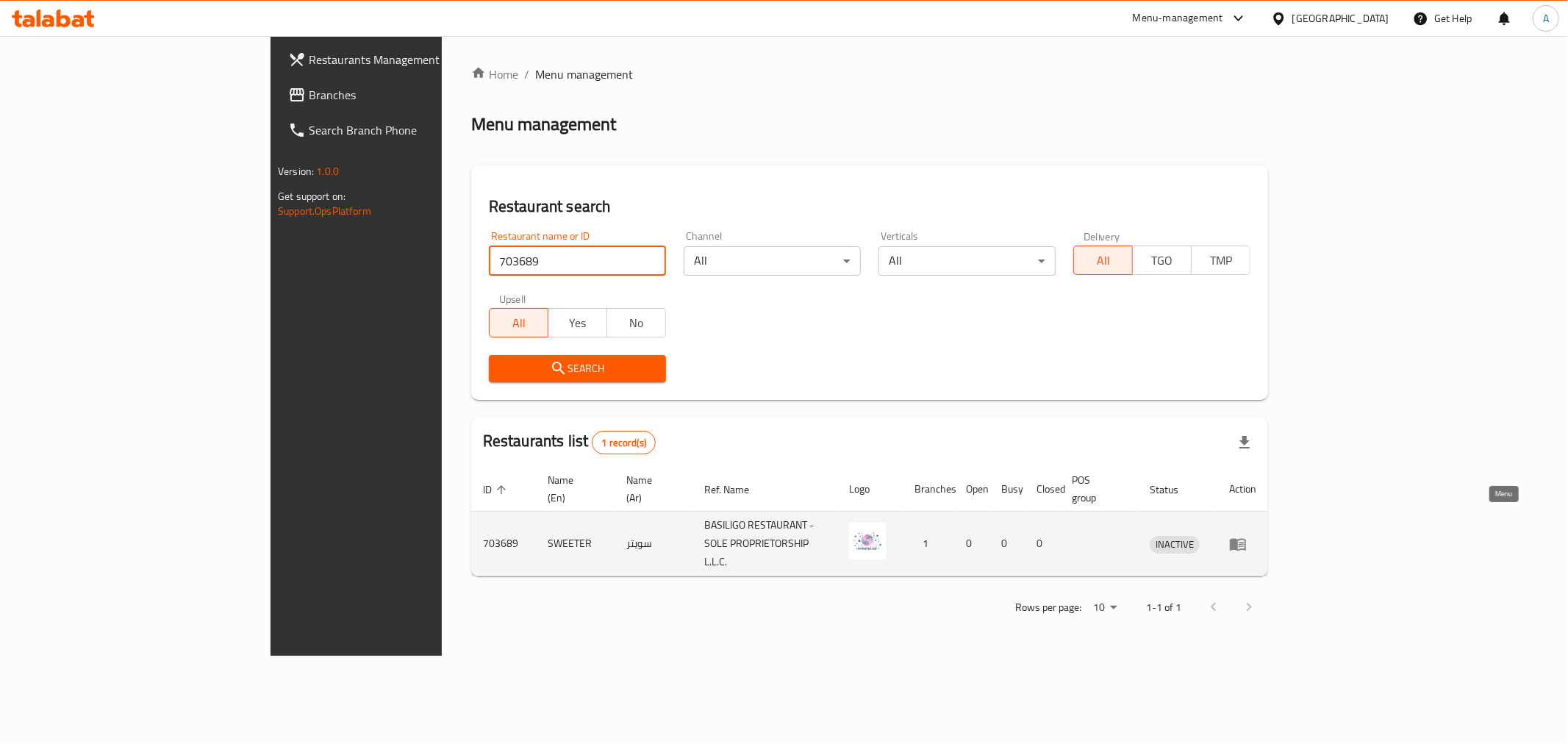
click at [1247, 535] on icon "enhanced table" at bounding box center [1238, 544] width 18 height 18
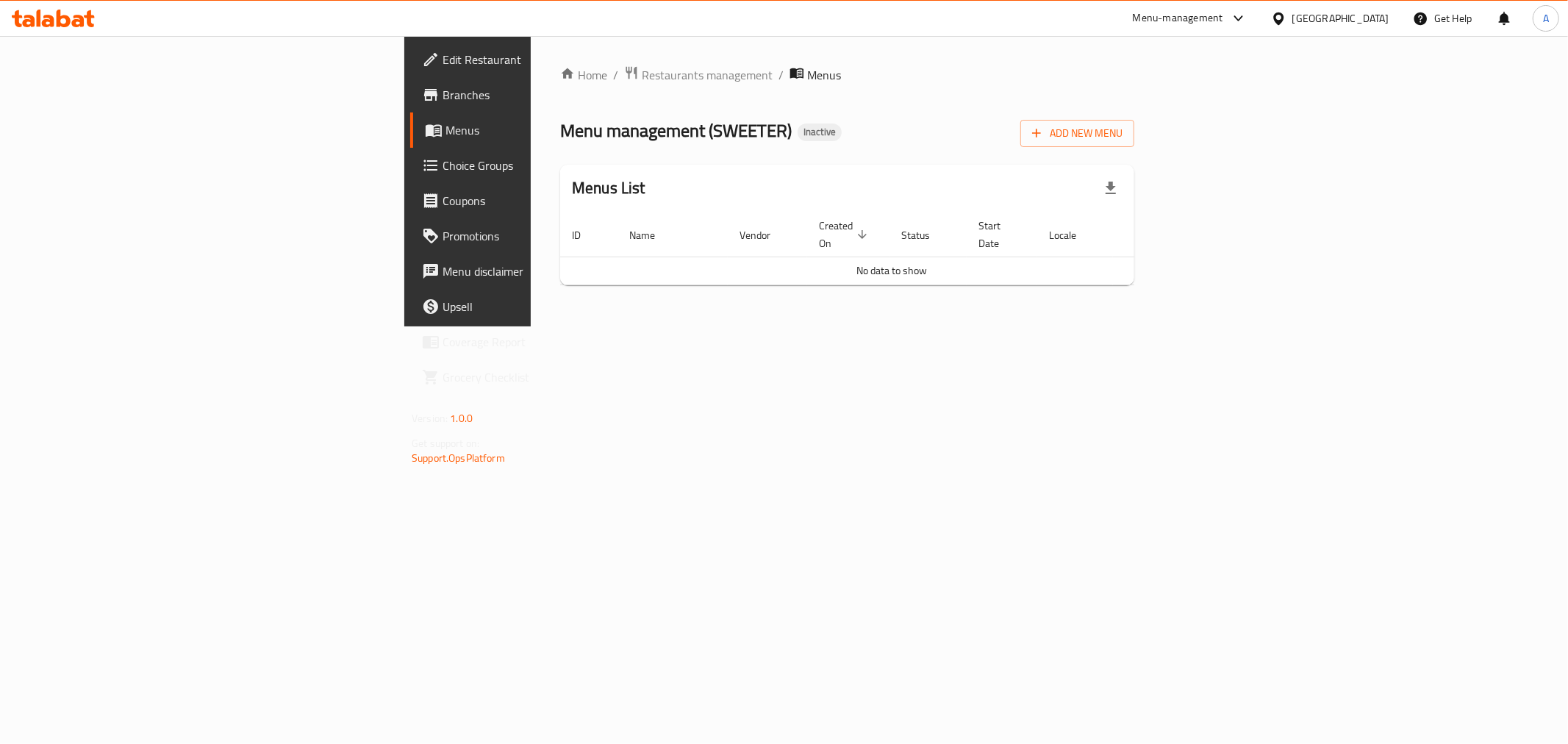
click at [560, 86] on div "Home / Restaurants management / Menus Menu management ( SWEETER ) Inactive Add …" at bounding box center [847, 181] width 574 height 231
click at [641, 73] on span "Restaurants management" at bounding box center [707, 75] width 131 height 18
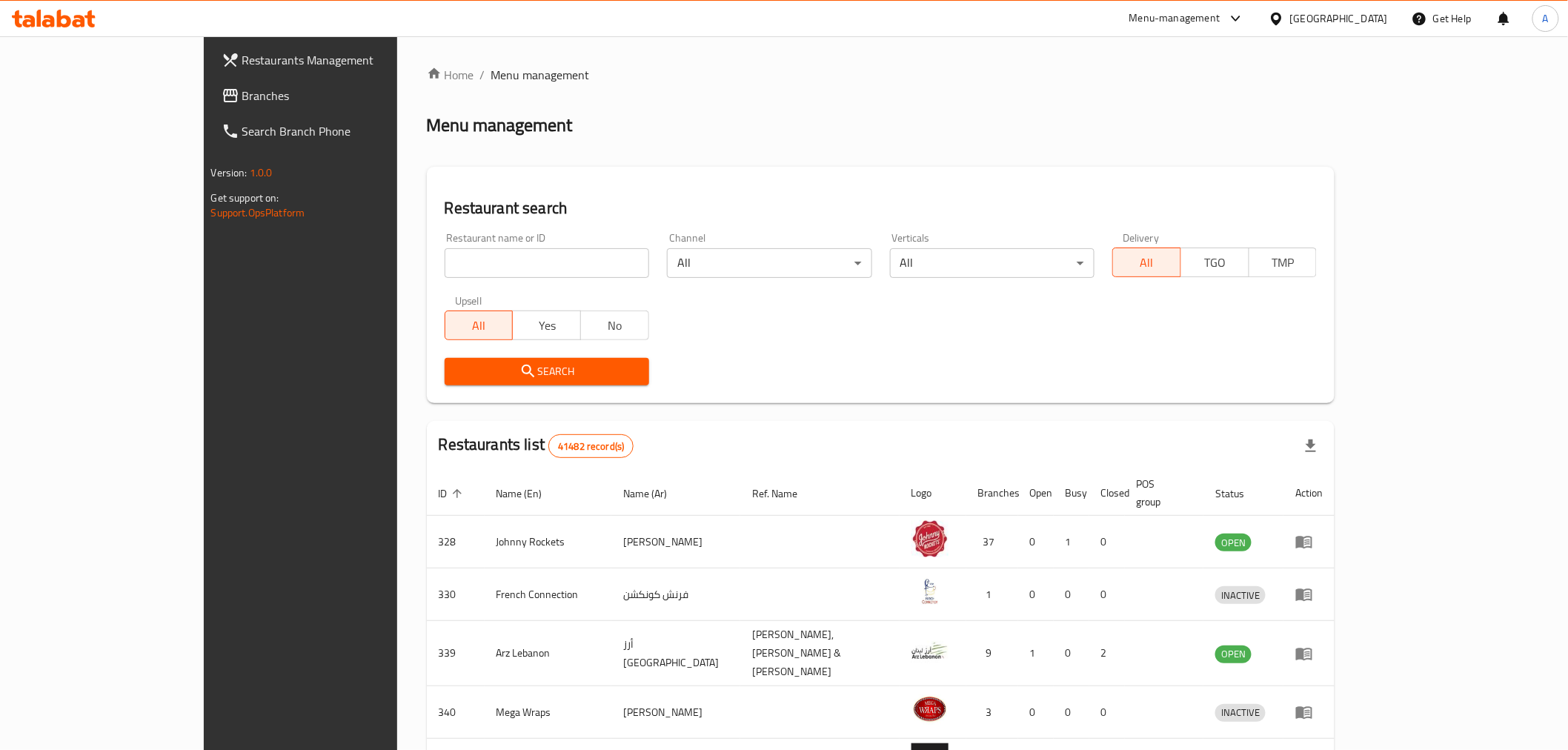
click at [451, 273] on input "search" at bounding box center [547, 263] width 205 height 30
paste input "703689"
type input "703689"
click button "Search" at bounding box center [547, 372] width 205 height 28
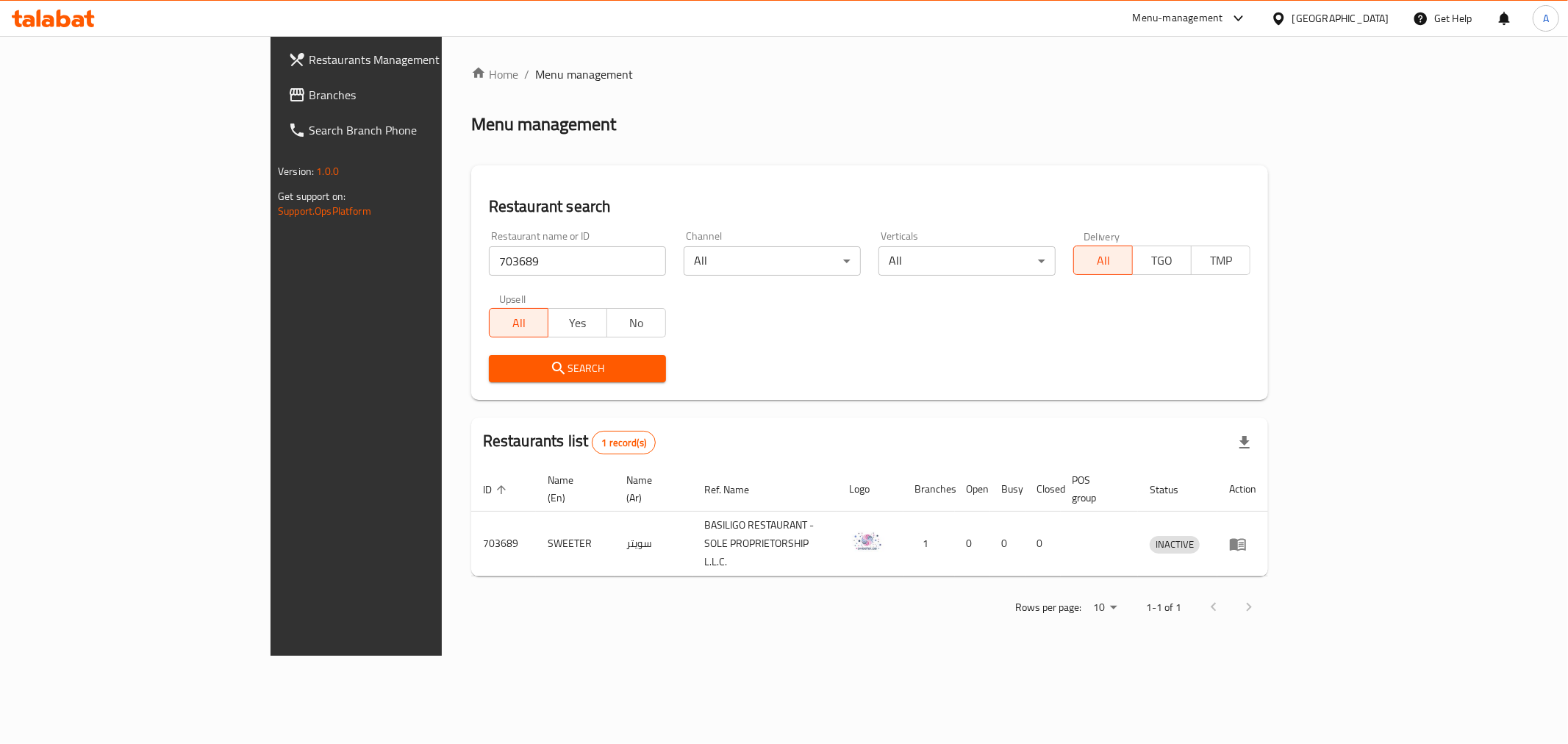
click at [557, 391] on div "Search" at bounding box center [578, 369] width 195 height 45
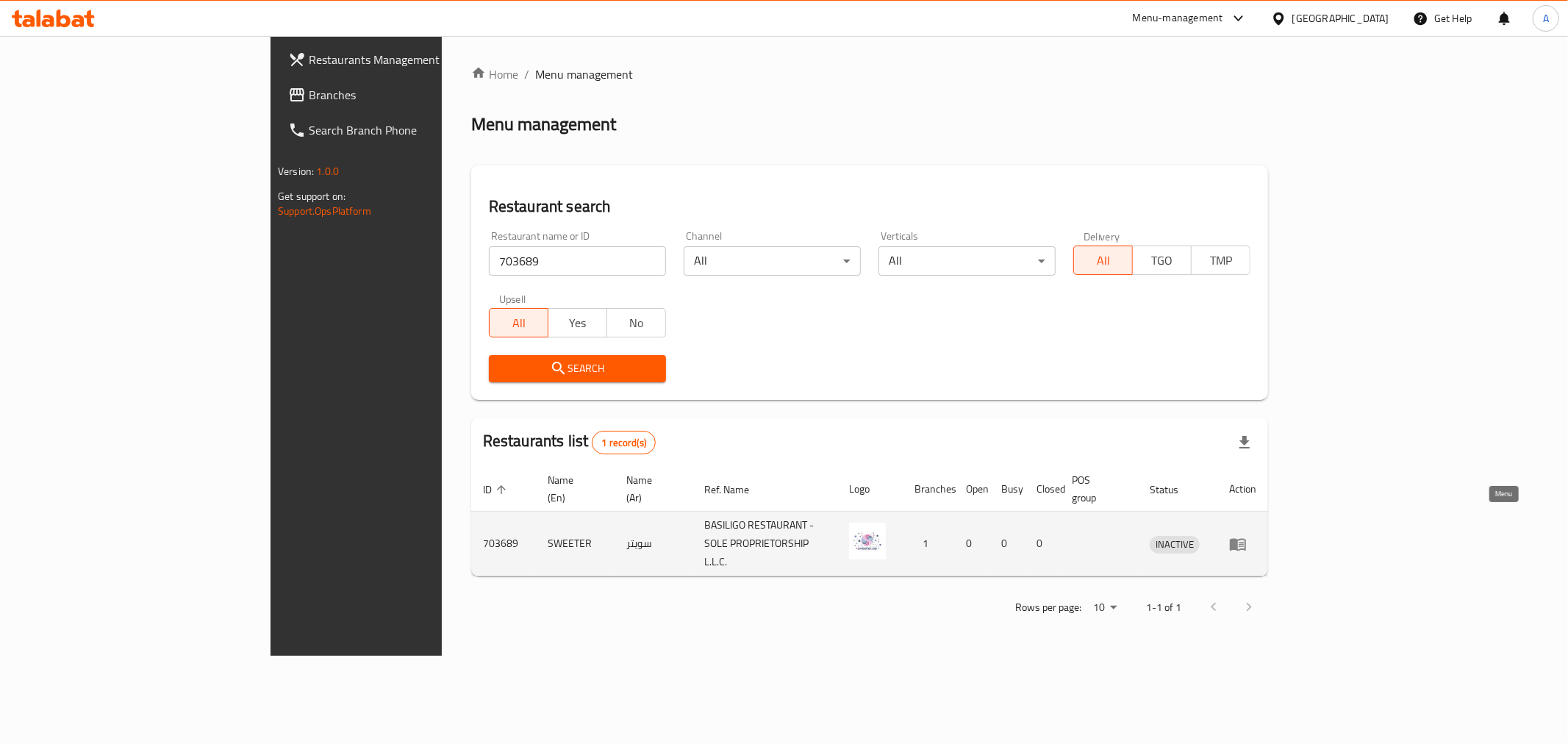
click at [1257, 535] on link "enhanced table" at bounding box center [1243, 544] width 27 height 18
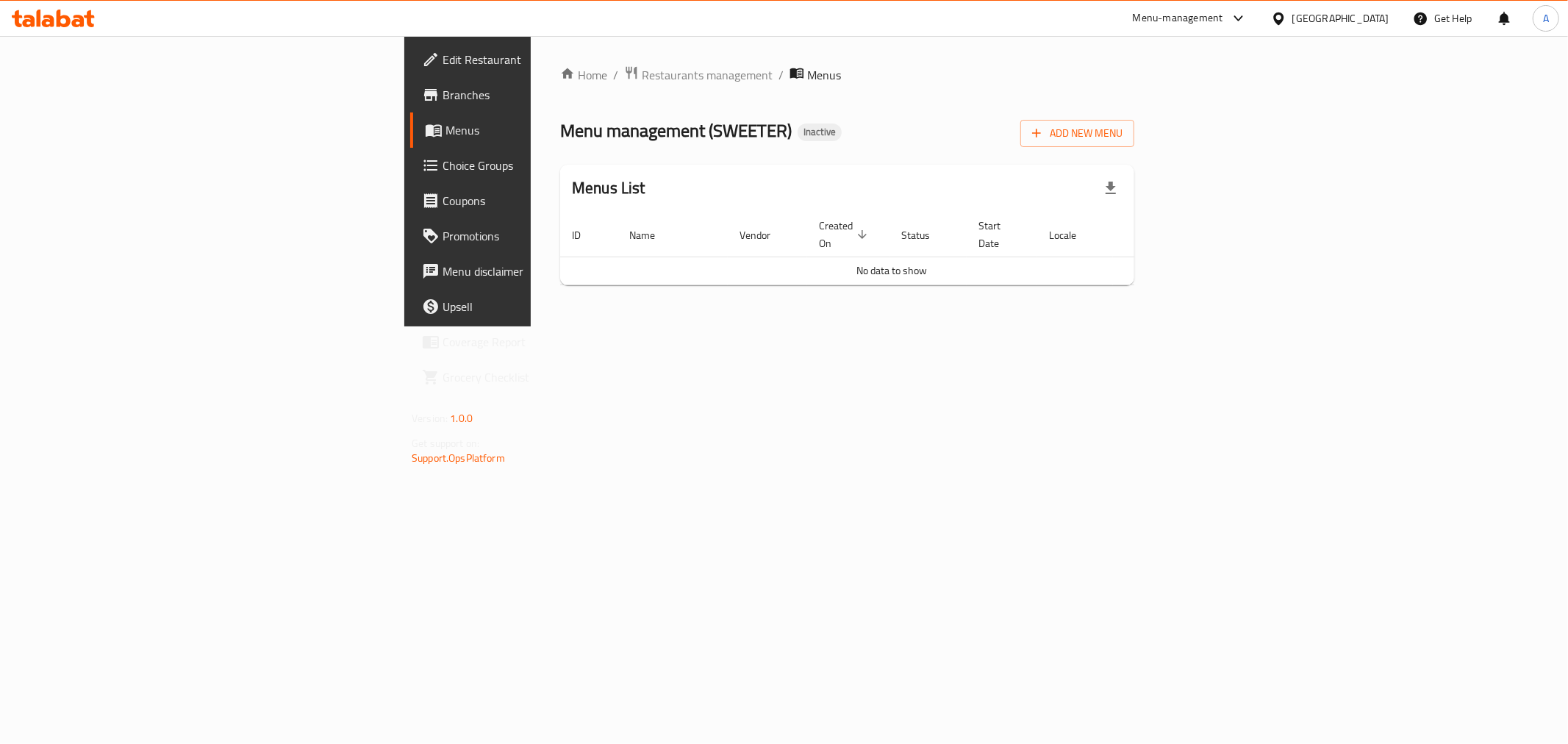
click at [445, 136] on span "Menus" at bounding box center [550, 130] width 209 height 18
click at [410, 175] on link "Choice Groups" at bounding box center [538, 165] width 256 height 35
